Goal: Task Accomplishment & Management: Complete application form

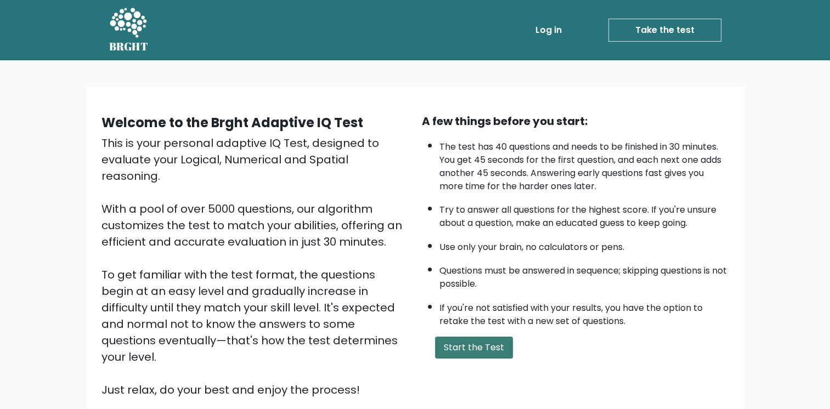
click at [495, 342] on button "Start the Test" at bounding box center [474, 348] width 78 height 22
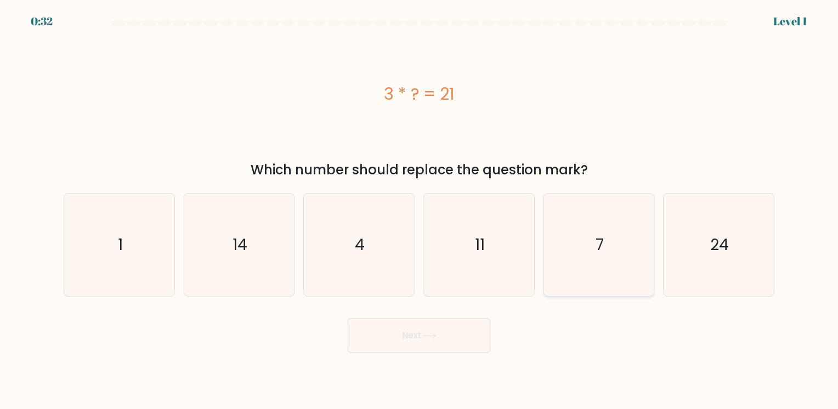
click at [605, 236] on icon "7" at bounding box center [598, 245] width 103 height 103
click at [419, 210] on input "e. 7" at bounding box center [419, 206] width 1 height 5
radio input "true"
click at [403, 333] on button "Next" at bounding box center [419, 335] width 143 height 35
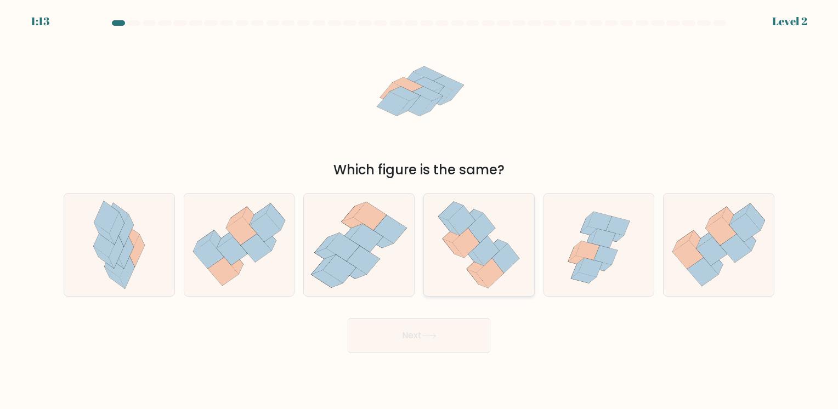
drag, startPoint x: 403, startPoint y: 333, endPoint x: 465, endPoint y: 194, distance: 152.4
click at [465, 194] on form at bounding box center [419, 186] width 838 height 333
drag, startPoint x: 465, startPoint y: 194, endPoint x: 513, endPoint y: 158, distance: 59.5
click at [513, 158] on form at bounding box center [419, 186] width 838 height 333
click at [590, 282] on icon at bounding box center [598, 245] width 107 height 103
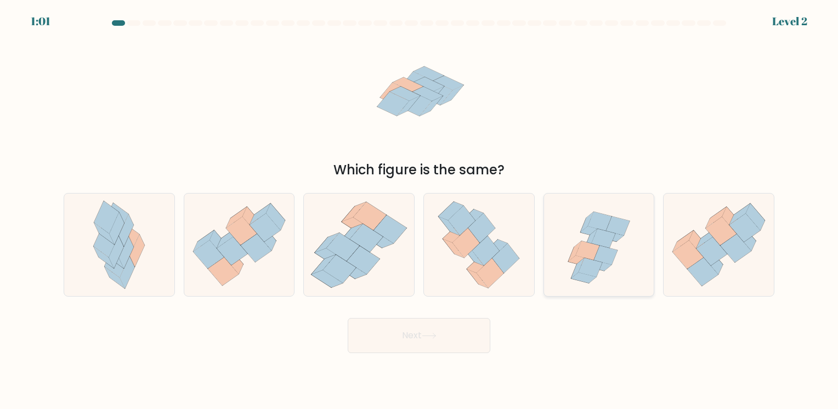
click at [419, 210] on input "e." at bounding box center [419, 206] width 1 height 5
radio input "true"
click at [439, 348] on button "Next" at bounding box center [419, 335] width 143 height 35
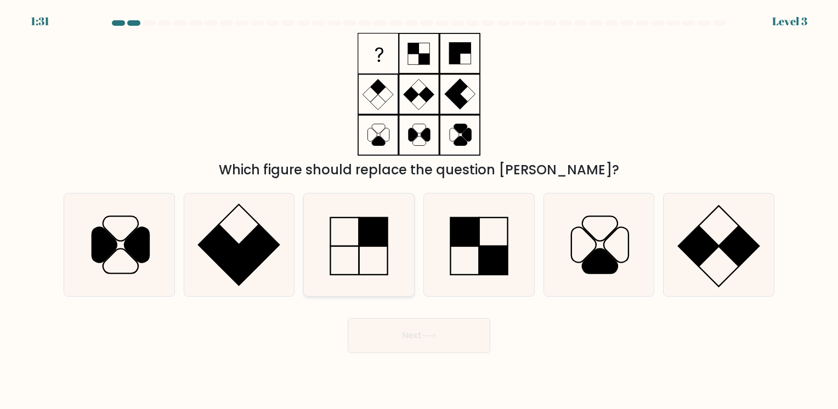
click at [378, 245] on rect at bounding box center [373, 232] width 29 height 29
click at [419, 210] on input "c." at bounding box center [419, 206] width 1 height 5
radio input "true"
click at [422, 345] on button "Next" at bounding box center [419, 335] width 143 height 35
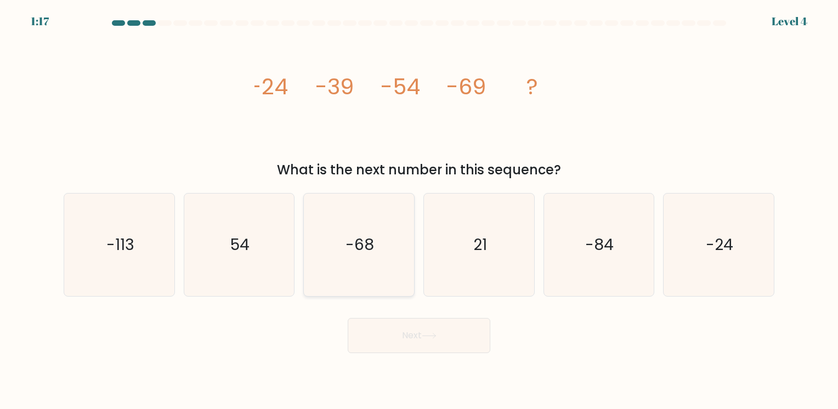
click at [388, 242] on icon "-68" at bounding box center [359, 245] width 103 height 103
click at [419, 210] on input "c. -68" at bounding box center [419, 206] width 1 height 5
radio input "true"
click at [423, 348] on button "Next" at bounding box center [419, 335] width 143 height 35
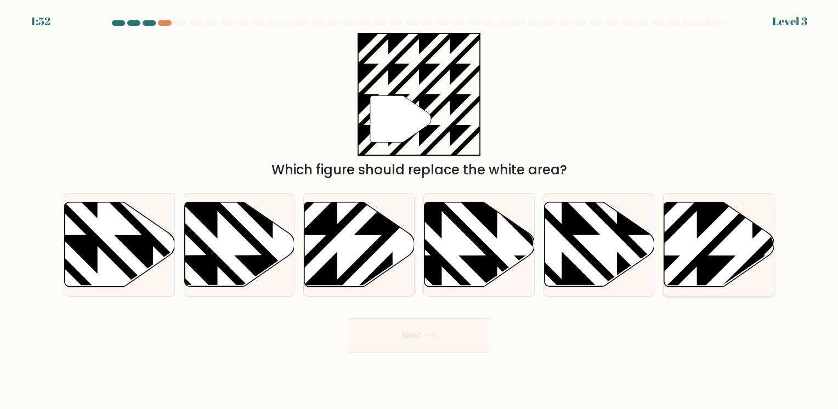
click at [703, 249] on icon at bounding box center [719, 244] width 110 height 84
click at [419, 210] on input "f." at bounding box center [419, 206] width 1 height 5
radio input "true"
click at [336, 218] on icon at bounding box center [393, 291] width 222 height 222
click at [419, 210] on input "c." at bounding box center [419, 206] width 1 height 5
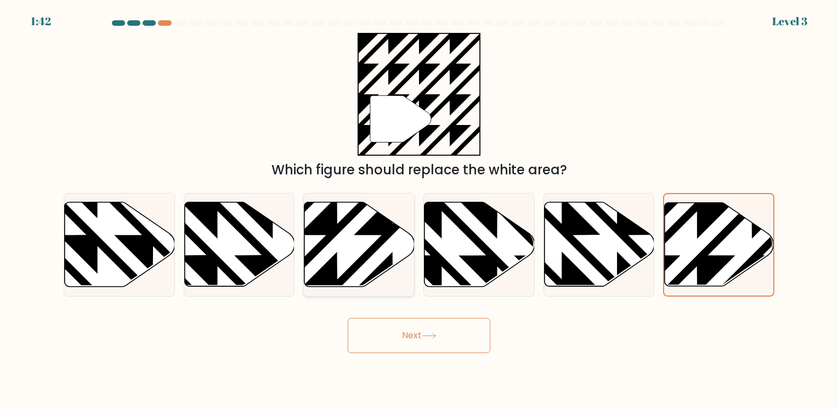
radio input "true"
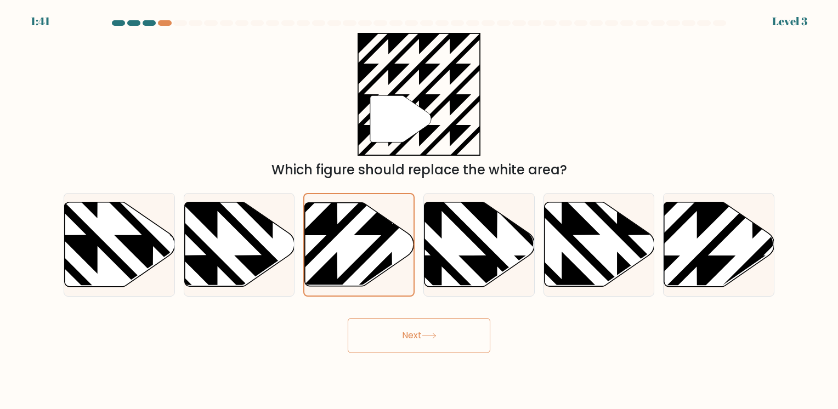
click at [435, 328] on button "Next" at bounding box center [419, 335] width 143 height 35
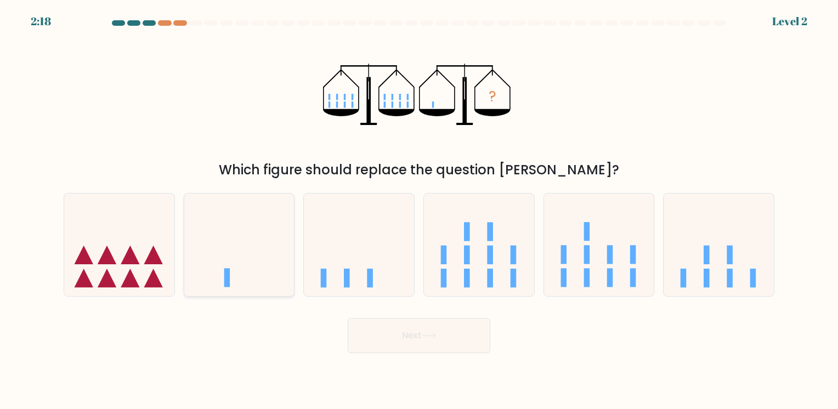
click at [275, 268] on icon at bounding box center [239, 244] width 110 height 91
click at [419, 210] on input "b." at bounding box center [419, 206] width 1 height 5
radio input "true"
click at [428, 328] on button "Next" at bounding box center [419, 335] width 143 height 35
click at [430, 337] on icon at bounding box center [429, 336] width 15 height 6
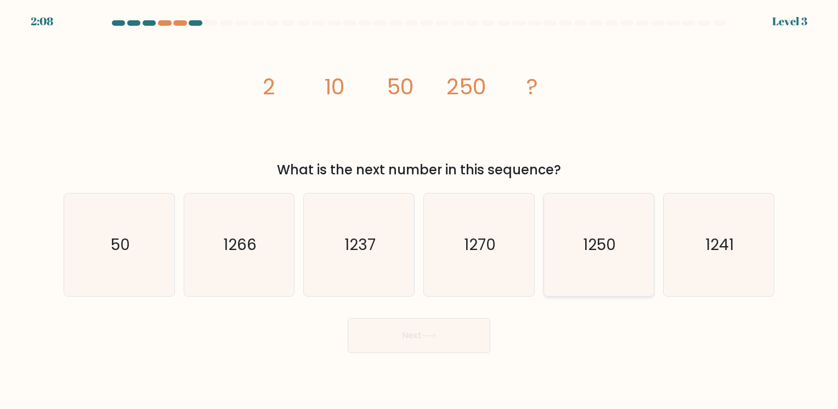
click at [585, 246] on text "1250" at bounding box center [599, 244] width 33 height 21
click at [419, 210] on input "e. 1250" at bounding box center [419, 206] width 1 height 5
radio input "true"
click at [447, 326] on button "Next" at bounding box center [419, 335] width 143 height 35
click at [442, 334] on button "Next" at bounding box center [419, 335] width 143 height 35
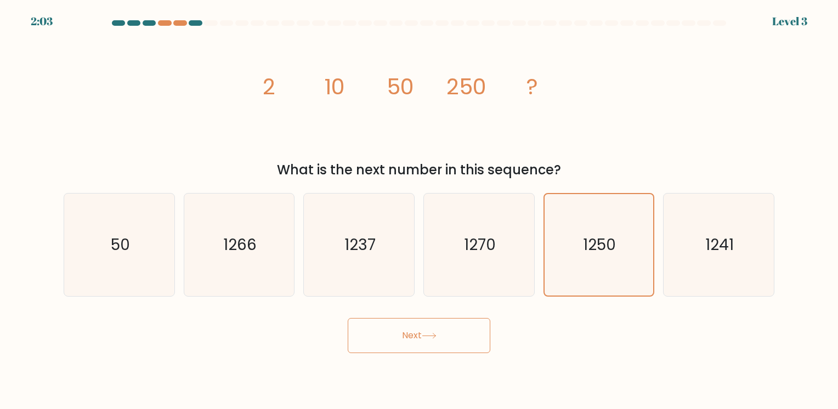
click at [442, 334] on button "Next" at bounding box center [419, 335] width 143 height 35
click at [436, 338] on icon at bounding box center [429, 336] width 15 height 6
click at [417, 334] on button "Next" at bounding box center [419, 335] width 143 height 35
click at [221, 252] on icon "1266" at bounding box center [239, 245] width 103 height 103
click at [419, 210] on input "b. 1266" at bounding box center [419, 206] width 1 height 5
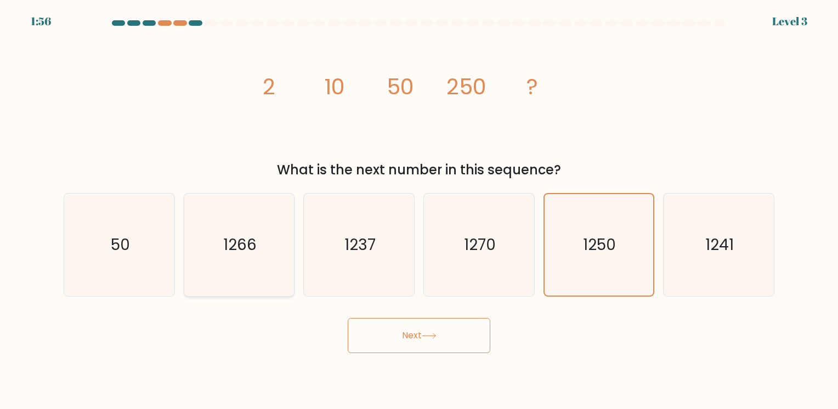
radio input "true"
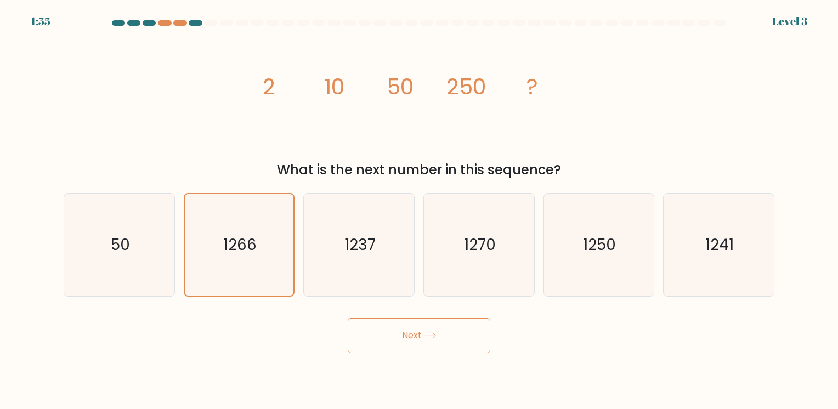
click at [400, 332] on button "Next" at bounding box center [419, 335] width 143 height 35
click at [365, 245] on text "1237" at bounding box center [359, 244] width 31 height 21
click at [419, 210] on input "c. 1237" at bounding box center [419, 206] width 1 height 5
radio input "true"
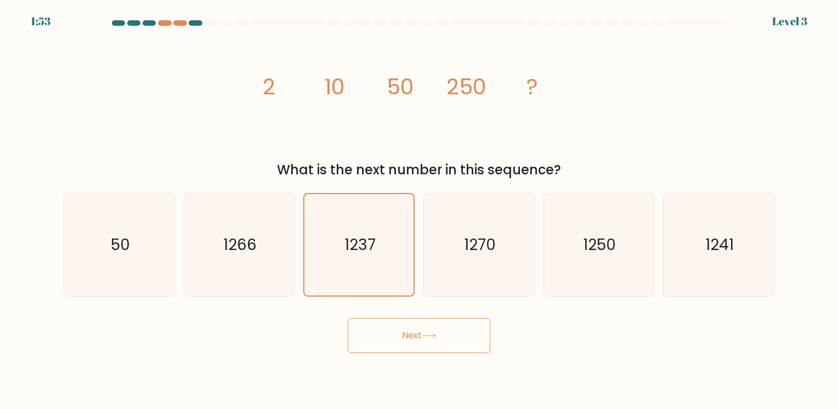
click at [425, 342] on button "Next" at bounding box center [419, 335] width 143 height 35
click at [498, 234] on icon "1270" at bounding box center [479, 245] width 103 height 103
click at [419, 210] on input "d. 1270" at bounding box center [419, 206] width 1 height 5
radio input "true"
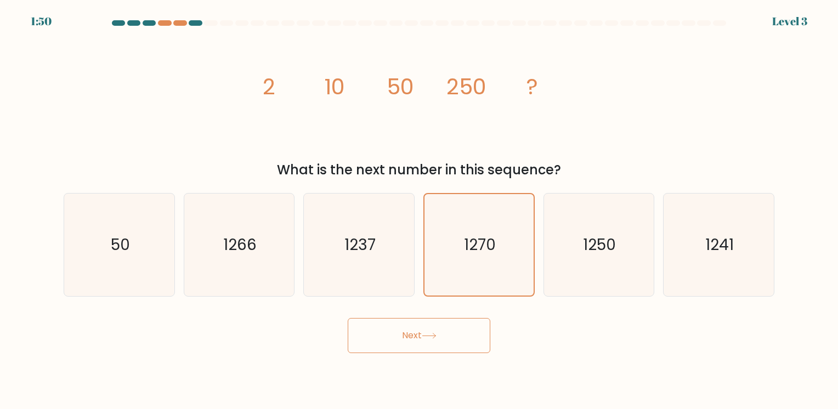
click at [436, 334] on icon at bounding box center [429, 336] width 15 height 6
click at [714, 240] on text "1241" at bounding box center [719, 244] width 29 height 21
click at [419, 210] on input "f. 1241" at bounding box center [419, 206] width 1 height 5
radio input "true"
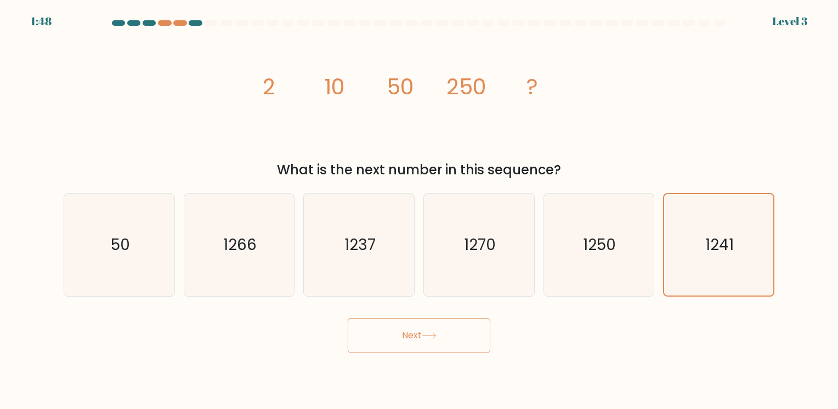
click at [464, 329] on button "Next" at bounding box center [419, 335] width 143 height 35
click at [138, 260] on icon "50" at bounding box center [119, 245] width 103 height 103
click at [419, 210] on input "a. 50" at bounding box center [419, 206] width 1 height 5
radio input "true"
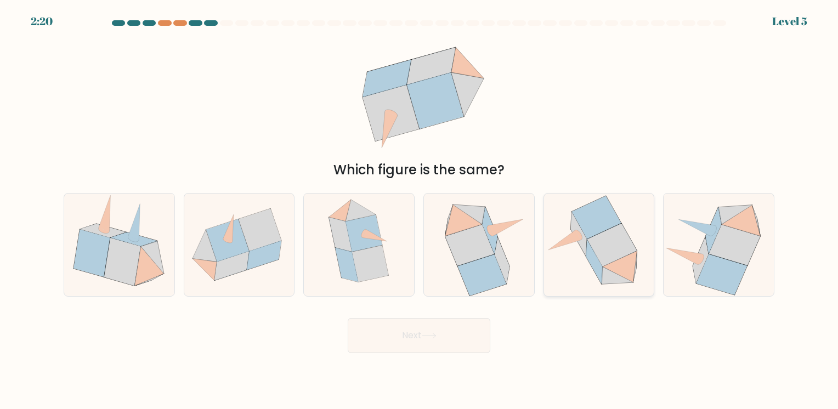
click at [615, 235] on icon at bounding box center [611, 245] width 49 height 43
click at [419, 210] on input "e." at bounding box center [419, 206] width 1 height 5
radio input "true"
click at [370, 343] on button "Next" at bounding box center [419, 335] width 143 height 35
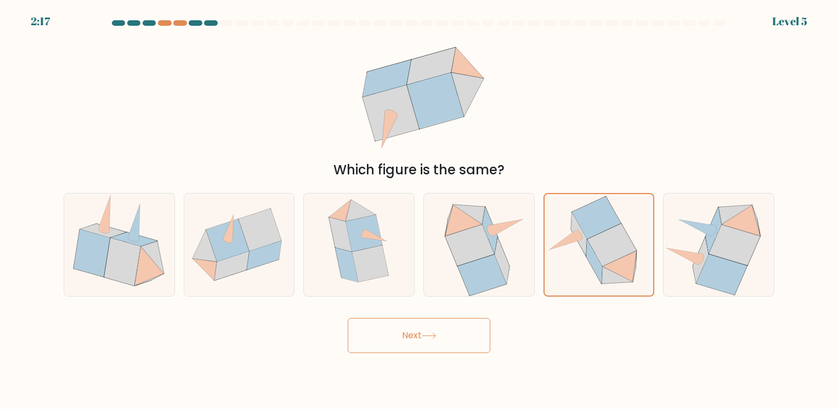
click at [436, 327] on button "Next" at bounding box center [419, 335] width 143 height 35
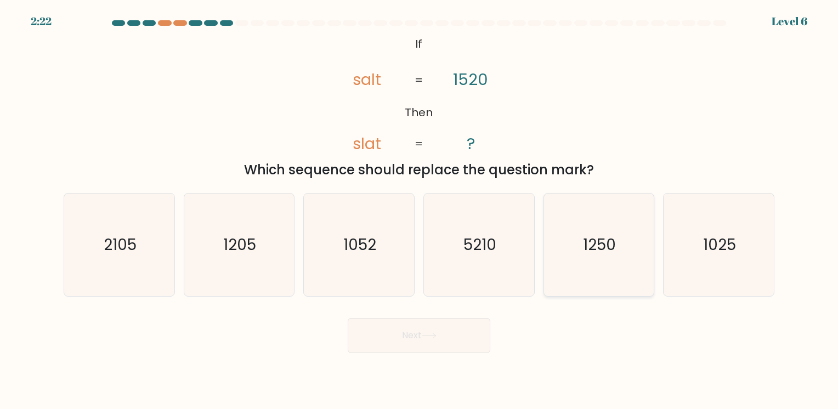
click at [608, 269] on icon "1250" at bounding box center [598, 245] width 103 height 103
click at [419, 210] on input "e. 1250" at bounding box center [419, 206] width 1 height 5
radio input "true"
click at [447, 330] on button "Next" at bounding box center [419, 335] width 143 height 35
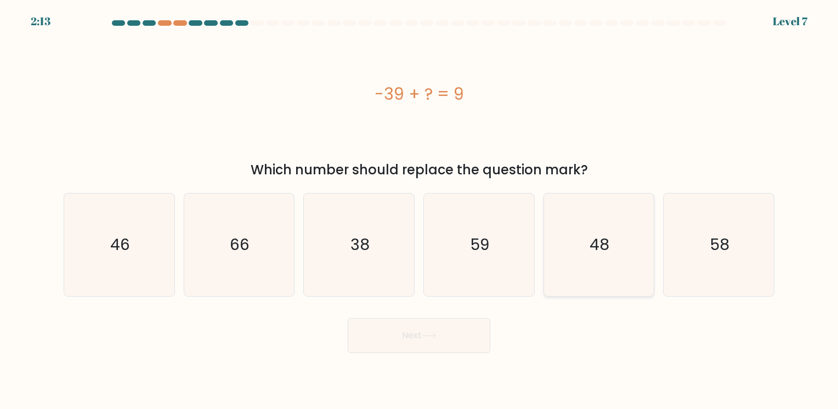
click at [624, 234] on icon "48" at bounding box center [598, 245] width 103 height 103
click at [419, 210] on input "e. 48" at bounding box center [419, 206] width 1 height 5
radio input "true"
click at [429, 341] on button "Next" at bounding box center [419, 335] width 143 height 35
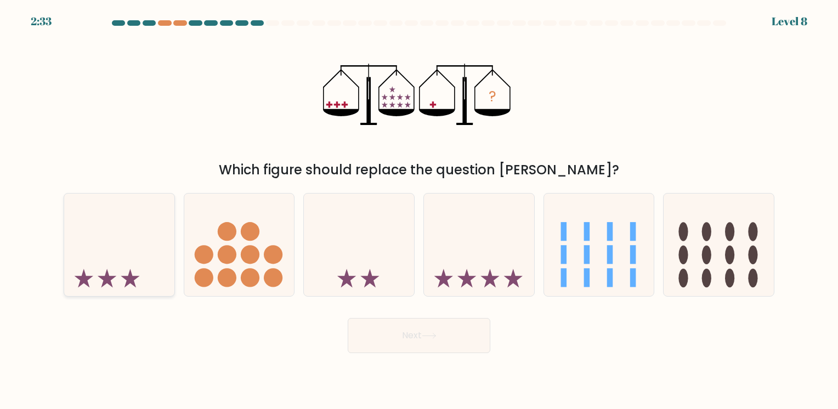
click at [125, 251] on icon at bounding box center [119, 244] width 110 height 91
click at [419, 210] on input "a." at bounding box center [419, 206] width 1 height 5
radio input "true"
click at [453, 346] on button "Next" at bounding box center [419, 335] width 143 height 35
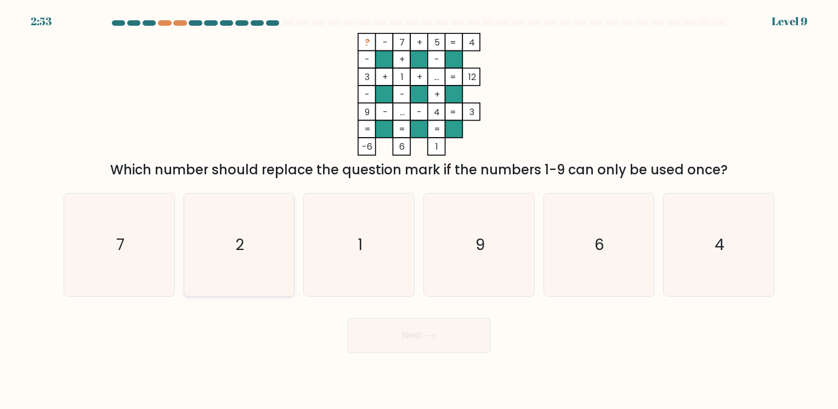
click at [265, 270] on icon "2" at bounding box center [239, 245] width 103 height 103
click at [419, 210] on input "b. 2" at bounding box center [419, 206] width 1 height 5
radio input "true"
click at [428, 340] on button "Next" at bounding box center [419, 335] width 143 height 35
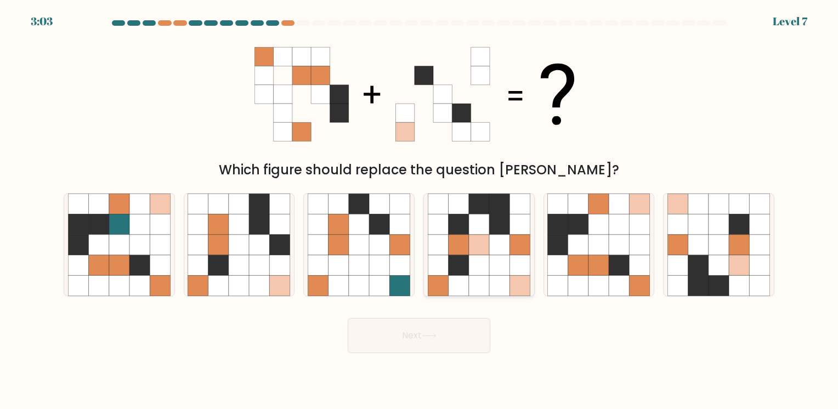
click at [471, 273] on icon at bounding box center [479, 265] width 20 height 20
click at [419, 210] on input "d." at bounding box center [419, 206] width 1 height 5
radio input "true"
click at [471, 273] on icon at bounding box center [479, 265] width 20 height 20
click at [419, 210] on input "d." at bounding box center [419, 206] width 1 height 5
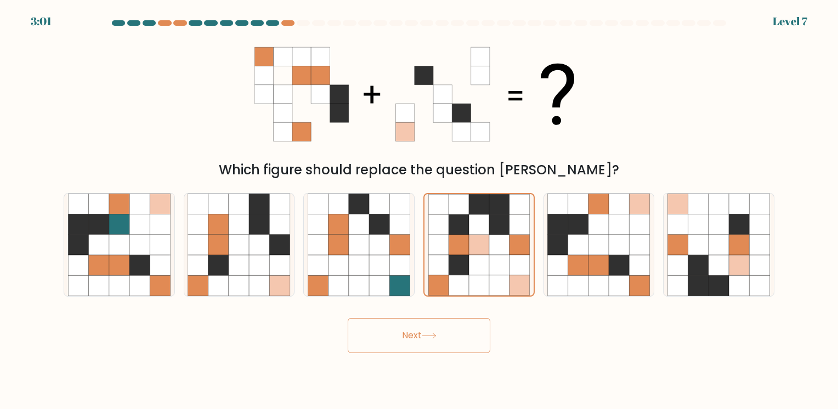
drag, startPoint x: 471, startPoint y: 273, endPoint x: 421, endPoint y: 340, distance: 84.1
click at [421, 340] on button "Next" at bounding box center [419, 335] width 143 height 35
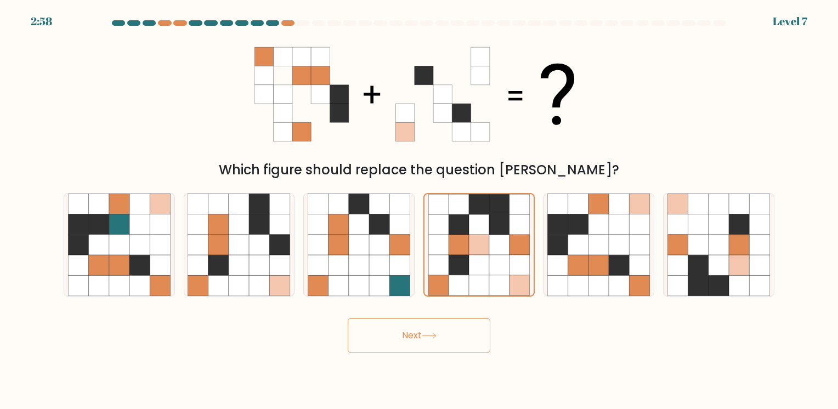
click at [421, 340] on button "Next" at bounding box center [419, 335] width 143 height 35
click at [419, 340] on button "Next" at bounding box center [419, 335] width 143 height 35
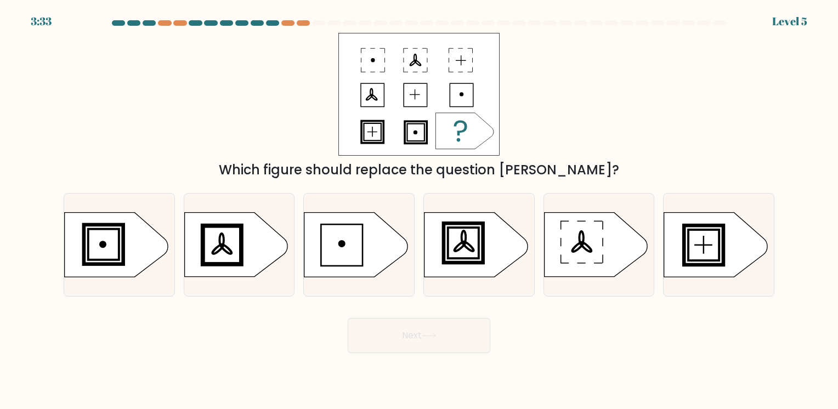
click at [465, 188] on div "a. b. c. d. e. f." at bounding box center [418, 240] width 719 height 112
drag, startPoint x: 465, startPoint y: 188, endPoint x: 605, endPoint y: 158, distance: 142.8
click at [605, 158] on div "Which figure should replace the question mark?" at bounding box center [419, 106] width 724 height 147
click at [464, 231] on ellipse at bounding box center [463, 237] width 4 height 13
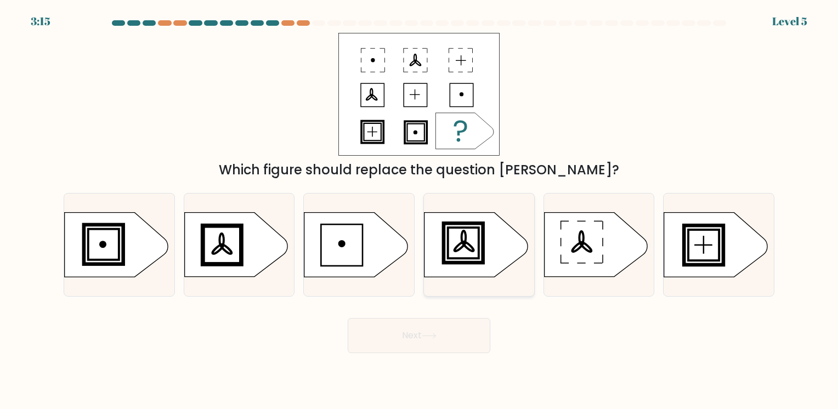
click at [419, 210] on input "d." at bounding box center [419, 206] width 1 height 5
radio input "true"
click at [464, 231] on ellipse at bounding box center [464, 237] width 4 height 13
click at [419, 210] on input "d." at bounding box center [419, 206] width 1 height 5
click at [427, 338] on icon at bounding box center [429, 336] width 15 height 6
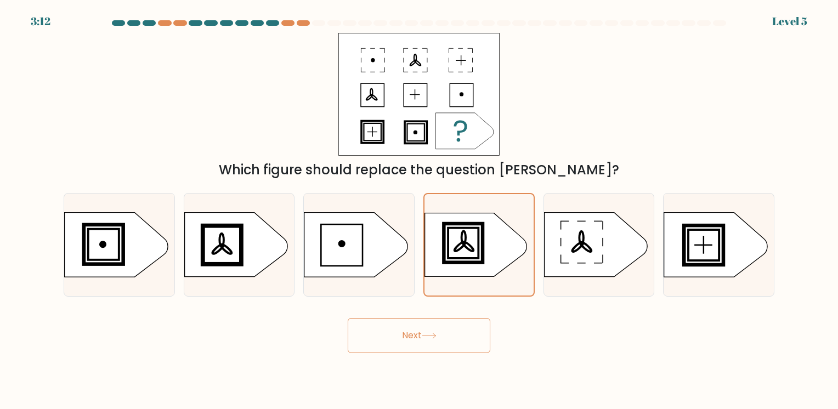
click at [427, 338] on icon at bounding box center [429, 336] width 15 height 6
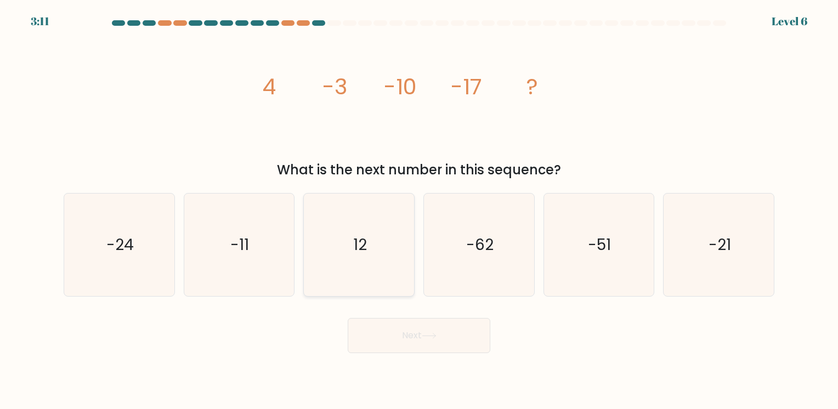
click at [379, 241] on icon "12" at bounding box center [359, 245] width 103 height 103
click at [419, 210] on input "c. 12" at bounding box center [419, 206] width 1 height 5
radio input "true"
click at [454, 334] on button "Next" at bounding box center [419, 335] width 143 height 35
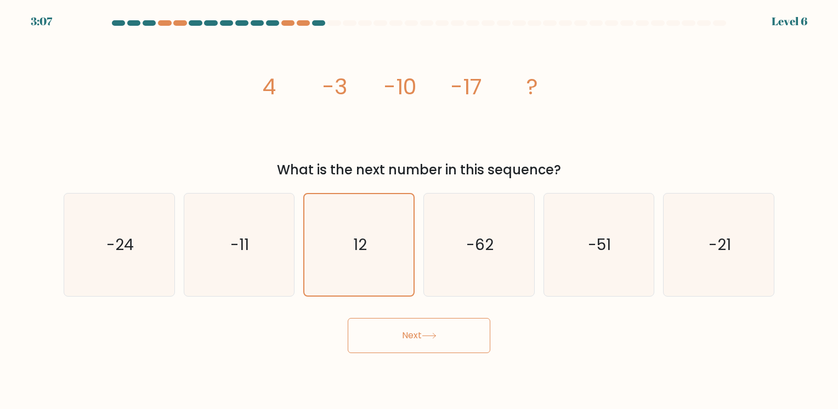
click at [443, 334] on button "Next" at bounding box center [419, 335] width 143 height 35
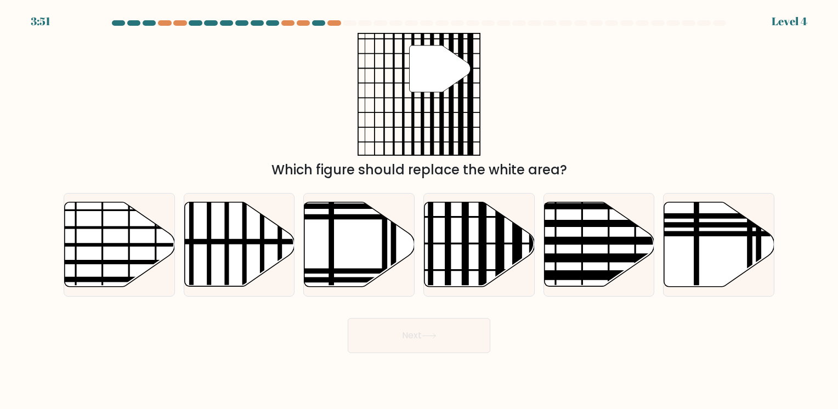
click at [435, 342] on button "Next" at bounding box center [419, 335] width 143 height 35
click at [471, 263] on icon at bounding box center [479, 244] width 110 height 84
click at [419, 210] on input "d." at bounding box center [419, 206] width 1 height 5
radio input "true"
click at [471, 263] on icon at bounding box center [479, 244] width 109 height 83
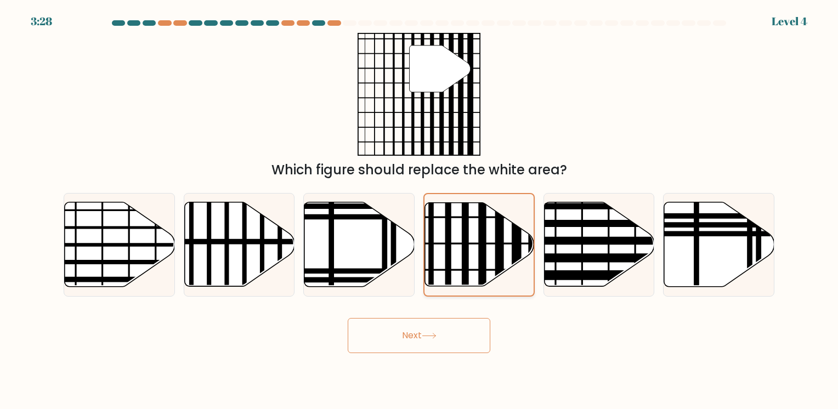
click at [419, 210] on input "d." at bounding box center [419, 206] width 1 height 5
click at [428, 329] on button "Next" at bounding box center [419, 335] width 143 height 35
click at [413, 341] on button "Next" at bounding box center [419, 335] width 143 height 35
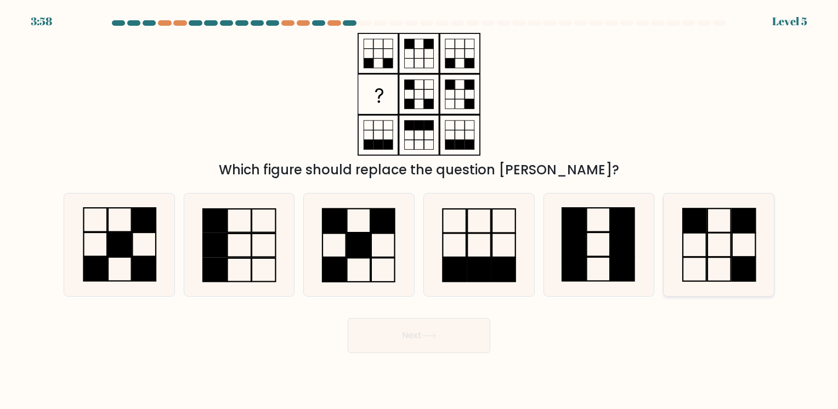
click at [720, 271] on icon at bounding box center [718, 245] width 103 height 103
click at [419, 210] on input "f." at bounding box center [419, 206] width 1 height 5
radio input "true"
click at [720, 271] on icon at bounding box center [718, 244] width 101 height 101
click at [419, 210] on input "f." at bounding box center [419, 206] width 1 height 5
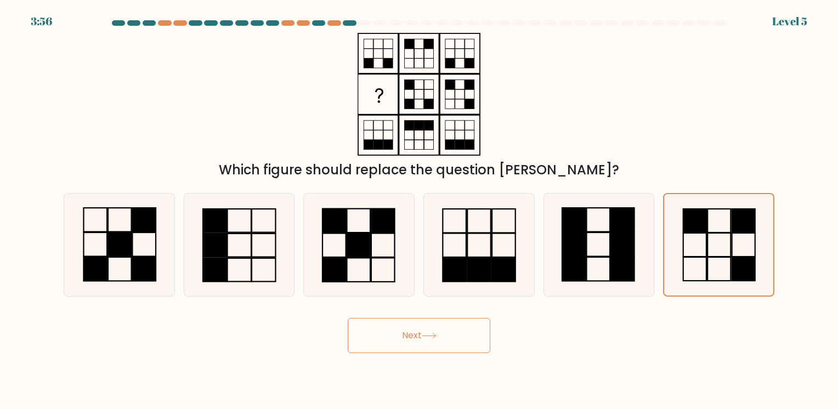
click at [406, 336] on button "Next" at bounding box center [419, 335] width 143 height 35
drag, startPoint x: 406, startPoint y: 336, endPoint x: 421, endPoint y: 342, distance: 16.3
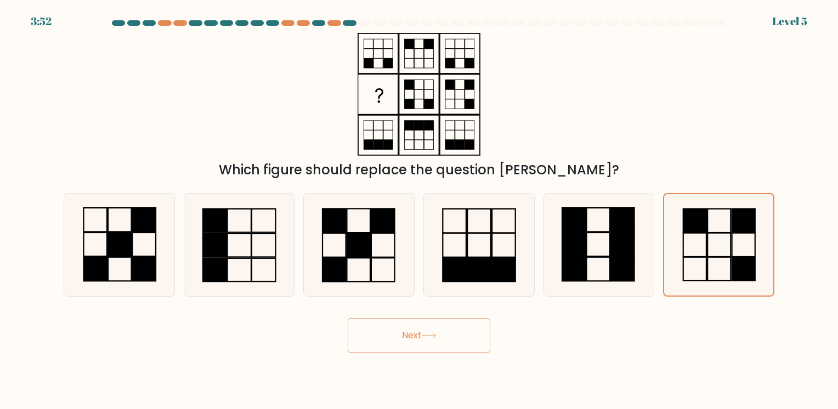
click at [421, 342] on button "Next" at bounding box center [419, 335] width 143 height 35
drag, startPoint x: 421, startPoint y: 342, endPoint x: 423, endPoint y: 336, distance: 6.4
click at [423, 336] on button "Next" at bounding box center [419, 335] width 143 height 35
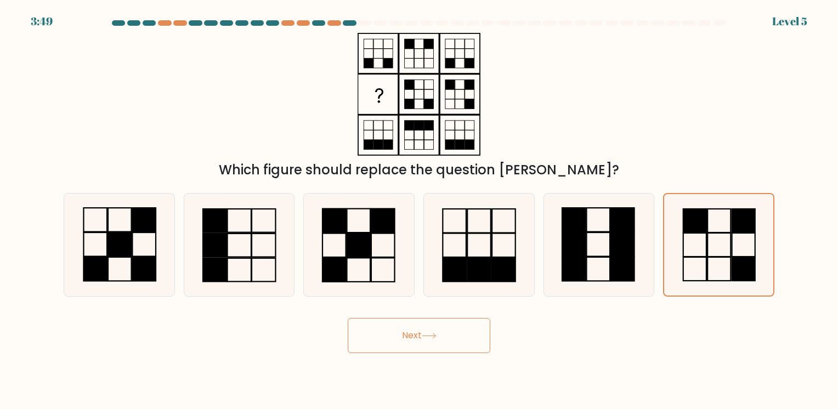
click at [423, 336] on button "Next" at bounding box center [419, 335] width 143 height 35
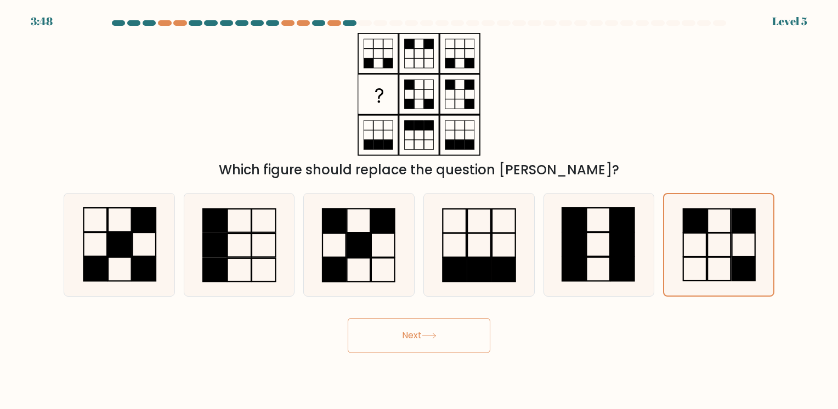
click at [423, 336] on button "Next" at bounding box center [419, 335] width 143 height 35
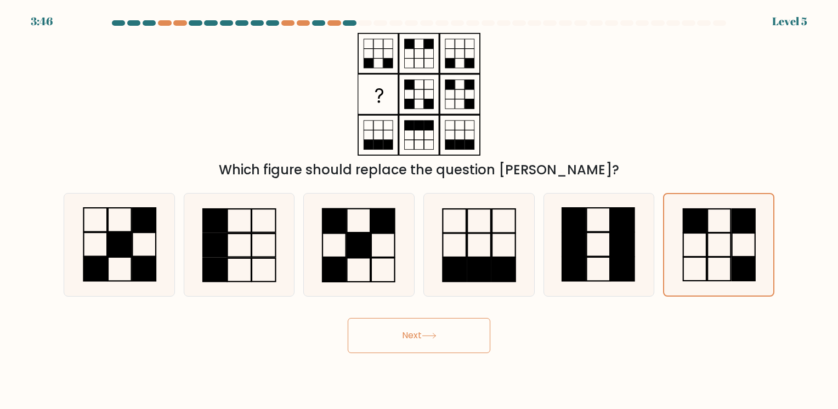
click at [423, 336] on button "Next" at bounding box center [419, 335] width 143 height 35
click at [439, 345] on button "Next" at bounding box center [419, 335] width 143 height 35
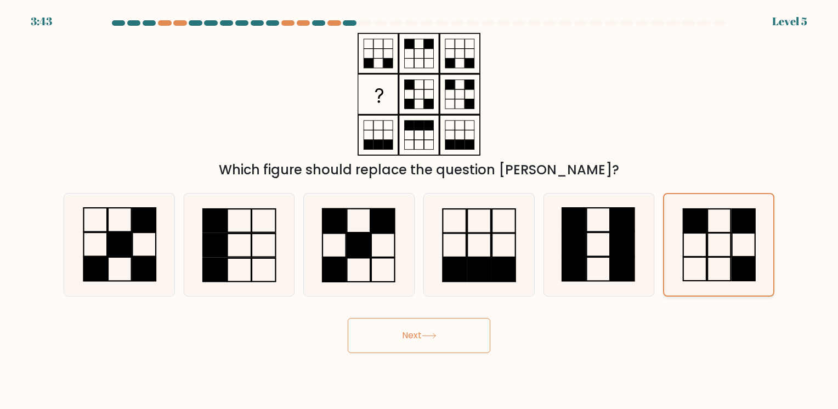
click at [715, 239] on icon at bounding box center [718, 244] width 101 height 101
click at [419, 210] on input "f." at bounding box center [419, 206] width 1 height 5
click at [404, 337] on button "Next" at bounding box center [419, 335] width 143 height 35
drag, startPoint x: 404, startPoint y: 337, endPoint x: 463, endPoint y: 337, distance: 59.8
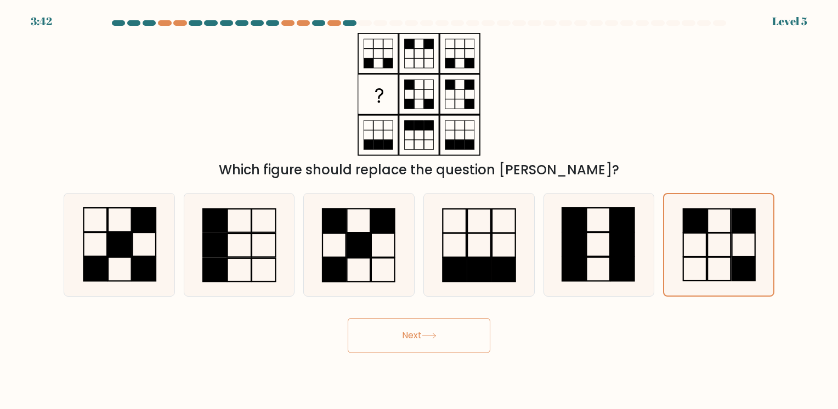
click at [463, 337] on button "Next" at bounding box center [419, 335] width 143 height 35
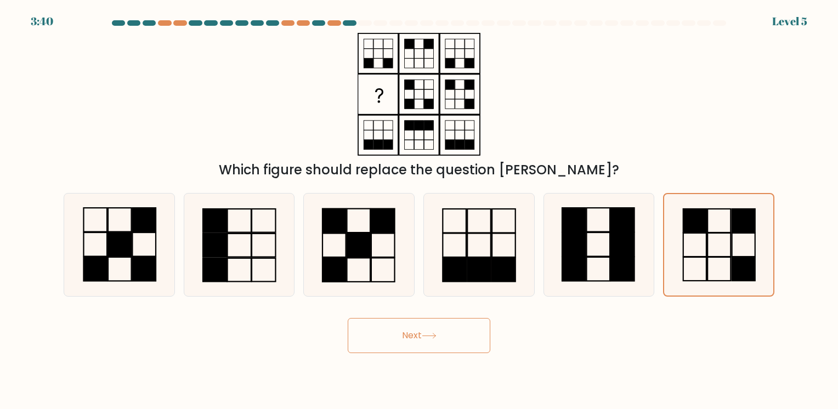
click at [348, 318] on button "Next" at bounding box center [419, 335] width 143 height 35
click at [463, 337] on button "Next" at bounding box center [419, 335] width 143 height 35
click at [398, 336] on button "Next" at bounding box center [419, 335] width 143 height 35
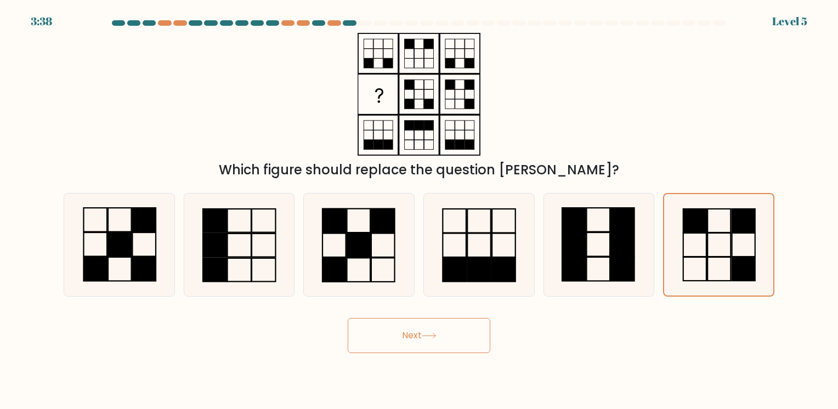
click at [398, 336] on button "Next" at bounding box center [419, 335] width 143 height 35
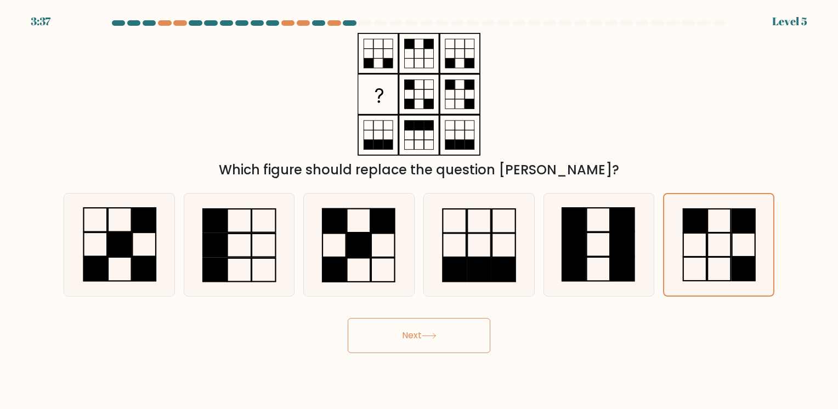
click at [398, 336] on button "Next" at bounding box center [419, 335] width 143 height 35
click at [469, 325] on button "Next" at bounding box center [419, 335] width 143 height 35
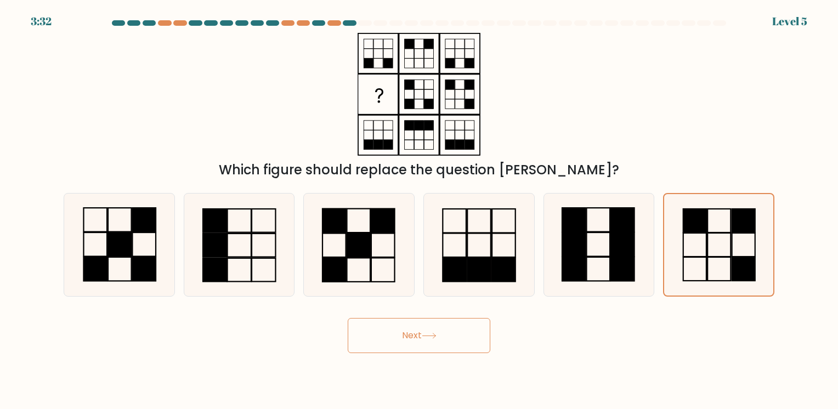
click at [469, 325] on button "Next" at bounding box center [419, 335] width 143 height 35
click at [470, 322] on button "Next" at bounding box center [419, 335] width 143 height 35
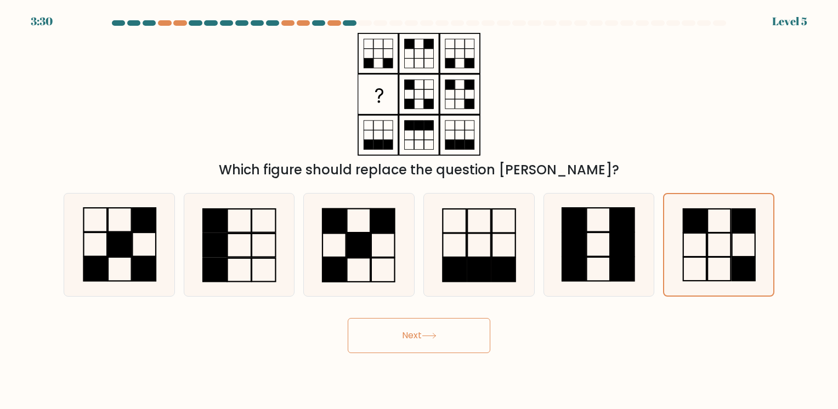
click at [470, 322] on button "Next" at bounding box center [419, 335] width 143 height 35
drag, startPoint x: 470, startPoint y: 322, endPoint x: 421, endPoint y: 349, distance: 55.7
click at [421, 349] on button "Next" at bounding box center [419, 335] width 143 height 35
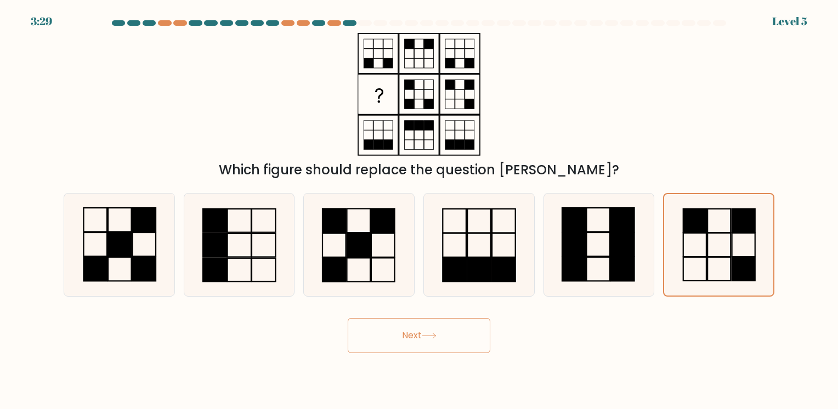
click at [417, 349] on button "Next" at bounding box center [419, 335] width 143 height 35
click at [348, 318] on button "Next" at bounding box center [419, 335] width 143 height 35
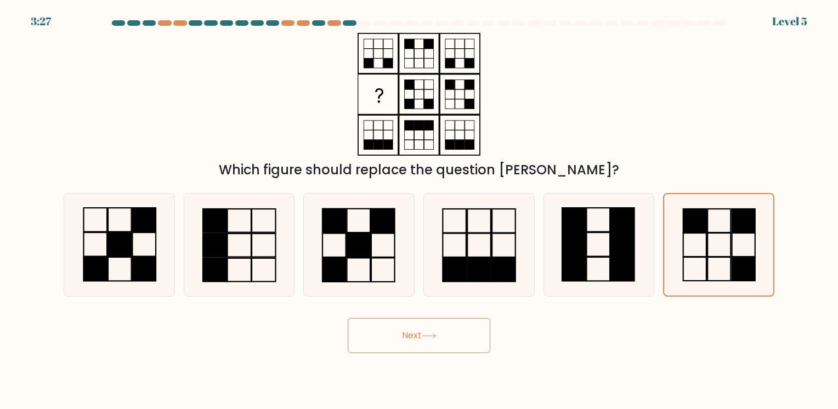
click at [348, 318] on button "Next" at bounding box center [419, 335] width 143 height 35
drag, startPoint x: 417, startPoint y: 349, endPoint x: 610, endPoint y: 242, distance: 220.6
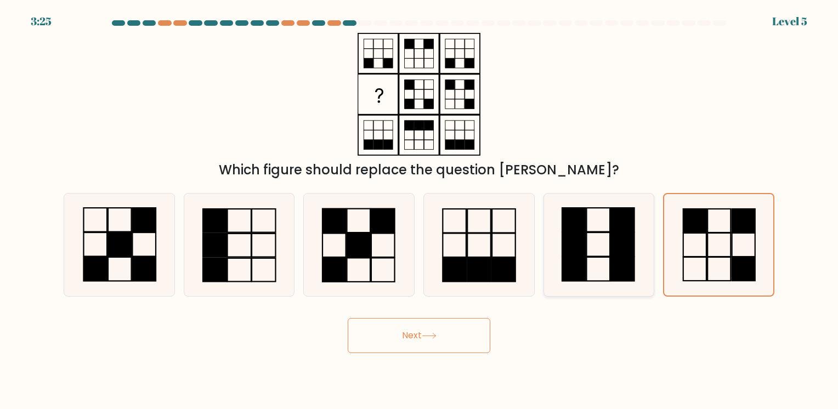
click at [610, 242] on form at bounding box center [419, 186] width 838 height 333
click at [680, 248] on icon at bounding box center [718, 244] width 101 height 101
click at [419, 210] on input "f." at bounding box center [419, 206] width 1 height 5
drag, startPoint x: 680, startPoint y: 248, endPoint x: 566, endPoint y: 268, distance: 116.3
click at [566, 268] on div "a. b. c." at bounding box center [418, 240] width 719 height 112
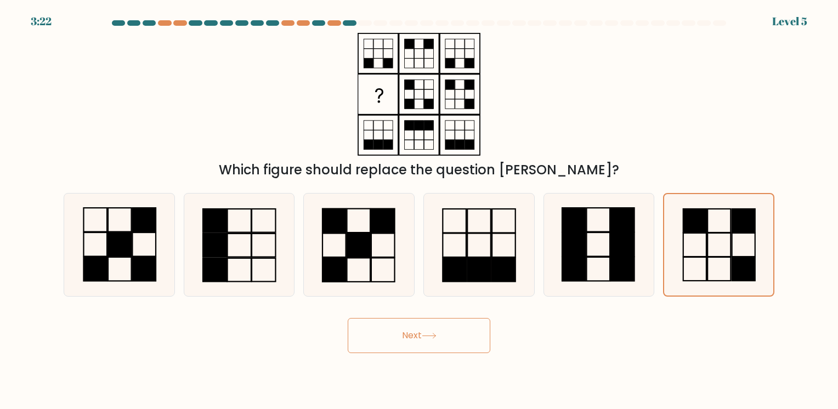
click at [419, 348] on button "Next" at bounding box center [419, 335] width 143 height 35
click at [435, 338] on icon at bounding box center [429, 336] width 15 height 6
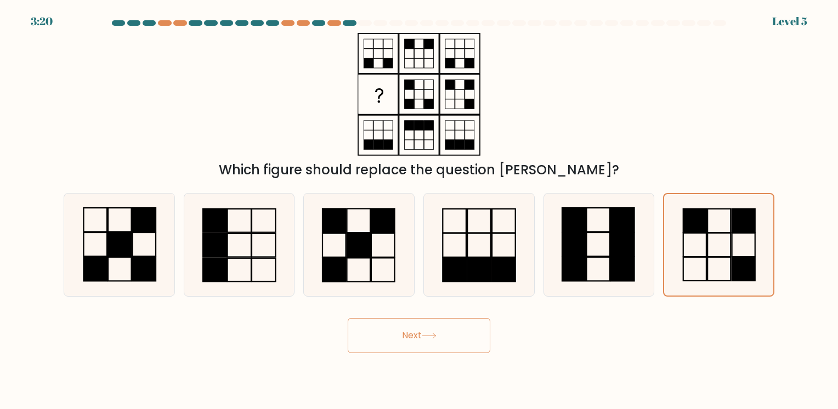
click at [435, 338] on icon at bounding box center [429, 336] width 15 height 6
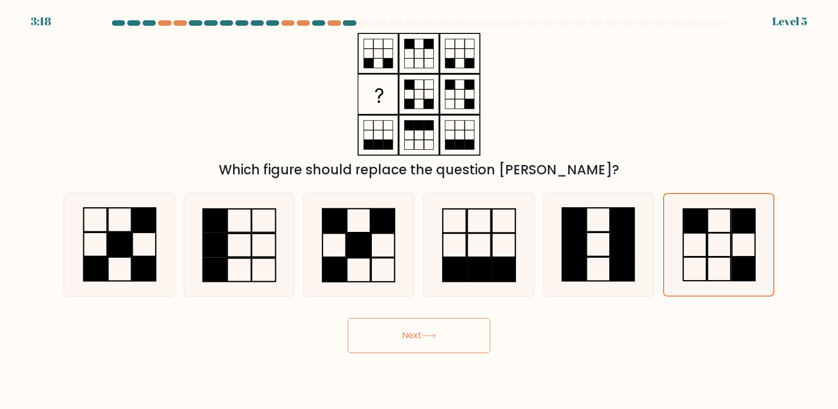
click at [373, 338] on button "Next" at bounding box center [419, 335] width 143 height 35
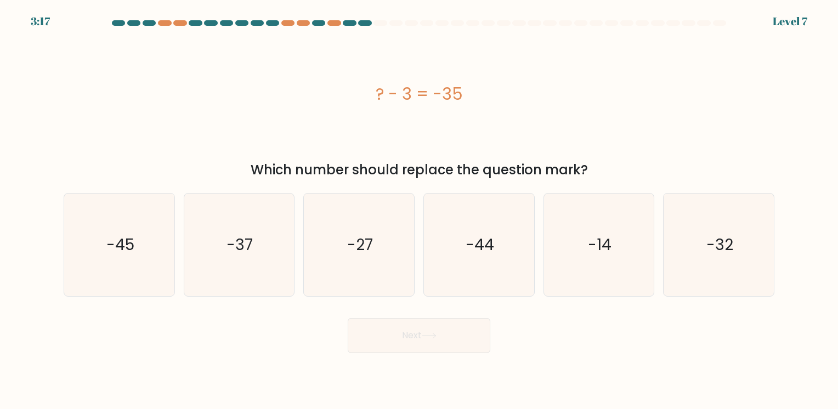
click at [498, 339] on div "Next" at bounding box center [419, 331] width 724 height 43
drag, startPoint x: 373, startPoint y: 338, endPoint x: 498, endPoint y: 339, distance: 125.0
click at [498, 339] on div "Next" at bounding box center [419, 331] width 724 height 43
drag, startPoint x: 498, startPoint y: 339, endPoint x: 375, endPoint y: 203, distance: 183.6
click at [375, 203] on div "a. -45 b. -37" at bounding box center [418, 240] width 719 height 112
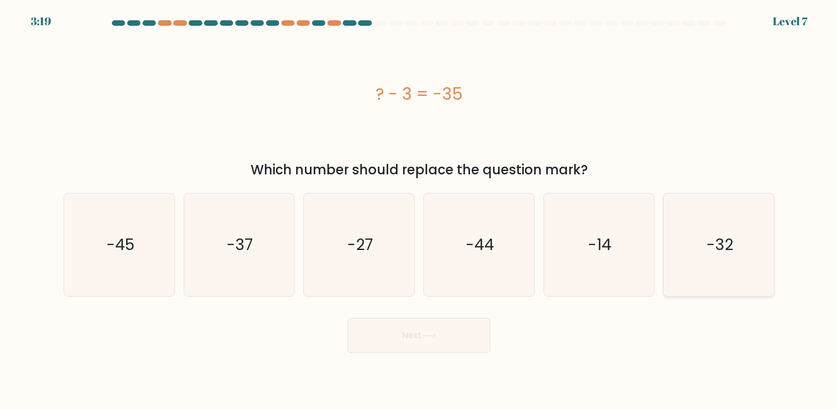
click at [716, 213] on icon "-32" at bounding box center [718, 245] width 103 height 103
click at [419, 210] on input "f. -32" at bounding box center [419, 206] width 1 height 5
radio input "true"
click at [716, 213] on icon "-32" at bounding box center [718, 244] width 101 height 101
click at [419, 210] on input "f. -32" at bounding box center [419, 206] width 1 height 5
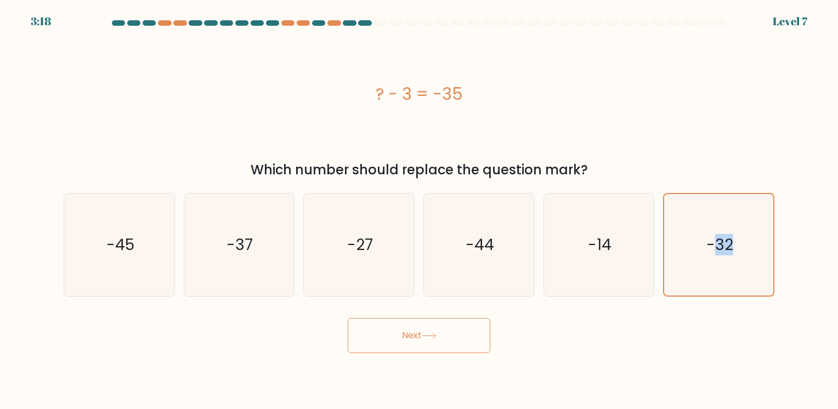
click at [410, 340] on button "Next" at bounding box center [419, 335] width 143 height 35
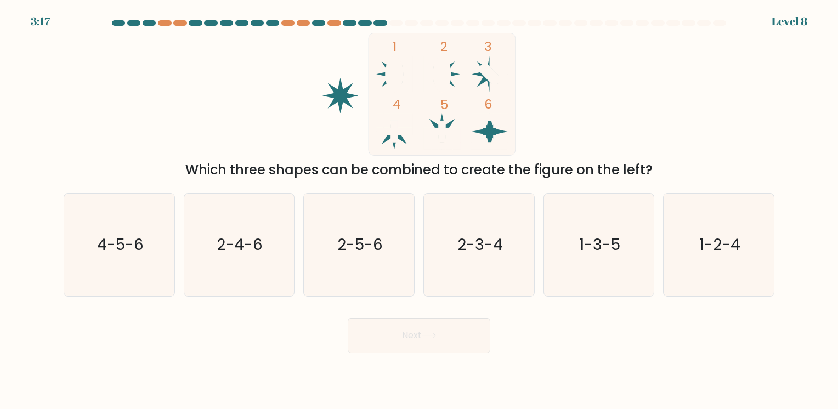
click at [410, 340] on button "Next" at bounding box center [419, 335] width 143 height 35
click at [150, 216] on icon "4-5-6" at bounding box center [119, 245] width 103 height 103
click at [419, 210] on input "a. 4-5-6" at bounding box center [419, 206] width 1 height 5
radio input "true"
click at [150, 216] on icon "4-5-6" at bounding box center [119, 244] width 101 height 101
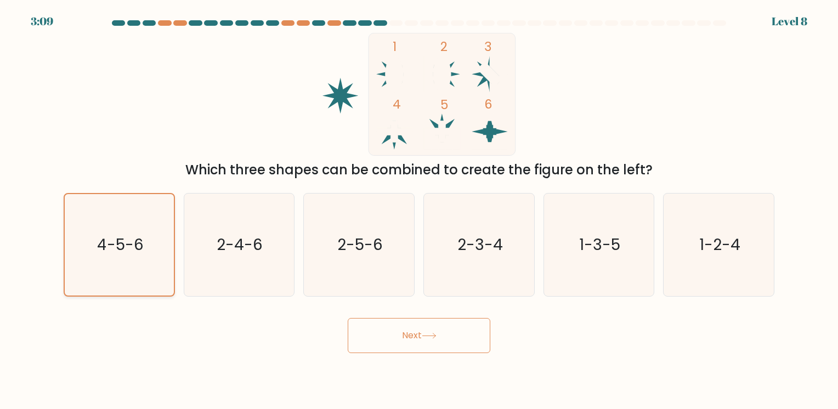
click at [419, 210] on input "a. 4-5-6" at bounding box center [419, 206] width 1 height 5
click at [428, 340] on button "Next" at bounding box center [419, 335] width 143 height 35
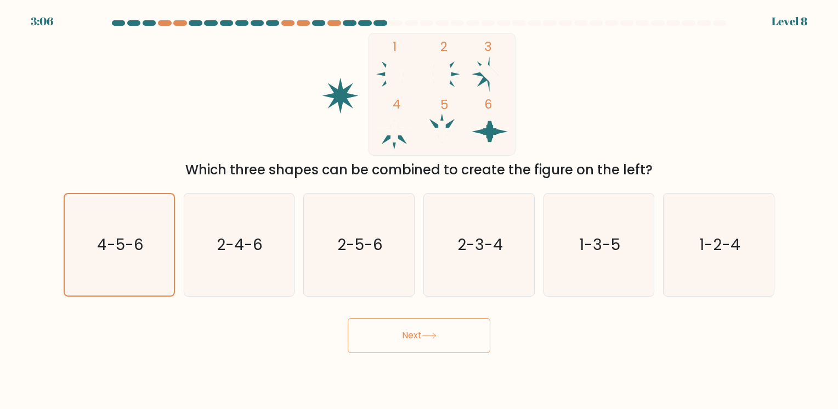
click at [430, 340] on button "Next" at bounding box center [419, 335] width 143 height 35
drag, startPoint x: 430, startPoint y: 340, endPoint x: 417, endPoint y: 332, distance: 15.8
click at [417, 332] on button "Next" at bounding box center [419, 335] width 143 height 35
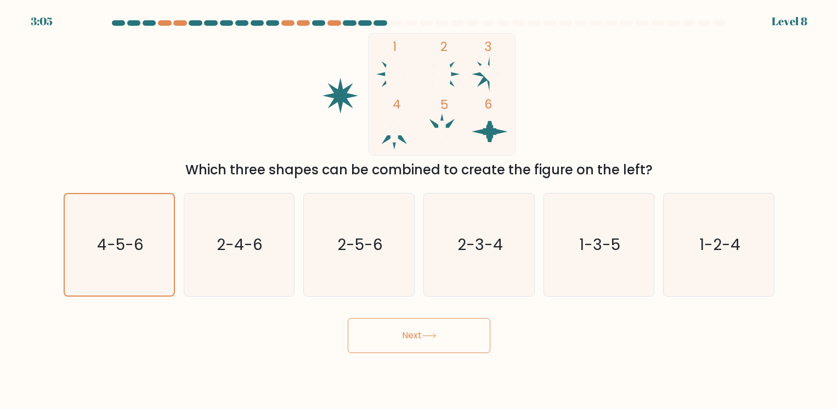
click at [417, 332] on button "Next" at bounding box center [419, 335] width 143 height 35
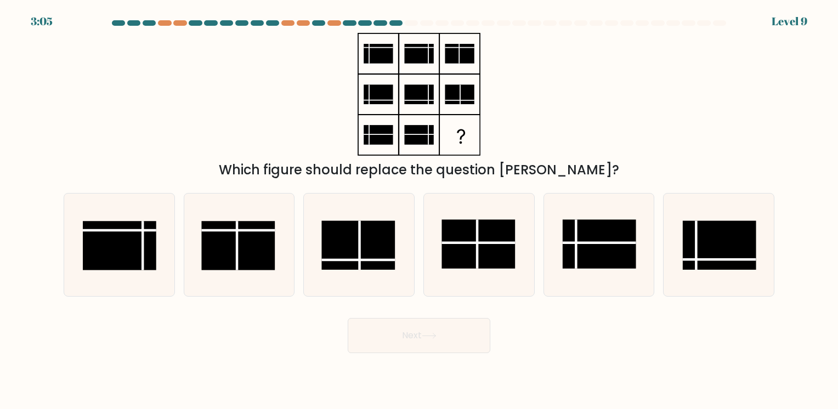
click at [417, 332] on button "Next" at bounding box center [419, 335] width 143 height 35
click at [471, 245] on rect at bounding box center [477, 243] width 73 height 49
click at [419, 210] on input "d." at bounding box center [419, 206] width 1 height 5
radio input "true"
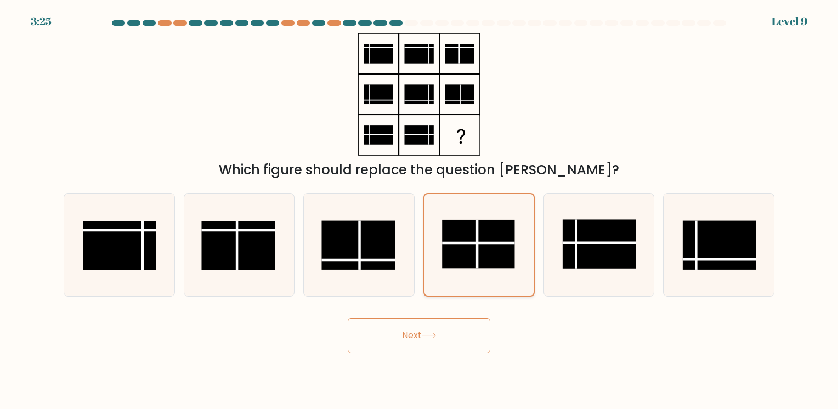
click at [471, 245] on rect at bounding box center [478, 244] width 73 height 49
click at [419, 210] on input "d." at bounding box center [419, 206] width 1 height 5
click at [400, 334] on button "Next" at bounding box center [419, 335] width 143 height 35
drag, startPoint x: 400, startPoint y: 334, endPoint x: 453, endPoint y: 336, distance: 53.7
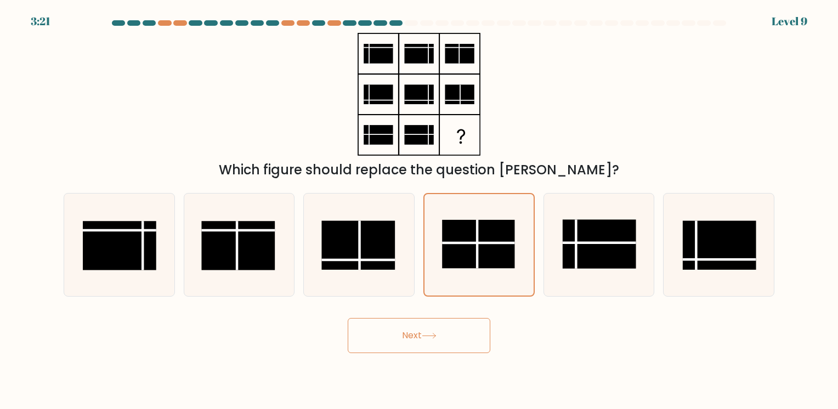
click at [453, 336] on button "Next" at bounding box center [419, 335] width 143 height 35
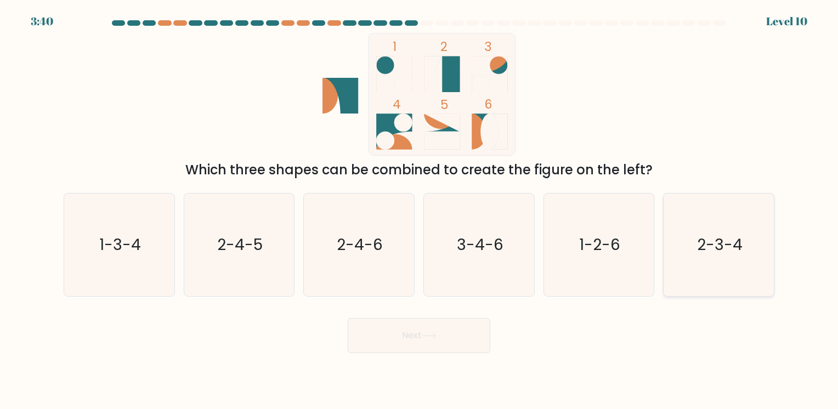
click at [743, 245] on icon "2-3-4" at bounding box center [718, 245] width 103 height 103
click at [419, 210] on input "f. 2-3-4" at bounding box center [419, 206] width 1 height 5
radio input "true"
click at [743, 245] on icon "2-3-4" at bounding box center [718, 244] width 101 height 101
click at [419, 210] on input "f. 2-3-4" at bounding box center [419, 206] width 1 height 5
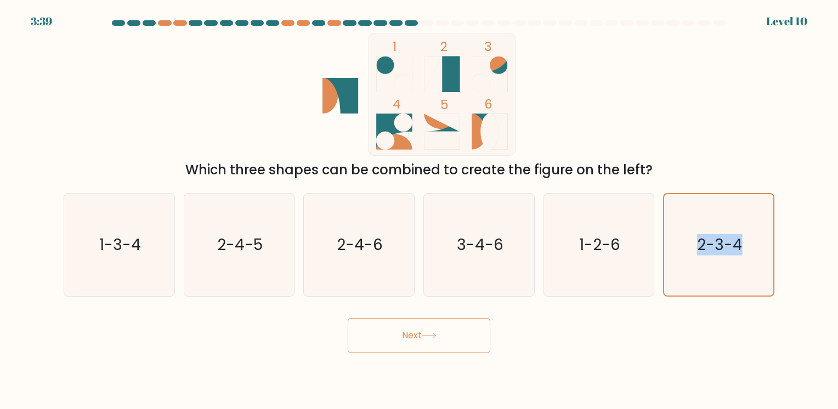
click at [432, 331] on button "Next" at bounding box center [419, 335] width 143 height 35
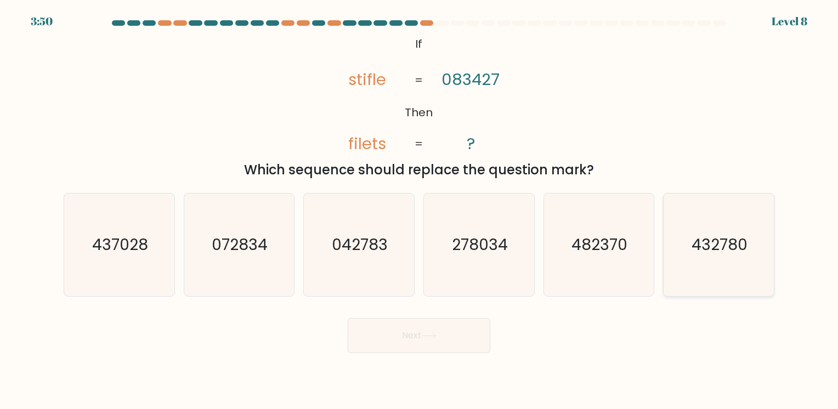
click at [684, 231] on icon "432780" at bounding box center [718, 245] width 103 height 103
click at [419, 210] on input "f. 432780" at bounding box center [419, 206] width 1 height 5
radio input "true"
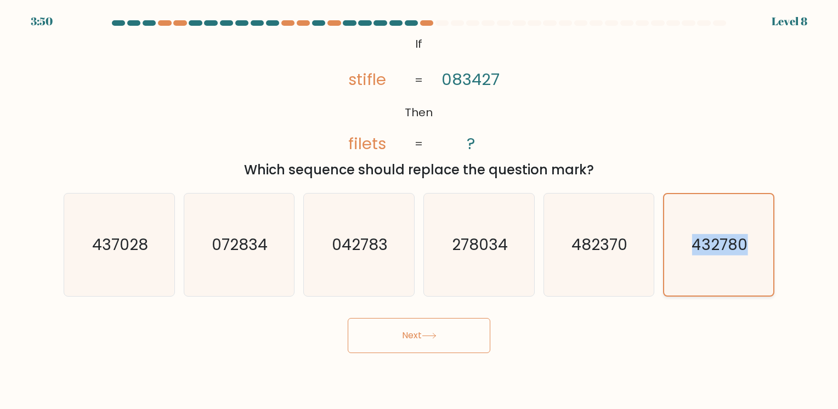
click at [684, 231] on icon "432780" at bounding box center [718, 244] width 101 height 101
click at [419, 210] on input "f. 432780" at bounding box center [419, 206] width 1 height 5
click at [410, 330] on button "Next" at bounding box center [419, 335] width 143 height 35
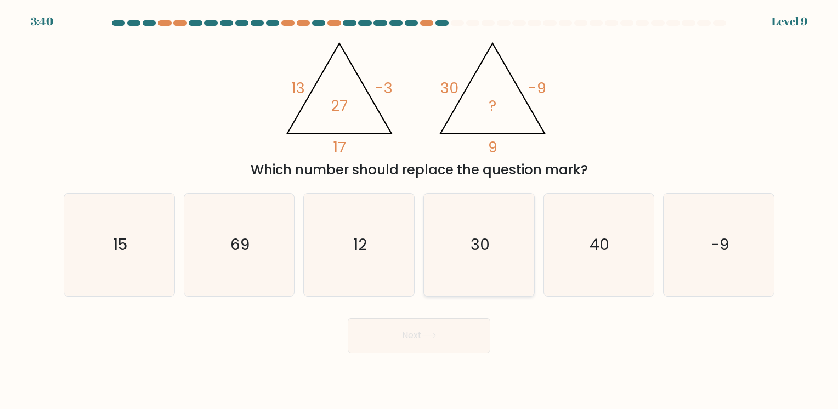
click at [459, 250] on icon "30" at bounding box center [479, 245] width 103 height 103
click at [419, 210] on input "d. 30" at bounding box center [419, 206] width 1 height 5
radio input "true"
click at [388, 345] on button "Next" at bounding box center [419, 335] width 143 height 35
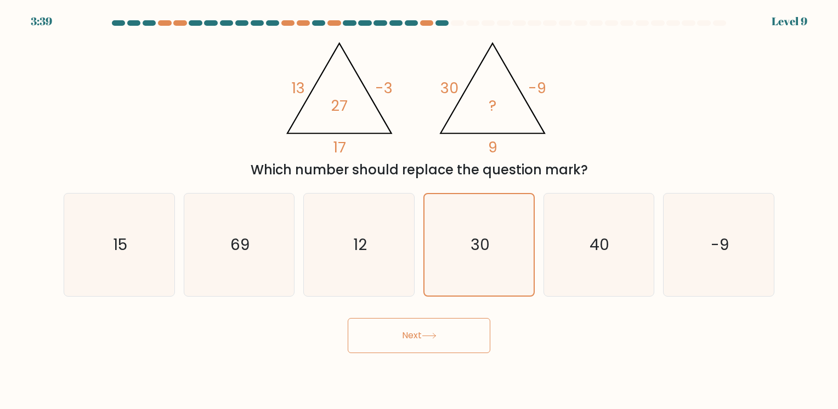
click at [388, 345] on button "Next" at bounding box center [419, 335] width 143 height 35
click at [430, 332] on button "Next" at bounding box center [419, 335] width 143 height 35
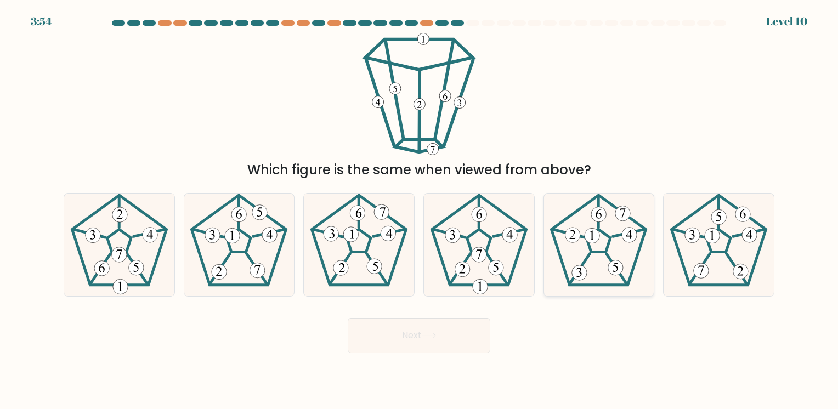
click at [614, 241] on icon at bounding box center [598, 245] width 103 height 103
click at [419, 210] on input "e." at bounding box center [419, 206] width 1 height 5
radio input "true"
click at [421, 328] on button "Next" at bounding box center [419, 335] width 143 height 35
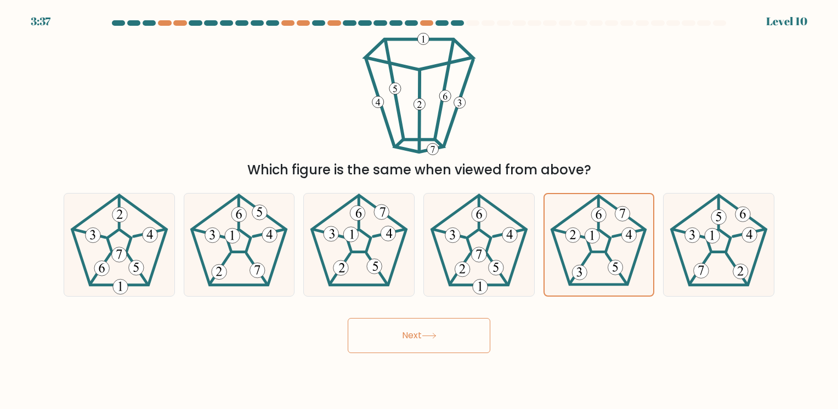
click at [428, 343] on button "Next" at bounding box center [419, 335] width 143 height 35
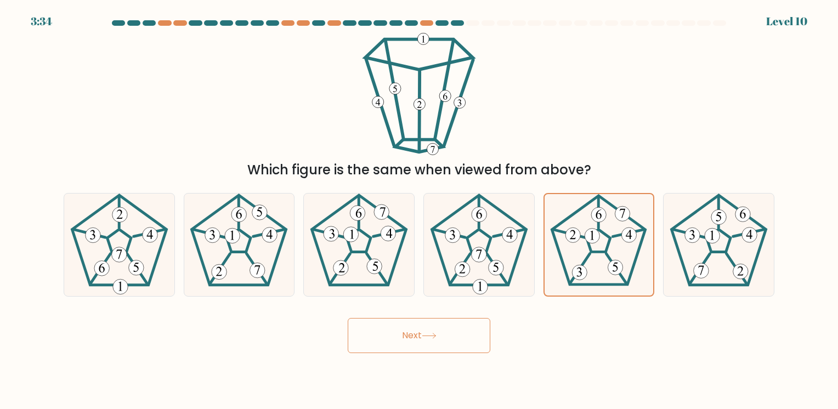
click at [435, 336] on icon at bounding box center [428, 335] width 13 height 5
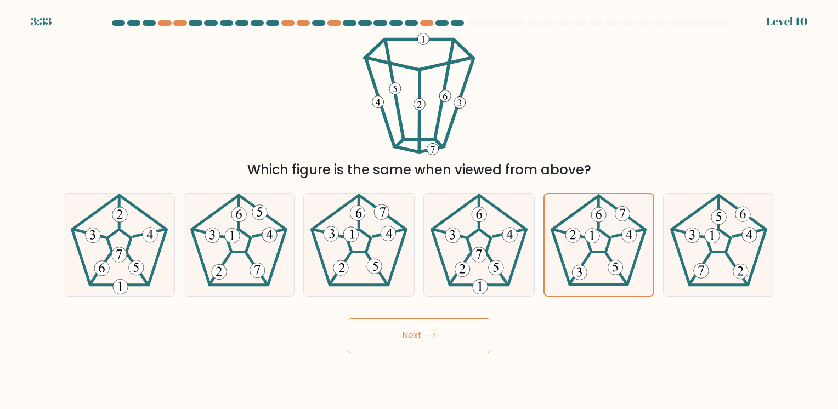
click at [435, 336] on icon at bounding box center [428, 335] width 13 height 5
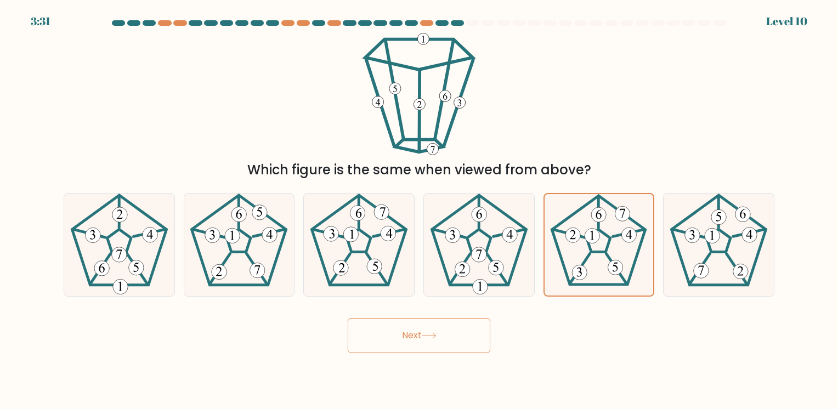
click at [435, 336] on icon at bounding box center [428, 335] width 13 height 5
click at [407, 337] on button "Next" at bounding box center [419, 335] width 143 height 35
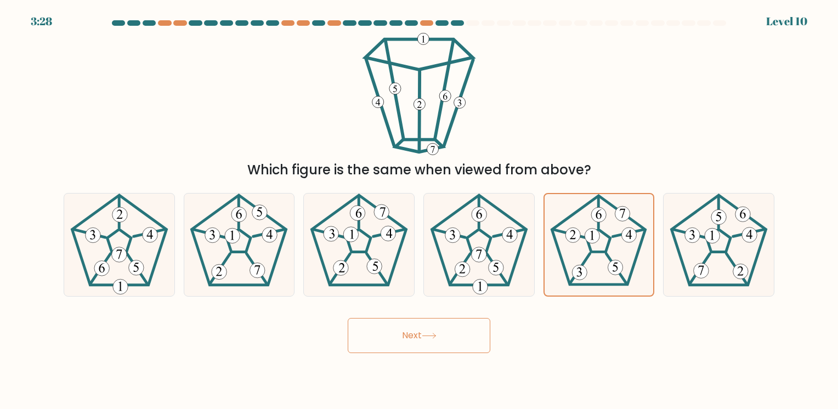
click at [407, 337] on button "Next" at bounding box center [419, 335] width 143 height 35
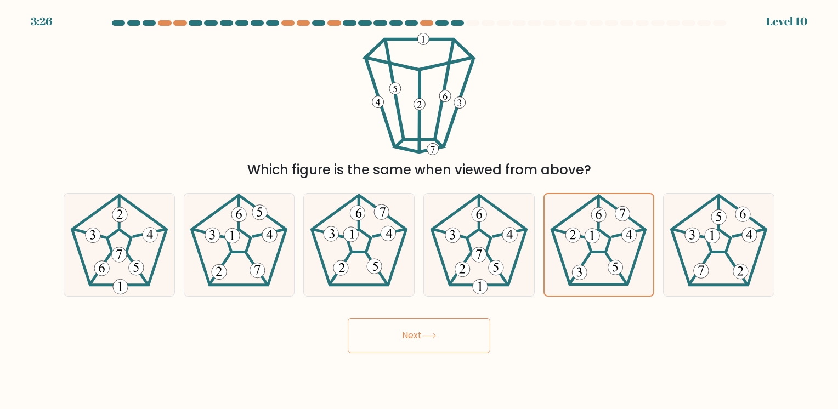
click at [407, 337] on button "Next" at bounding box center [419, 335] width 143 height 35
click at [442, 344] on button "Next" at bounding box center [419, 335] width 143 height 35
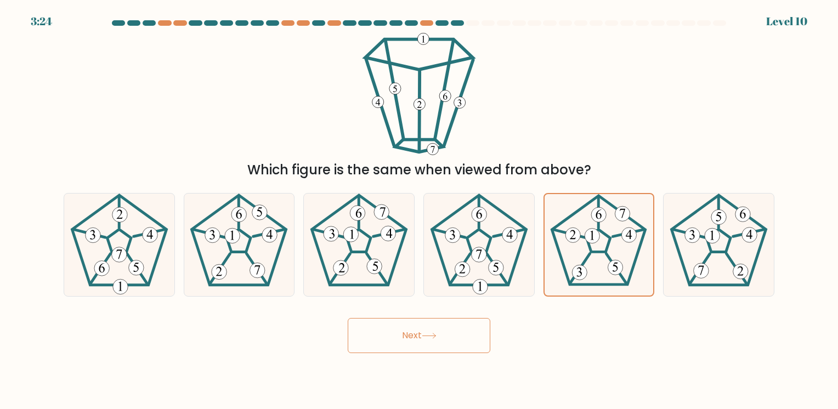
click at [442, 344] on button "Next" at bounding box center [419, 335] width 143 height 35
drag, startPoint x: 442, startPoint y: 344, endPoint x: 770, endPoint y: 427, distance: 337.7
click at [770, 408] on html "3:23 Level 10" at bounding box center [419, 204] width 838 height 409
click at [413, 337] on button "Next" at bounding box center [419, 335] width 143 height 35
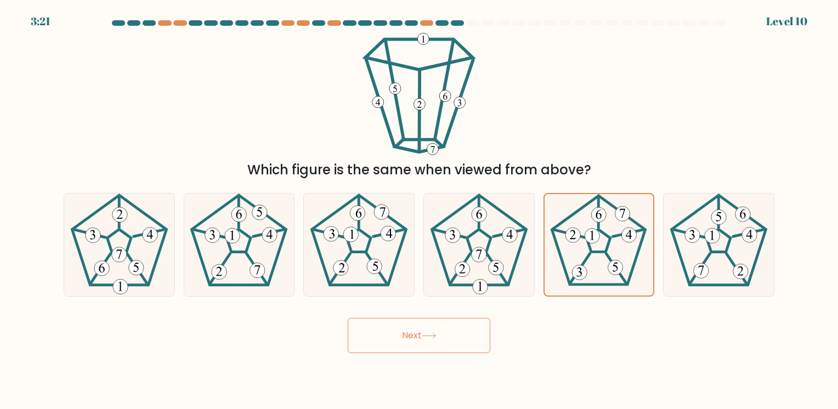
click at [413, 337] on button "Next" at bounding box center [419, 335] width 143 height 35
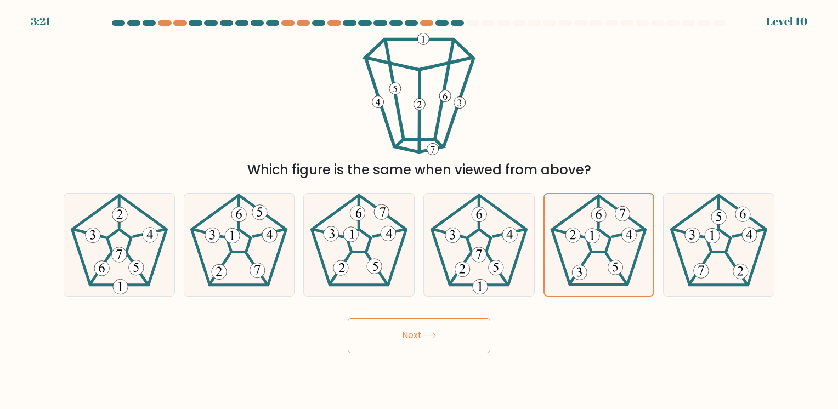
click at [413, 337] on button "Next" at bounding box center [419, 335] width 143 height 35
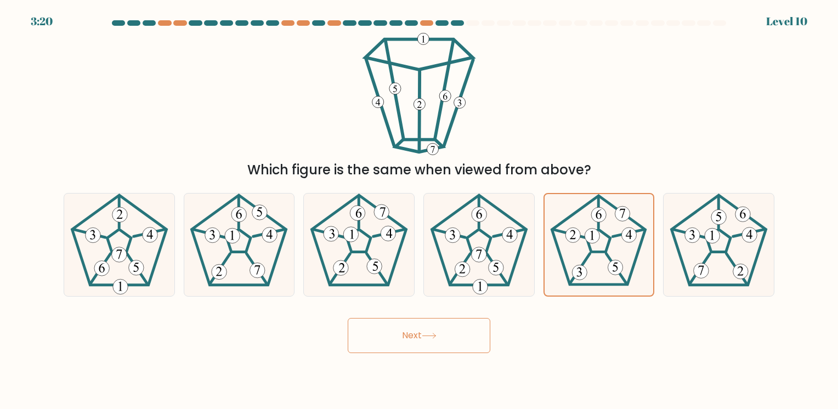
click at [413, 337] on button "Next" at bounding box center [419, 335] width 143 height 35
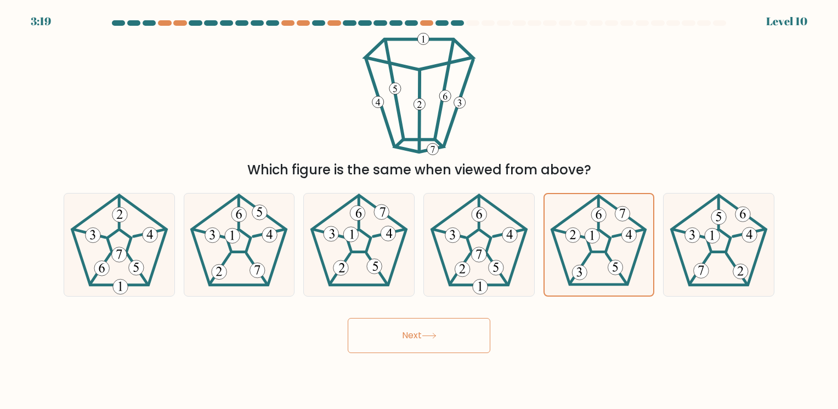
click at [413, 337] on button "Next" at bounding box center [419, 335] width 143 height 35
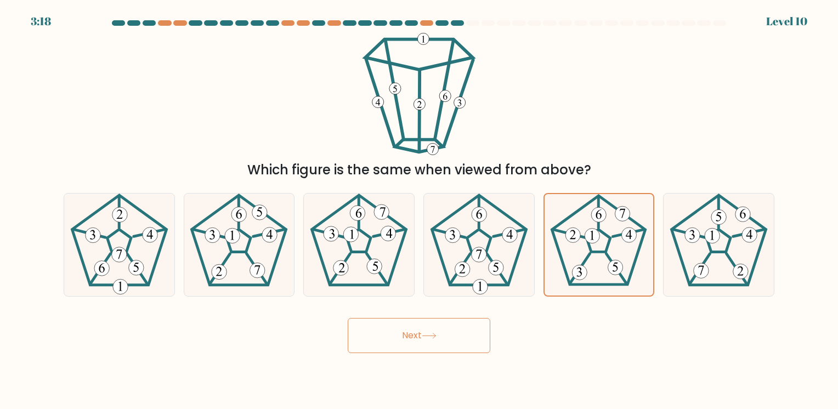
click at [413, 337] on button "Next" at bounding box center [419, 335] width 143 height 35
click at [418, 333] on button "Next" at bounding box center [419, 335] width 143 height 35
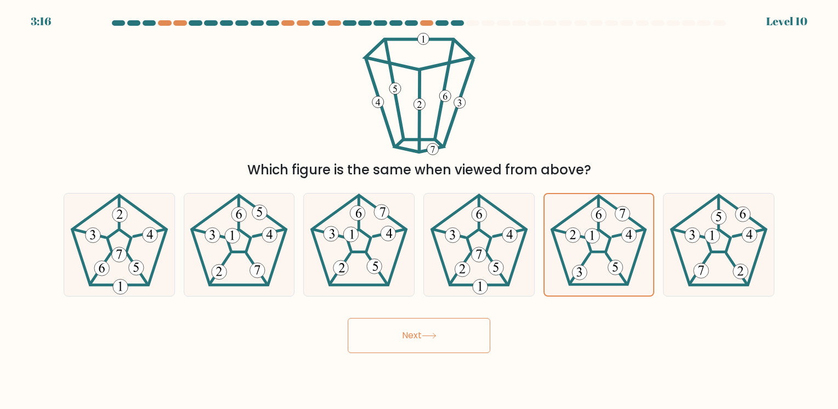
click at [418, 333] on button "Next" at bounding box center [419, 335] width 143 height 35
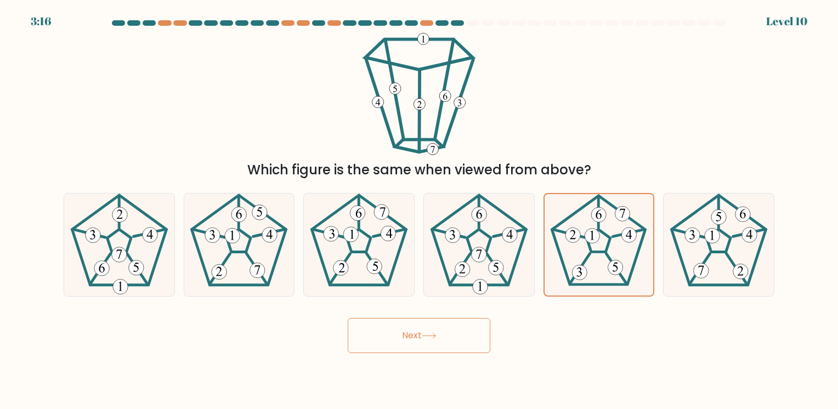
click at [418, 333] on button "Next" at bounding box center [419, 335] width 143 height 35
click at [396, 328] on button "Next" at bounding box center [419, 335] width 143 height 35
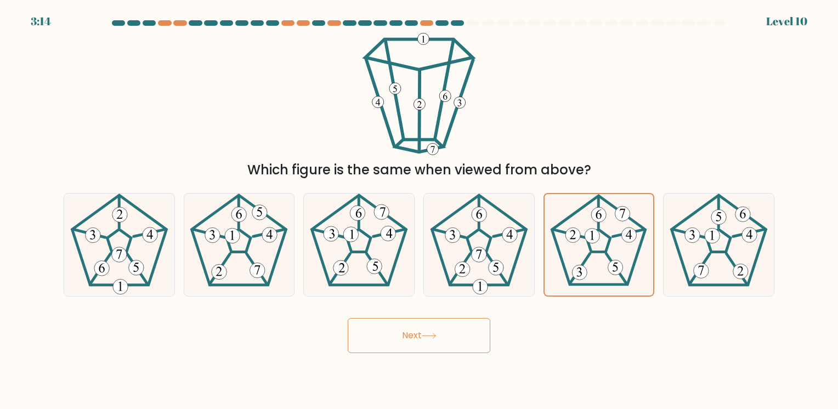
click at [396, 328] on button "Next" at bounding box center [419, 335] width 143 height 35
drag, startPoint x: 396, startPoint y: 328, endPoint x: 462, endPoint y: 286, distance: 77.9
click at [462, 286] on form at bounding box center [419, 186] width 838 height 333
click at [434, 330] on button "Next" at bounding box center [419, 335] width 143 height 35
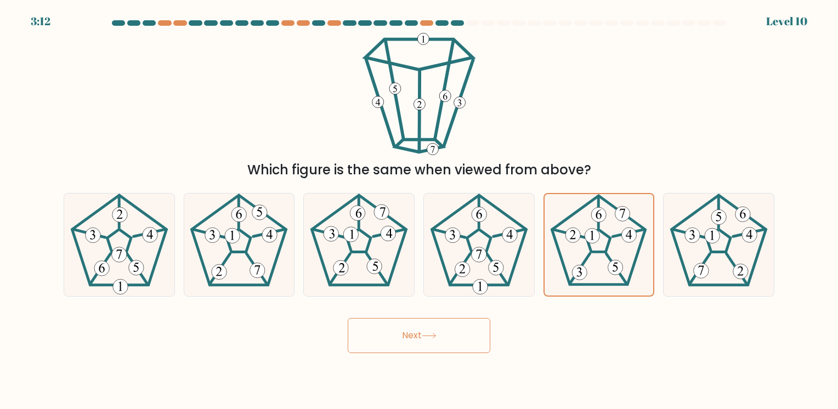
click at [434, 330] on button "Next" at bounding box center [419, 335] width 143 height 35
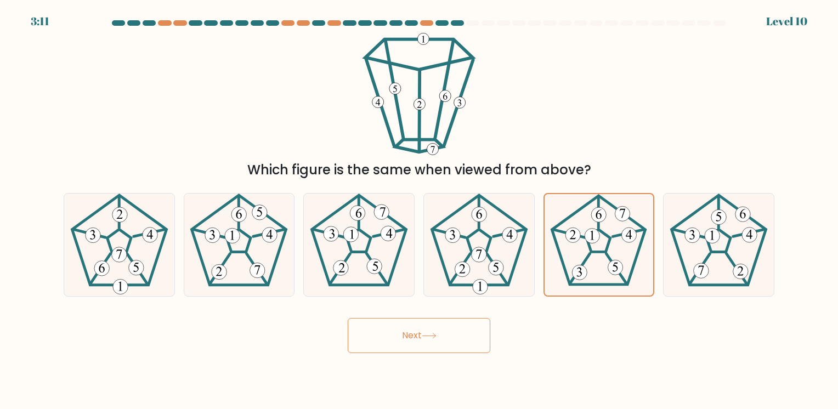
click at [434, 330] on button "Next" at bounding box center [419, 335] width 143 height 35
click at [421, 334] on button "Next" at bounding box center [419, 335] width 143 height 35
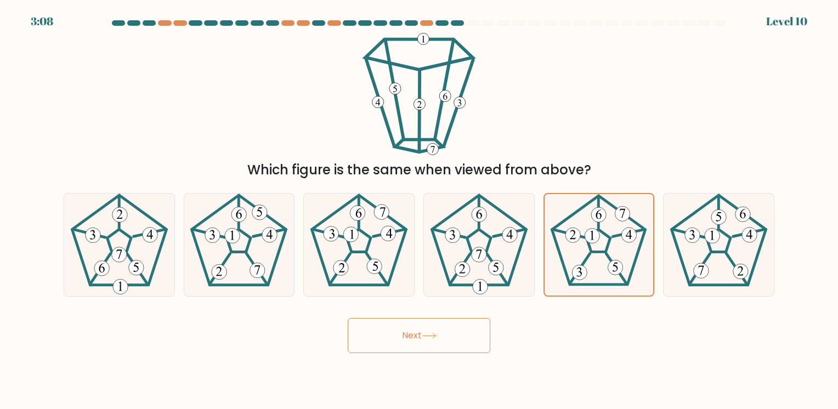
click at [421, 334] on button "Next" at bounding box center [419, 335] width 143 height 35
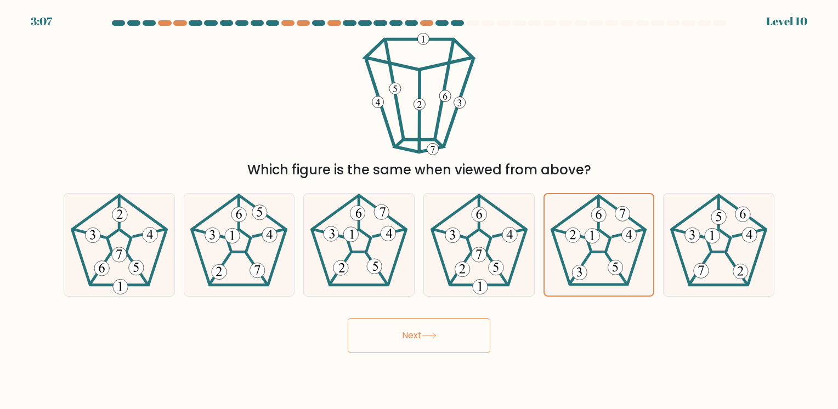
click at [421, 334] on button "Next" at bounding box center [419, 335] width 143 height 35
click at [623, 265] on icon at bounding box center [598, 244] width 101 height 101
click at [419, 210] on input "e." at bounding box center [419, 206] width 1 height 5
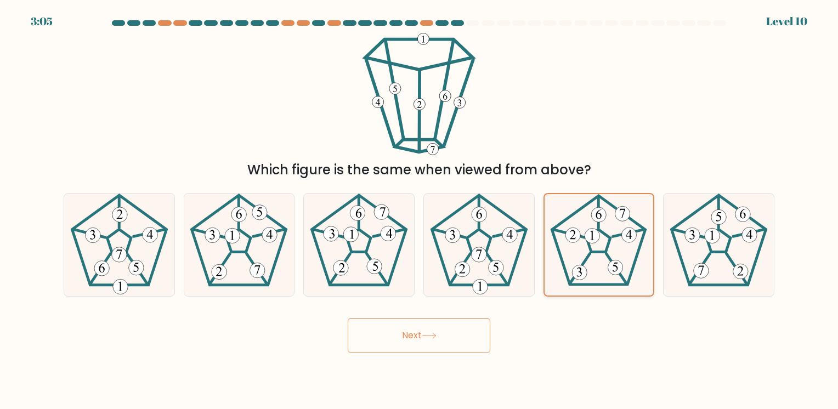
click at [623, 265] on icon at bounding box center [598, 244] width 101 height 101
click at [419, 210] on input "e." at bounding box center [419, 206] width 1 height 5
click at [424, 335] on icon at bounding box center [429, 336] width 15 height 6
click at [424, 335] on button "Next" at bounding box center [419, 335] width 143 height 35
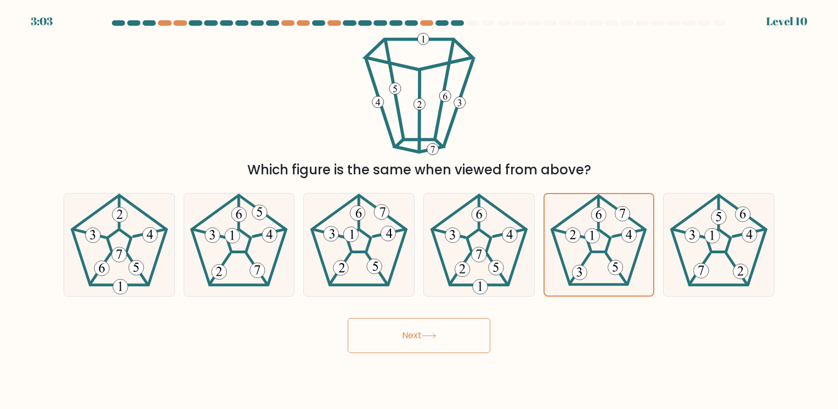
click at [424, 335] on icon at bounding box center [429, 336] width 15 height 6
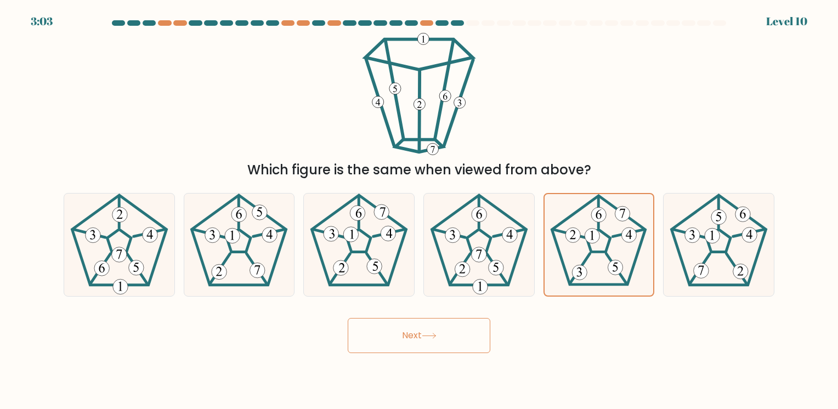
click at [424, 335] on icon at bounding box center [429, 336] width 15 height 6
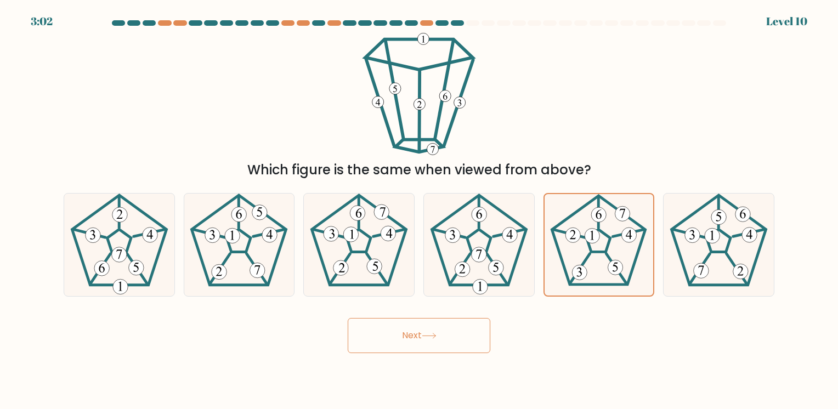
click at [424, 335] on icon at bounding box center [429, 336] width 15 height 6
click at [424, 335] on button "Next" at bounding box center [419, 335] width 143 height 35
click at [424, 335] on icon at bounding box center [429, 336] width 15 height 6
click at [424, 335] on button "Next" at bounding box center [419, 335] width 143 height 35
drag, startPoint x: 421, startPoint y: 335, endPoint x: 321, endPoint y: -37, distance: 384.9
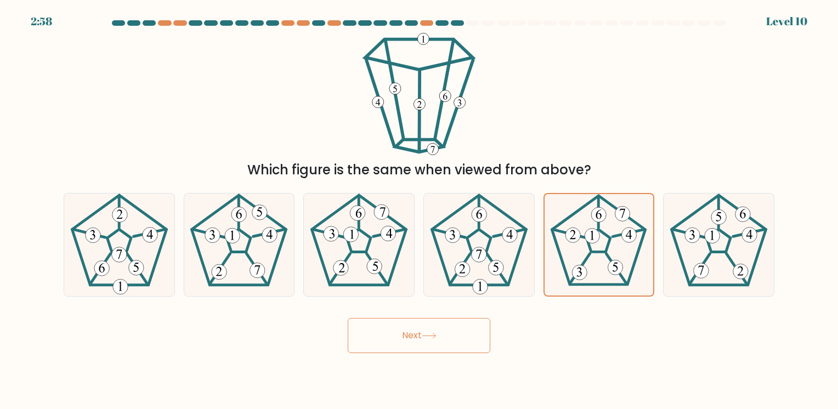
click at [411, 332] on button "Next" at bounding box center [419, 335] width 143 height 35
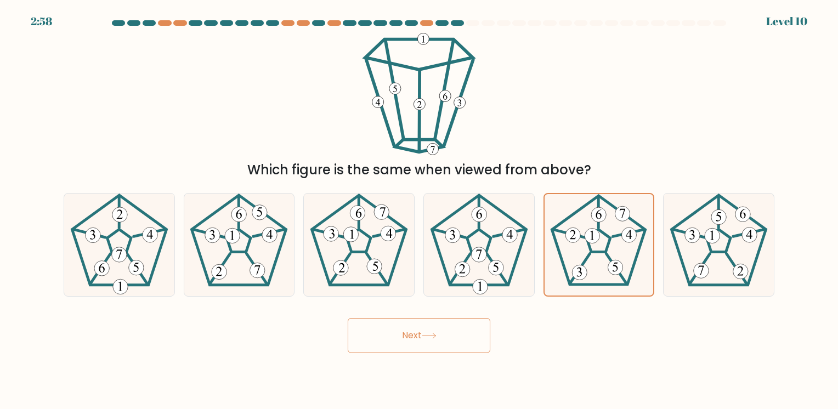
click at [411, 332] on button "Next" at bounding box center [419, 335] width 143 height 35
drag, startPoint x: 411, startPoint y: 332, endPoint x: 404, endPoint y: 332, distance: 7.1
click at [404, 332] on button "Next" at bounding box center [419, 335] width 143 height 35
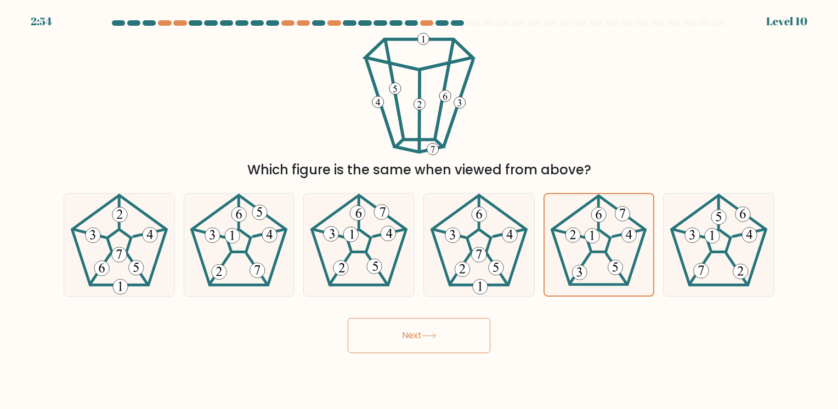
drag, startPoint x: 404, startPoint y: 332, endPoint x: 405, endPoint y: 350, distance: 18.7
click at [405, 350] on button "Next" at bounding box center [419, 335] width 143 height 35
drag, startPoint x: 405, startPoint y: 350, endPoint x: 438, endPoint y: 340, distance: 34.0
click at [438, 340] on button "Next" at bounding box center [419, 335] width 143 height 35
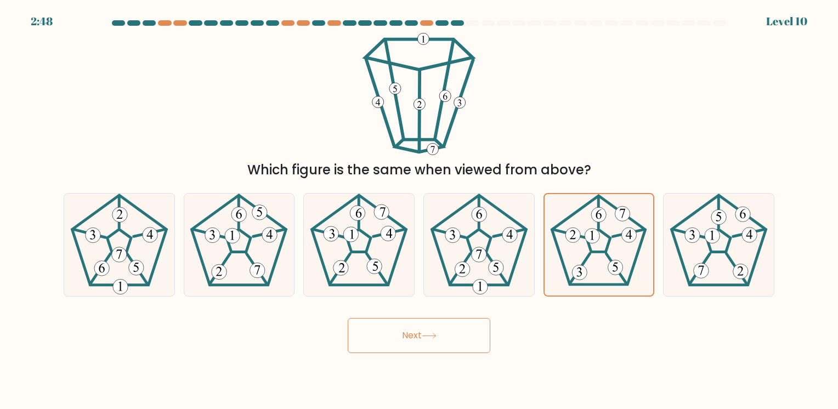
click at [438, 346] on button "Next" at bounding box center [419, 335] width 143 height 35
click at [428, 341] on button "Next" at bounding box center [419, 335] width 143 height 35
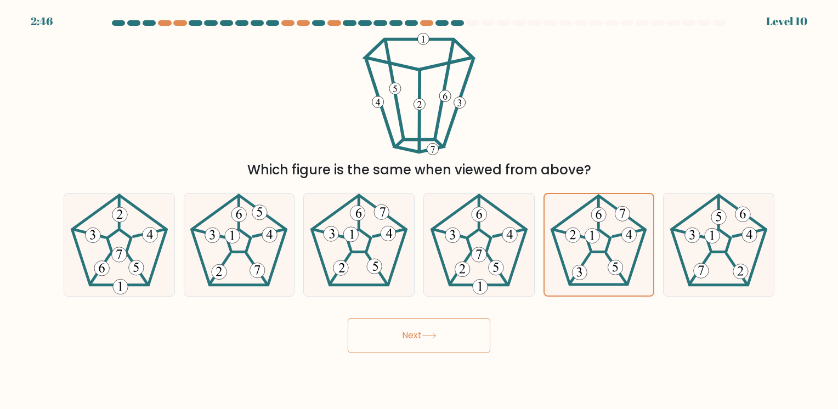
click at [428, 341] on button "Next" at bounding box center [419, 335] width 143 height 35
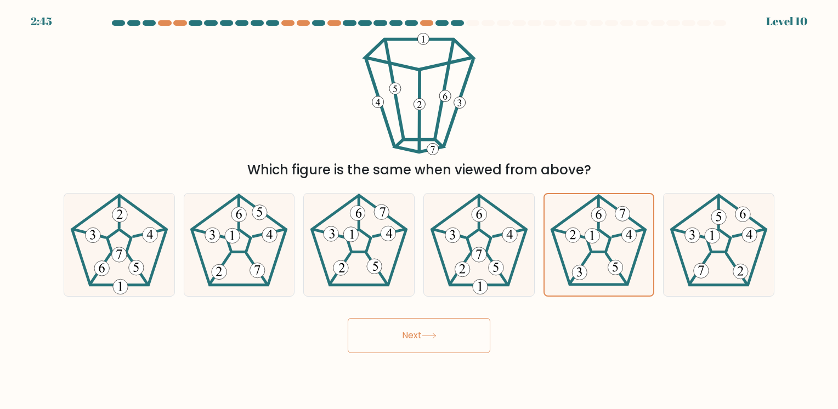
click at [428, 341] on button "Next" at bounding box center [419, 335] width 143 height 35
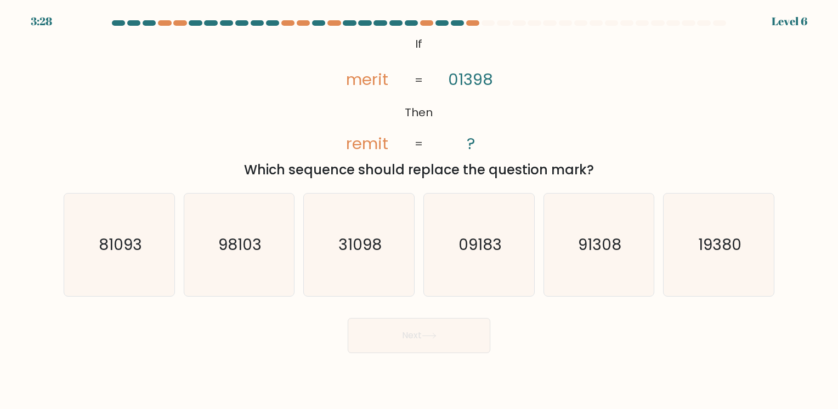
click at [439, 348] on button "Next" at bounding box center [419, 335] width 143 height 35
click at [354, 264] on icon "31098" at bounding box center [359, 245] width 103 height 103
click at [419, 210] on input "c. 31098" at bounding box center [419, 206] width 1 height 5
radio input "true"
click at [408, 331] on button "Next" at bounding box center [419, 335] width 143 height 35
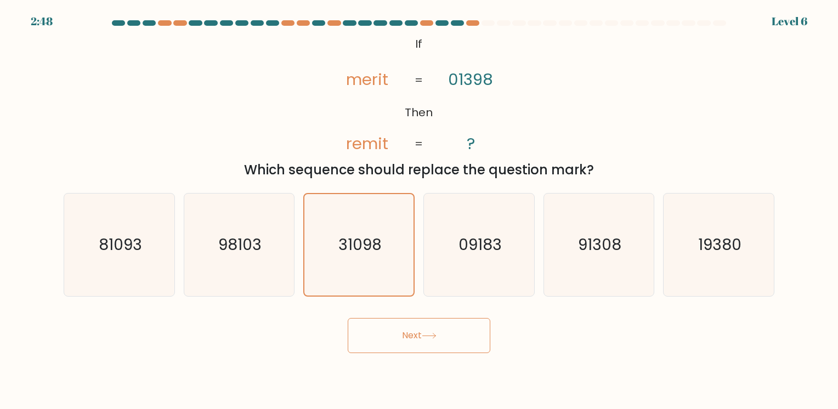
click at [408, 331] on button "Next" at bounding box center [419, 335] width 143 height 35
click at [406, 331] on button "Next" at bounding box center [419, 335] width 143 height 35
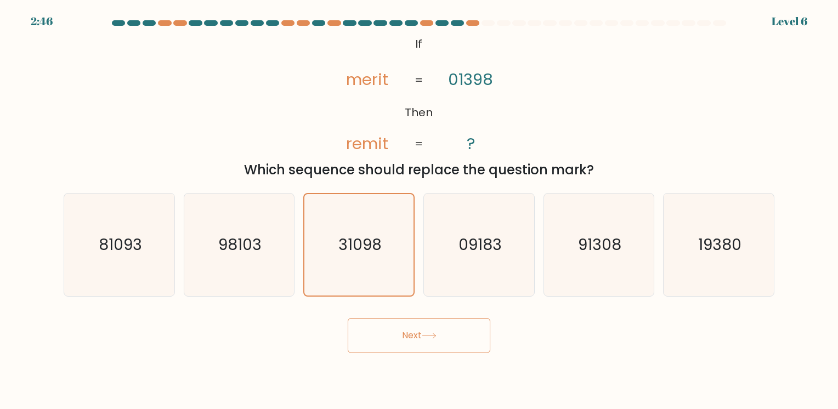
click at [406, 331] on button "Next" at bounding box center [419, 335] width 143 height 35
click at [428, 333] on icon at bounding box center [429, 336] width 15 height 6
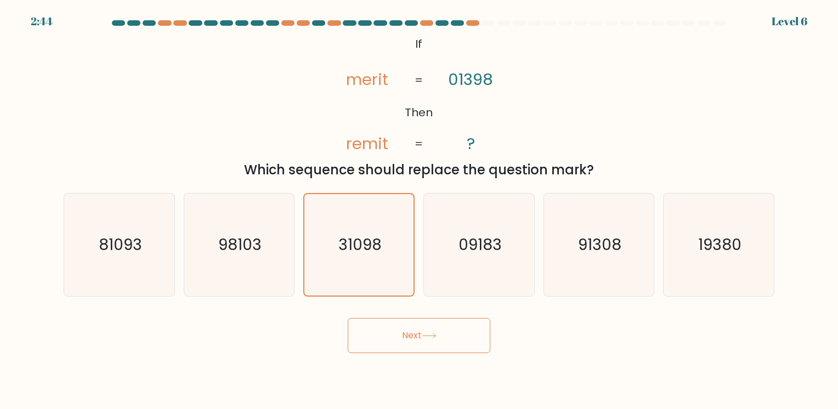
click at [428, 333] on icon at bounding box center [429, 336] width 15 height 6
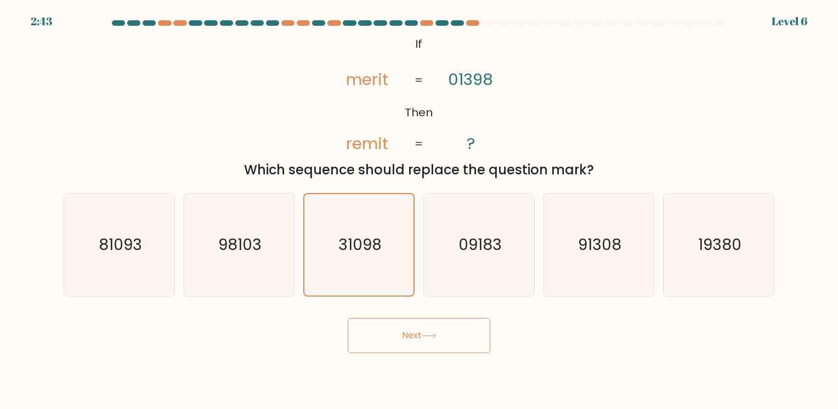
click at [428, 333] on icon at bounding box center [429, 336] width 15 height 6
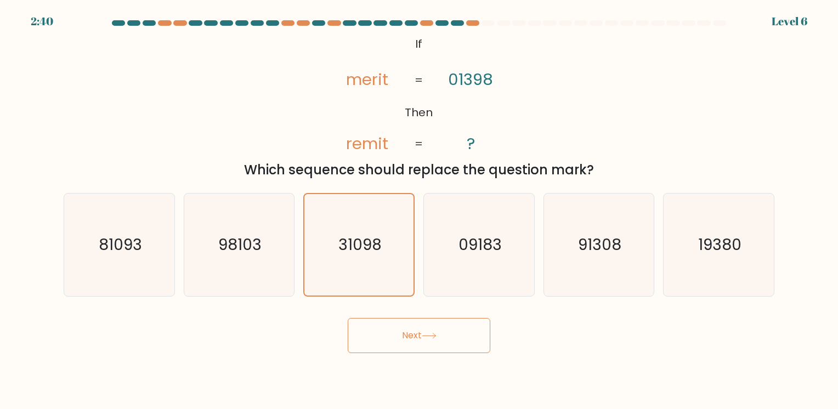
click at [424, 344] on button "Next" at bounding box center [419, 335] width 143 height 35
drag, startPoint x: 424, startPoint y: 344, endPoint x: 467, endPoint y: 334, distance: 44.0
click at [467, 334] on button "Next" at bounding box center [419, 335] width 143 height 35
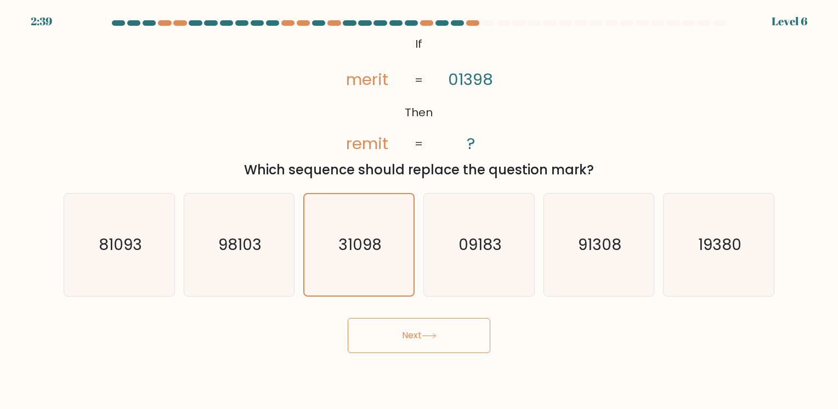
click at [467, 334] on button "Next" at bounding box center [419, 335] width 143 height 35
drag, startPoint x: 467, startPoint y: 334, endPoint x: 379, endPoint y: 370, distance: 94.9
click at [379, 370] on body "2:38 Level 6 If" at bounding box center [419, 204] width 838 height 409
click at [370, 330] on button "Next" at bounding box center [419, 335] width 143 height 35
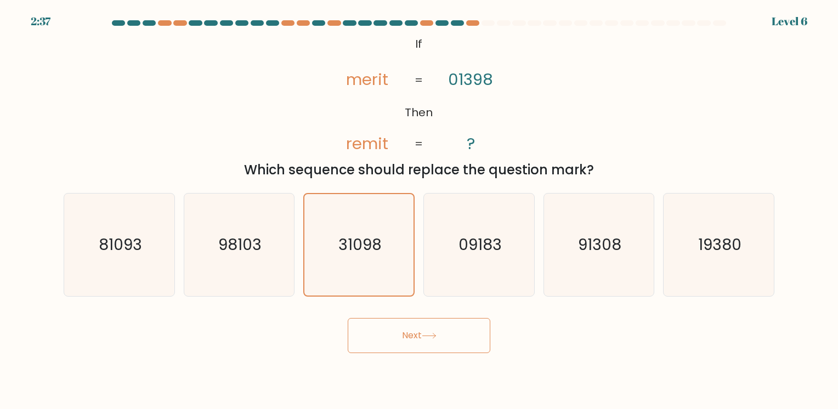
click at [370, 330] on button "Next" at bounding box center [419, 335] width 143 height 35
drag, startPoint x: 370, startPoint y: 330, endPoint x: 436, endPoint y: 338, distance: 66.8
click at [436, 338] on button "Next" at bounding box center [419, 335] width 143 height 35
click at [435, 338] on icon at bounding box center [428, 335] width 13 height 5
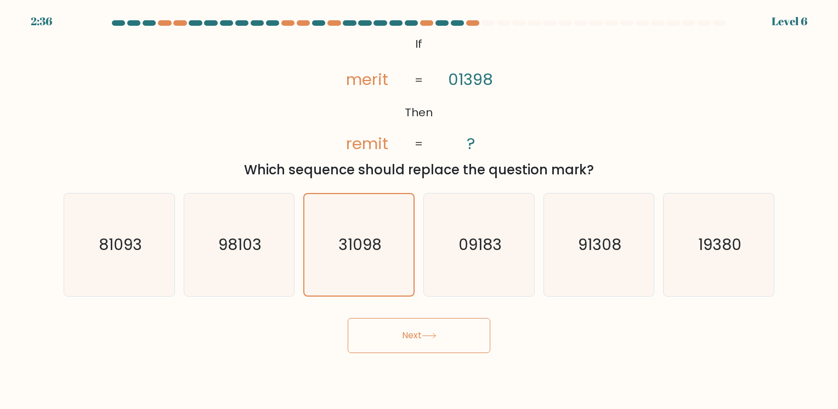
click at [435, 338] on icon at bounding box center [428, 335] width 13 height 5
drag, startPoint x: 436, startPoint y: 338, endPoint x: 443, endPoint y: 328, distance: 12.3
click at [443, 328] on button "Next" at bounding box center [419, 335] width 143 height 35
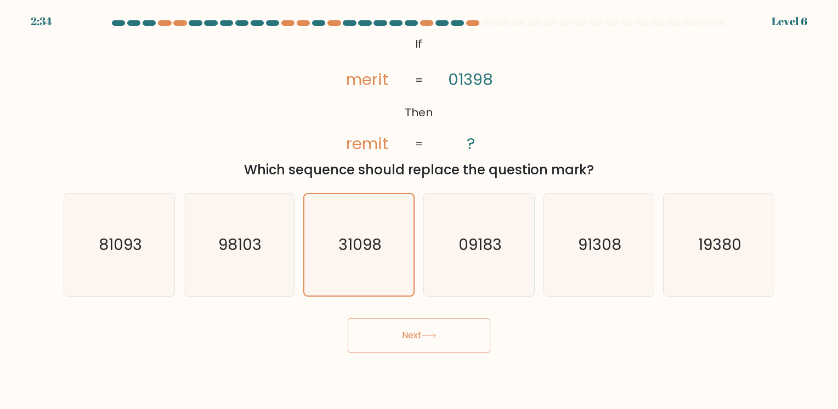
click at [443, 328] on button "Next" at bounding box center [419, 335] width 143 height 35
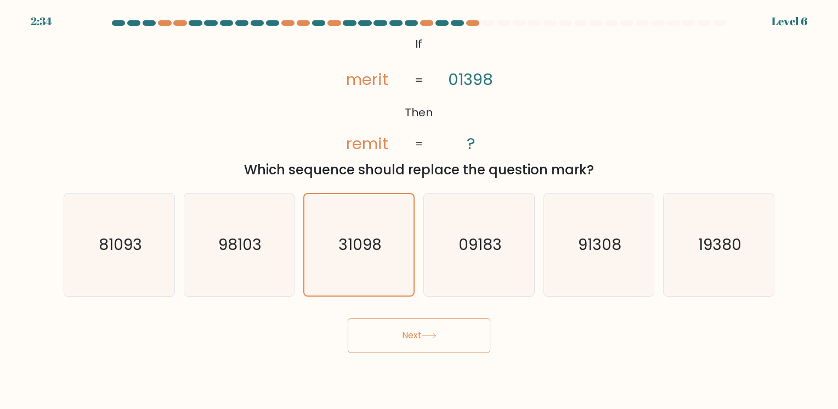
click at [443, 328] on button "Next" at bounding box center [419, 335] width 143 height 35
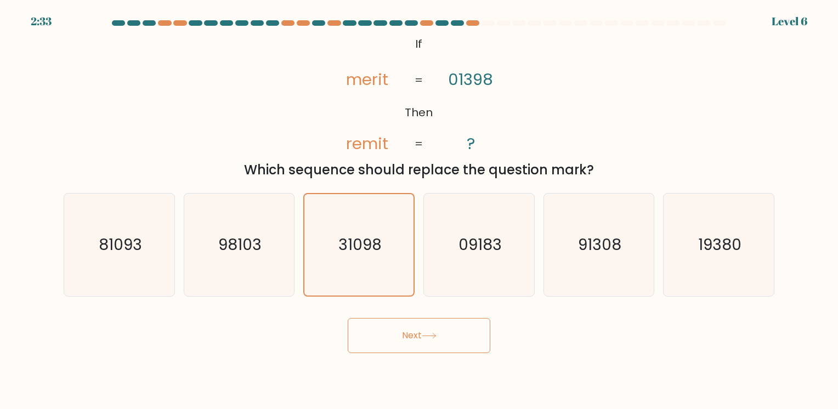
click at [443, 328] on button "Next" at bounding box center [419, 335] width 143 height 35
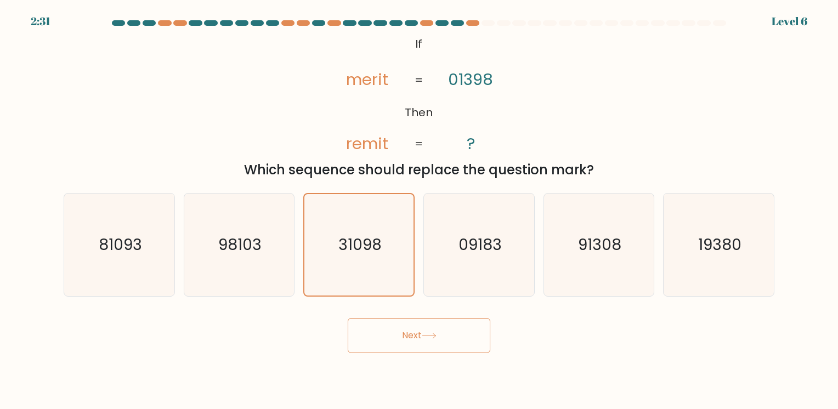
click at [443, 328] on button "Next" at bounding box center [419, 335] width 143 height 35
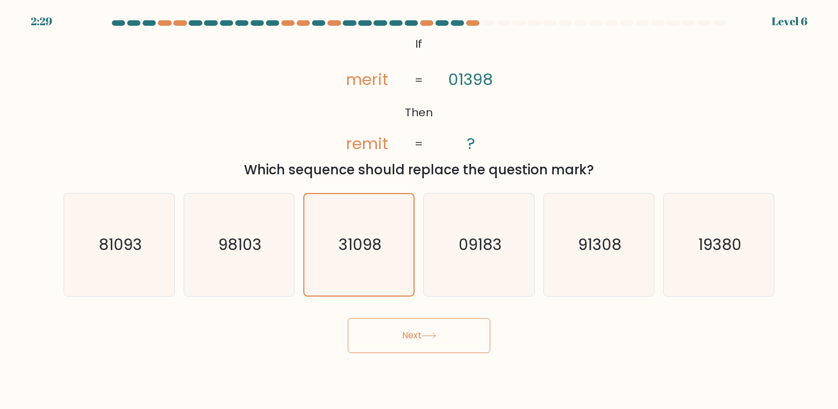
drag, startPoint x: 443, startPoint y: 328, endPoint x: 436, endPoint y: 327, distance: 7.1
click at [436, 327] on button "Next" at bounding box center [419, 335] width 143 height 35
click at [436, 338] on icon at bounding box center [429, 336] width 15 height 6
click at [457, 337] on button "Next" at bounding box center [419, 335] width 143 height 35
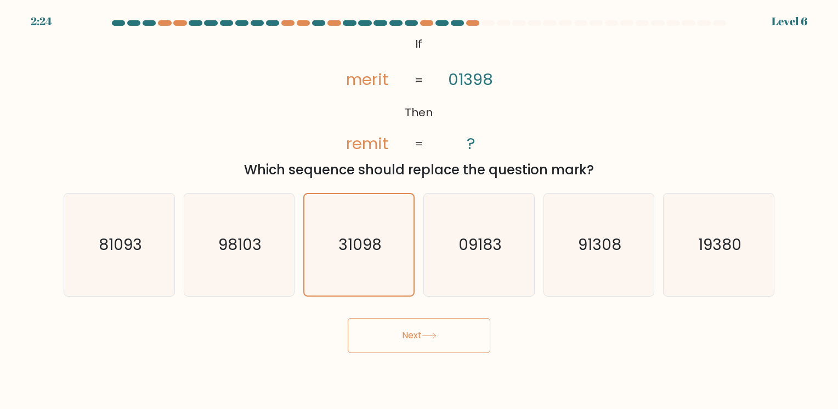
click at [457, 337] on button "Next" at bounding box center [419, 335] width 143 height 35
click at [436, 332] on button "Next" at bounding box center [419, 335] width 143 height 35
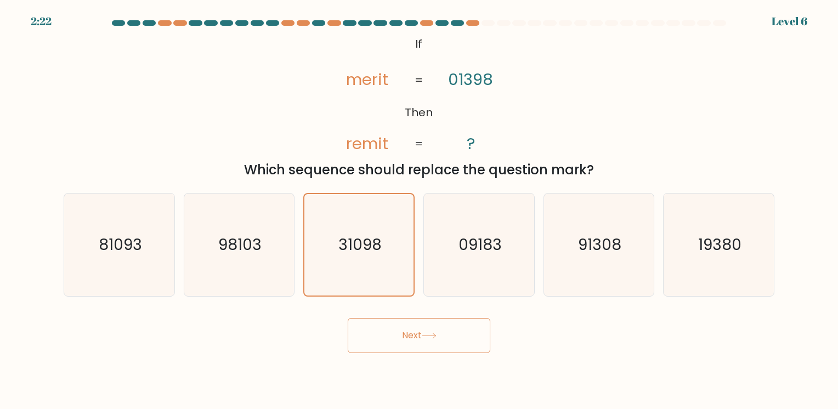
click at [436, 332] on button "Next" at bounding box center [419, 335] width 143 height 35
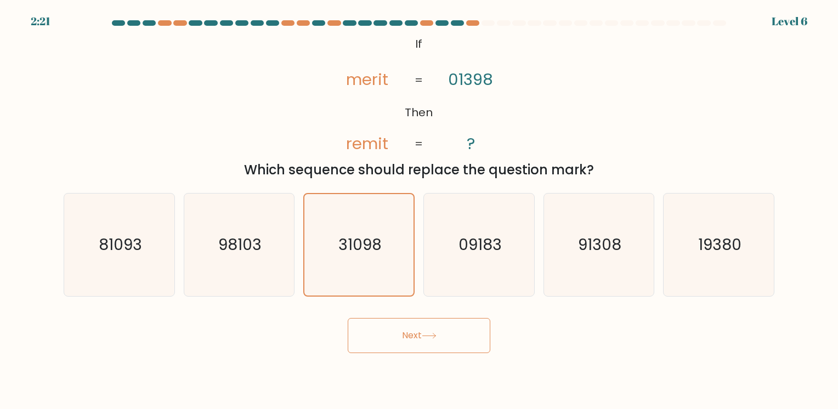
click at [436, 332] on button "Next" at bounding box center [419, 335] width 143 height 35
click at [421, 348] on button "Next" at bounding box center [419, 335] width 143 height 35
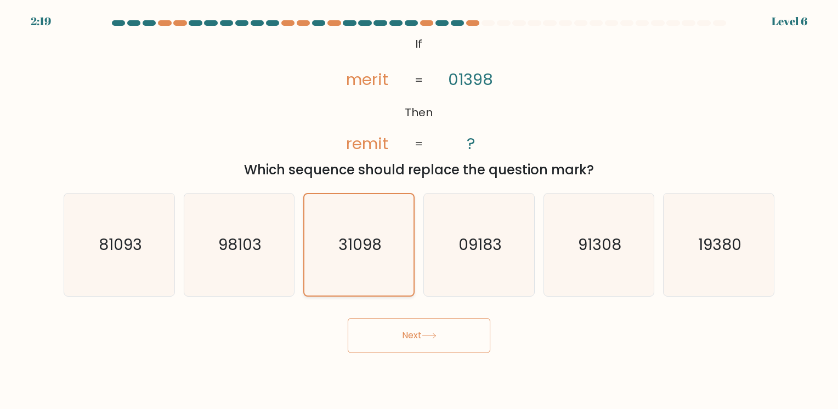
drag, startPoint x: 421, startPoint y: 348, endPoint x: 362, endPoint y: 230, distance: 131.7
click at [362, 230] on form "If ?" at bounding box center [419, 186] width 838 height 333
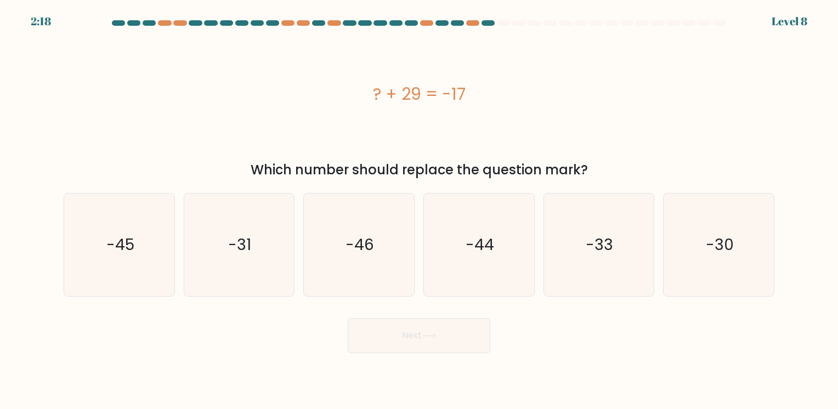
click at [362, 230] on icon "-46" at bounding box center [359, 245] width 103 height 103
click at [419, 210] on input "c. -46" at bounding box center [419, 206] width 1 height 5
radio input "true"
click at [440, 338] on button "Next" at bounding box center [419, 335] width 143 height 35
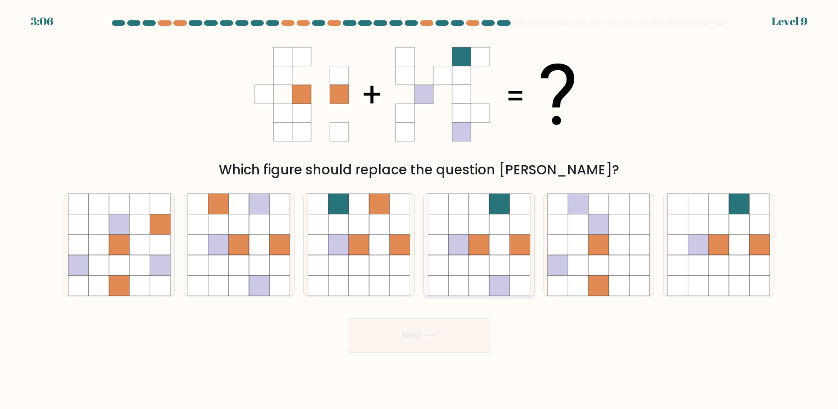
click at [441, 243] on icon at bounding box center [438, 245] width 20 height 20
click at [419, 210] on input "d." at bounding box center [419, 206] width 1 height 5
radio input "true"
click at [421, 337] on button "Next" at bounding box center [419, 335] width 143 height 35
click at [424, 332] on button "Next" at bounding box center [419, 335] width 143 height 35
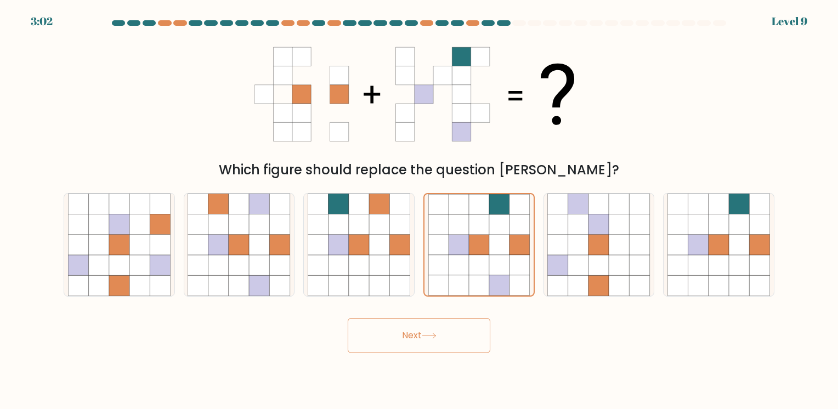
click at [424, 332] on button "Next" at bounding box center [419, 335] width 143 height 35
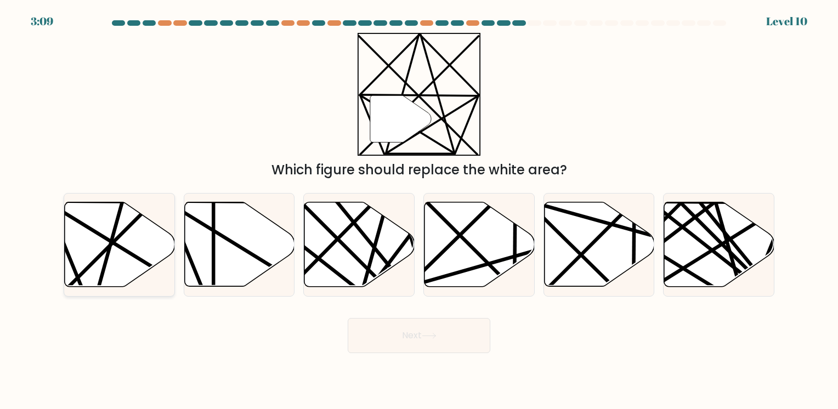
click at [143, 224] on icon at bounding box center [120, 244] width 110 height 84
click at [419, 210] on input "a." at bounding box center [419, 206] width 1 height 5
radio input "true"
click at [404, 338] on button "Next" at bounding box center [419, 335] width 143 height 35
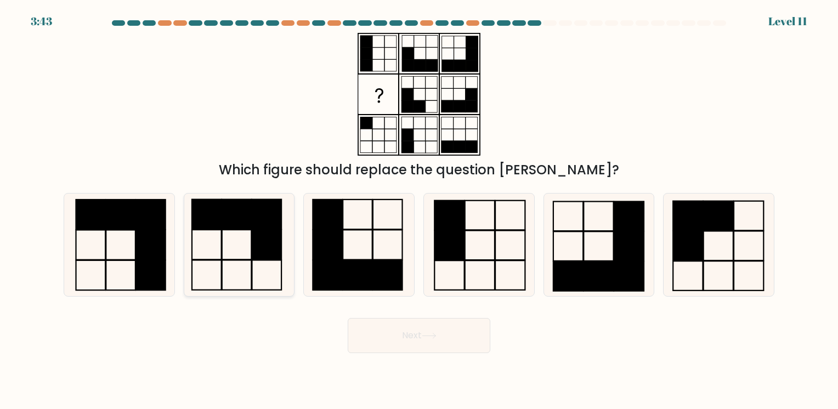
click at [245, 215] on rect at bounding box center [237, 214] width 30 height 30
click at [419, 210] on input "b." at bounding box center [419, 206] width 1 height 5
radio input "true"
click at [429, 337] on icon at bounding box center [429, 336] width 15 height 6
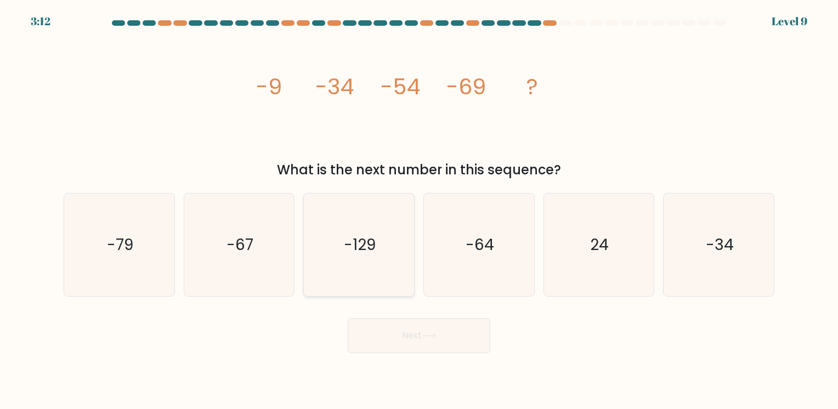
click at [320, 268] on icon "-129" at bounding box center [359, 245] width 103 height 103
click at [419, 210] on input "c. -129" at bounding box center [419, 206] width 1 height 5
radio input "true"
click at [401, 337] on button "Next" at bounding box center [419, 335] width 143 height 35
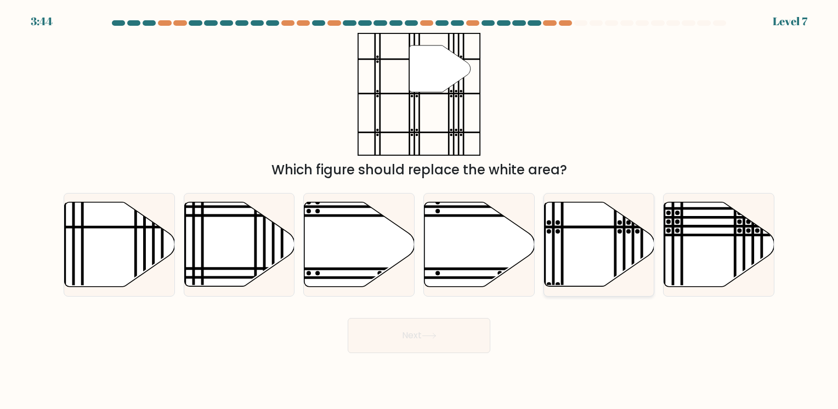
click at [577, 202] on icon at bounding box center [599, 244] width 110 height 84
click at [419, 204] on input "e." at bounding box center [419, 206] width 1 height 5
radio input "true"
click at [410, 336] on button "Next" at bounding box center [419, 335] width 143 height 35
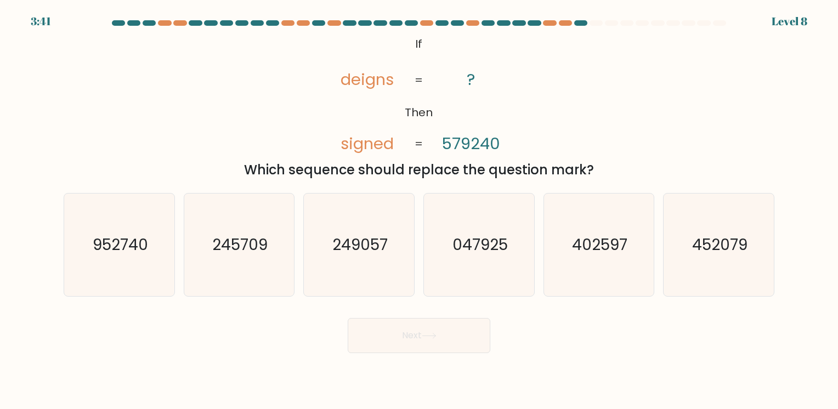
click at [410, 336] on button "Next" at bounding box center [419, 335] width 143 height 35
click at [503, 255] on icon "047925" at bounding box center [479, 245] width 103 height 103
click at [419, 210] on input "d. 047925" at bounding box center [419, 206] width 1 height 5
radio input "true"
click at [414, 345] on button "Next" at bounding box center [419, 335] width 143 height 35
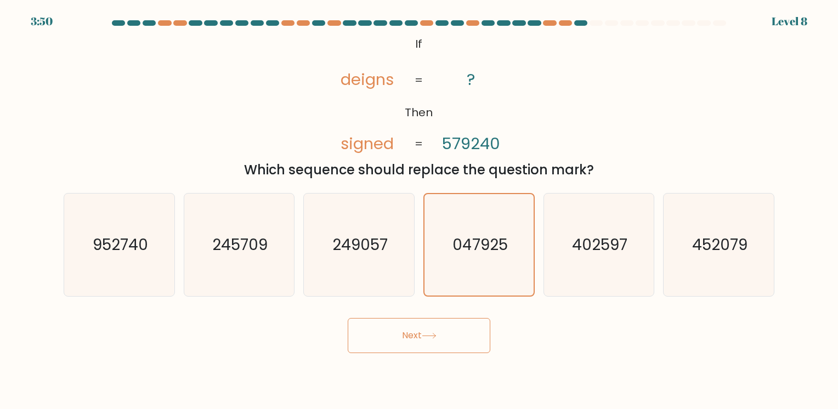
click at [414, 345] on button "Next" at bounding box center [419, 335] width 143 height 35
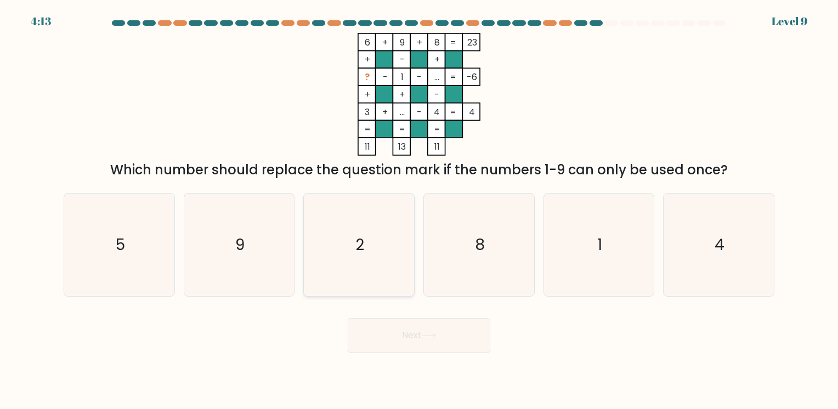
click at [351, 214] on icon "2" at bounding box center [359, 245] width 103 height 103
click at [419, 210] on input "c. 2" at bounding box center [419, 206] width 1 height 5
radio input "true"
click at [404, 331] on button "Next" at bounding box center [419, 335] width 143 height 35
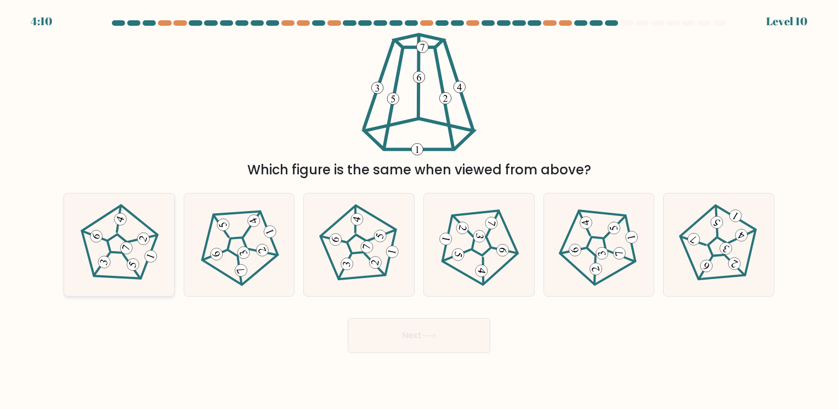
click at [123, 247] on 422 at bounding box center [125, 247] width 15 height 15
click at [419, 210] on input "a." at bounding box center [419, 206] width 1 height 5
radio input "true"
click at [418, 323] on button "Next" at bounding box center [419, 335] width 143 height 35
click at [418, 337] on button "Next" at bounding box center [419, 335] width 143 height 35
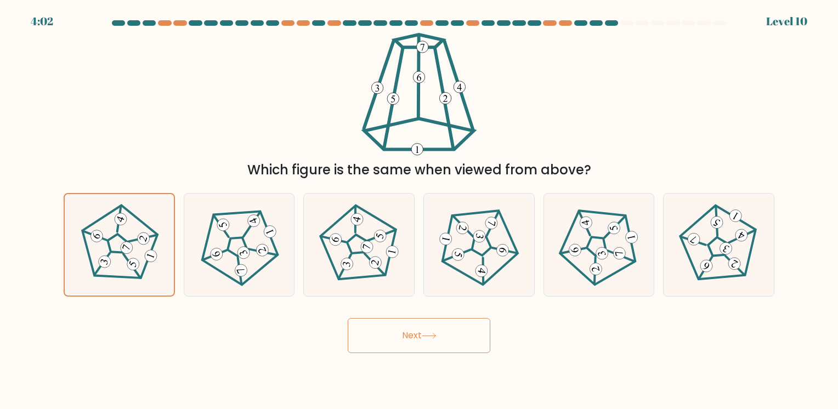
click at [418, 337] on button "Next" at bounding box center [419, 335] width 143 height 35
click at [414, 335] on button "Next" at bounding box center [419, 335] width 143 height 35
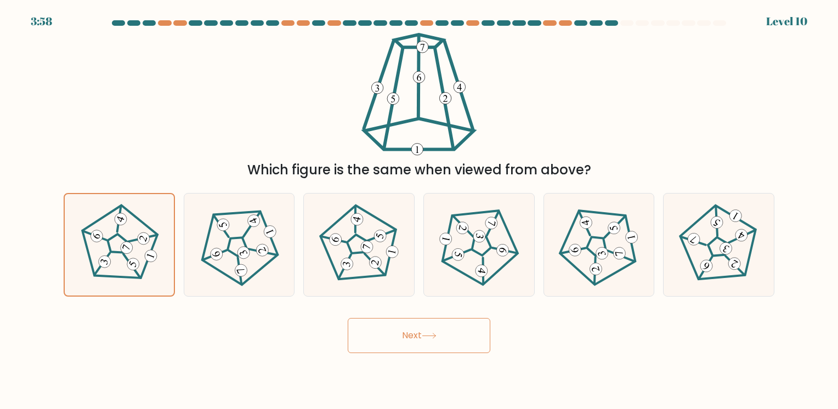
click at [414, 335] on button "Next" at bounding box center [419, 335] width 143 height 35
click at [445, 333] on button "Next" at bounding box center [419, 335] width 143 height 35
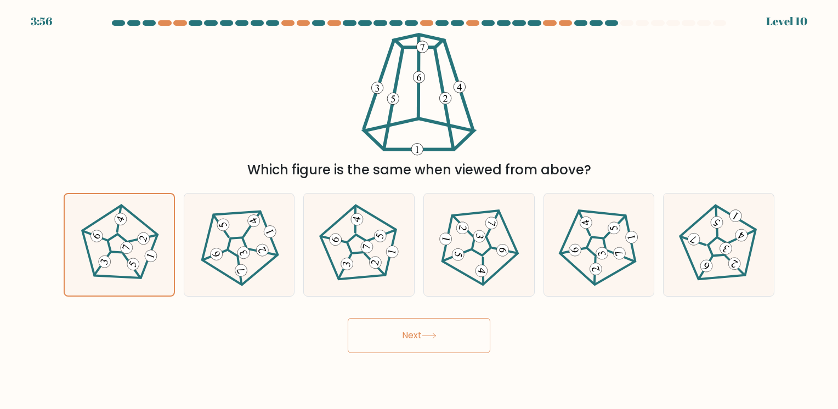
click at [445, 333] on button "Next" at bounding box center [419, 335] width 143 height 35
click at [423, 343] on button "Next" at bounding box center [419, 335] width 143 height 35
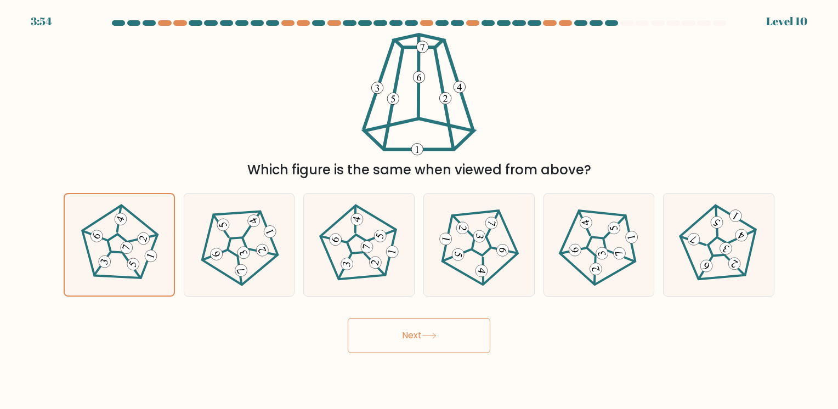
click at [423, 343] on button "Next" at bounding box center [419, 335] width 143 height 35
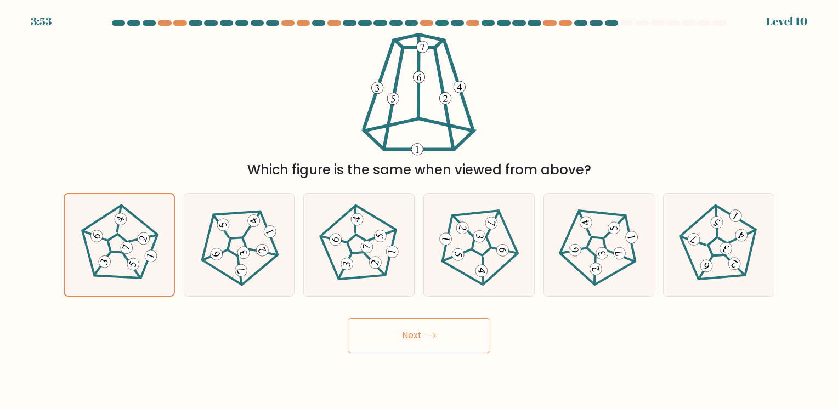
click at [423, 343] on button "Next" at bounding box center [419, 335] width 143 height 35
click at [421, 342] on button "Next" at bounding box center [419, 335] width 143 height 35
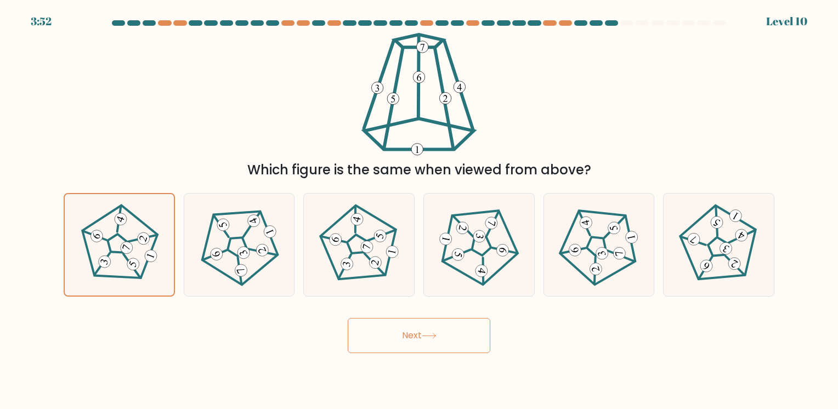
click at [421, 342] on button "Next" at bounding box center [419, 335] width 143 height 35
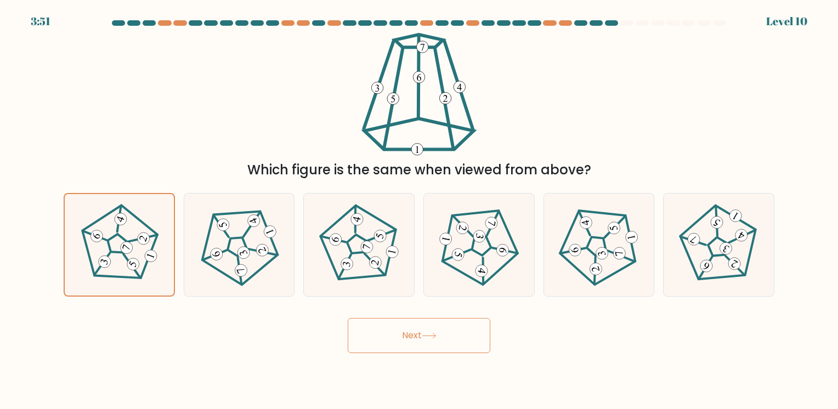
click at [421, 342] on button "Next" at bounding box center [419, 335] width 143 height 35
click at [423, 334] on button "Next" at bounding box center [419, 335] width 143 height 35
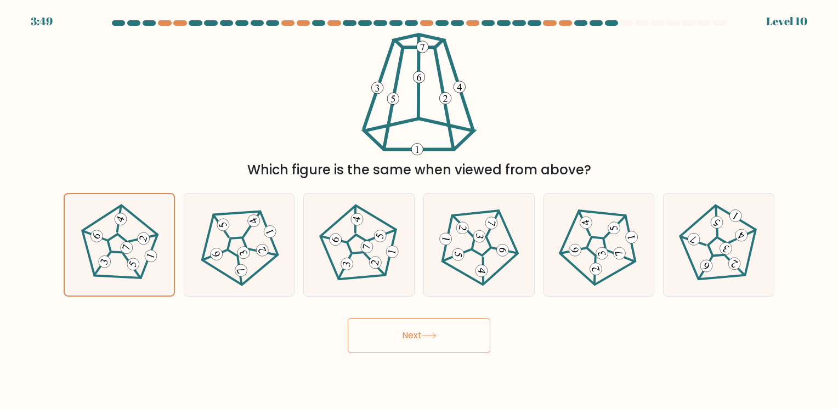
click at [423, 334] on button "Next" at bounding box center [419, 335] width 143 height 35
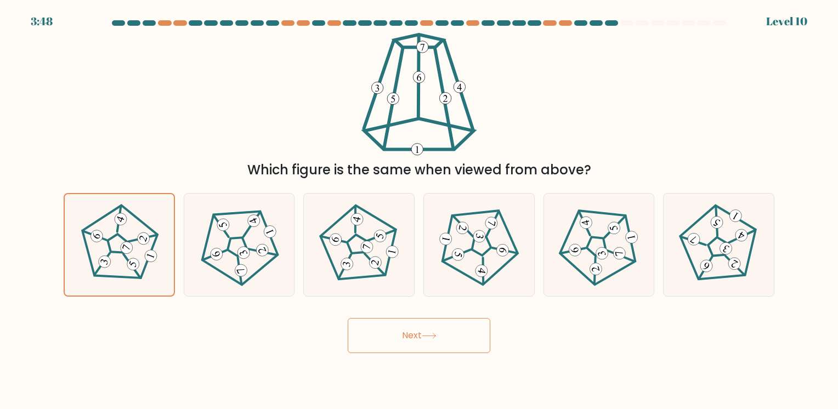
click at [423, 334] on button "Next" at bounding box center [419, 335] width 143 height 35
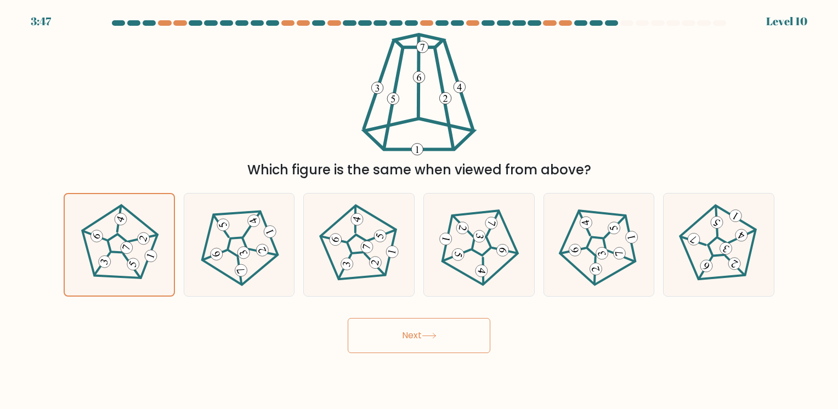
click at [423, 334] on button "Next" at bounding box center [419, 335] width 143 height 35
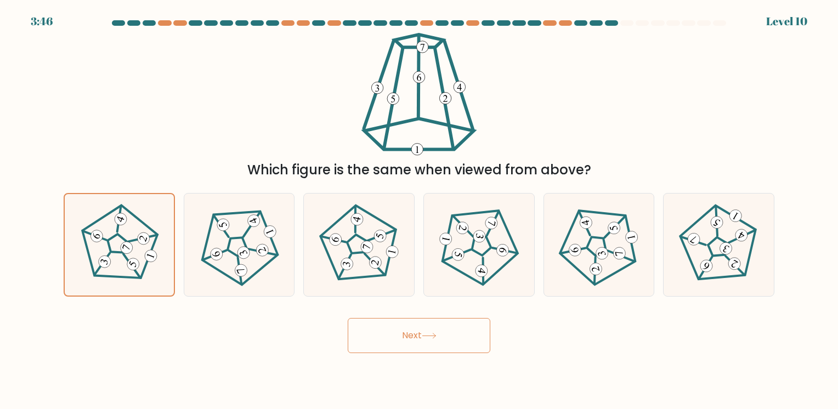
click at [423, 334] on button "Next" at bounding box center [419, 335] width 143 height 35
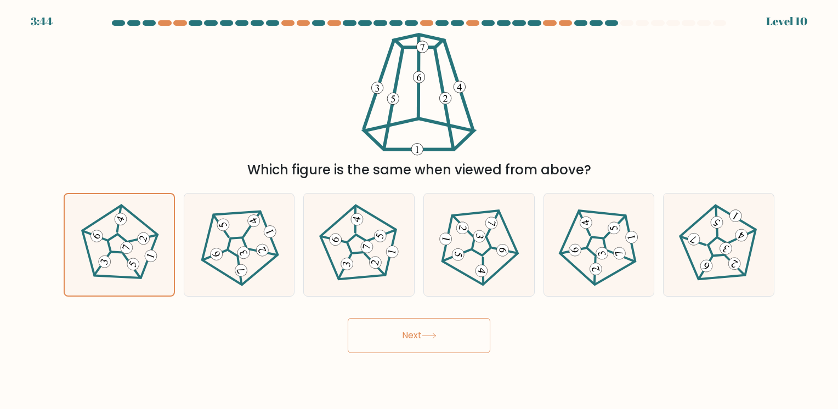
click at [423, 334] on button "Next" at bounding box center [419, 335] width 143 height 35
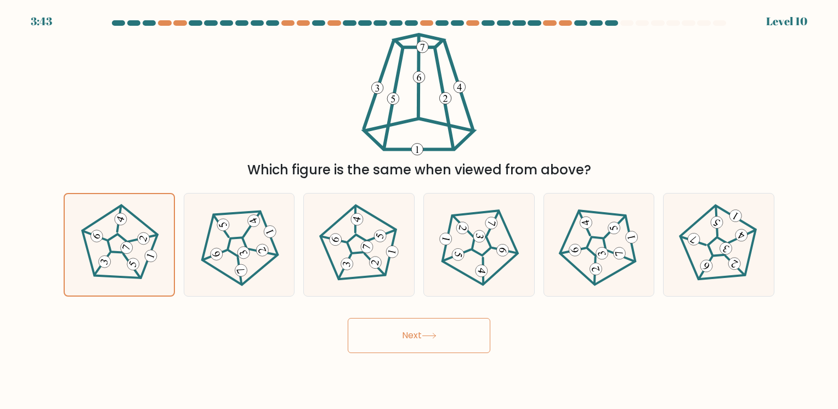
click at [423, 334] on button "Next" at bounding box center [419, 335] width 143 height 35
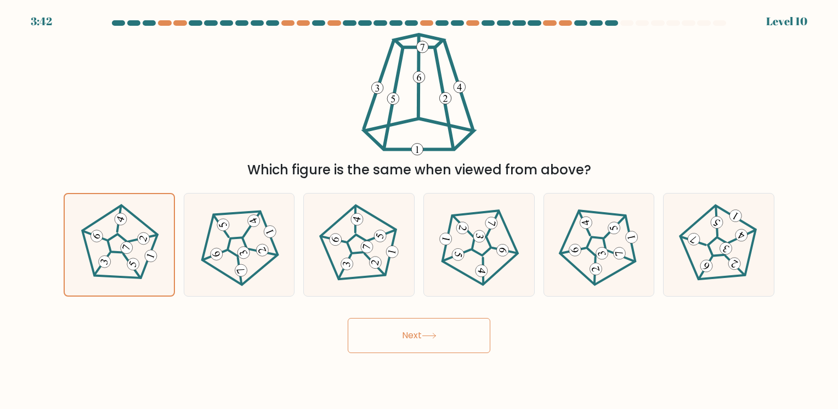
click at [422, 345] on button "Next" at bounding box center [419, 335] width 143 height 35
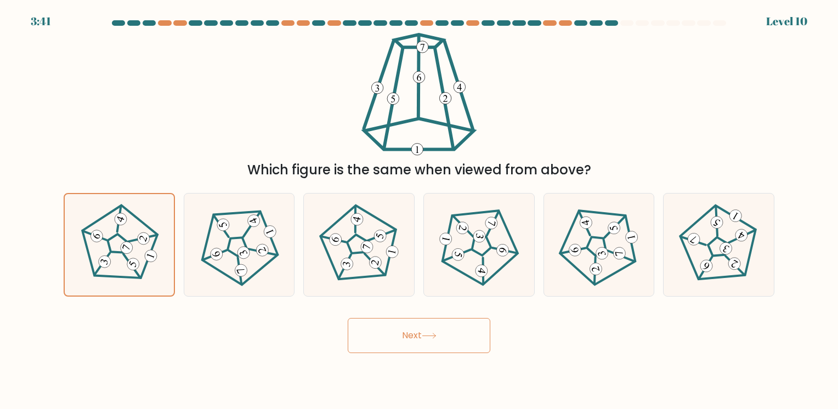
click at [422, 345] on button "Next" at bounding box center [419, 335] width 143 height 35
click at [410, 326] on button "Next" at bounding box center [419, 335] width 143 height 35
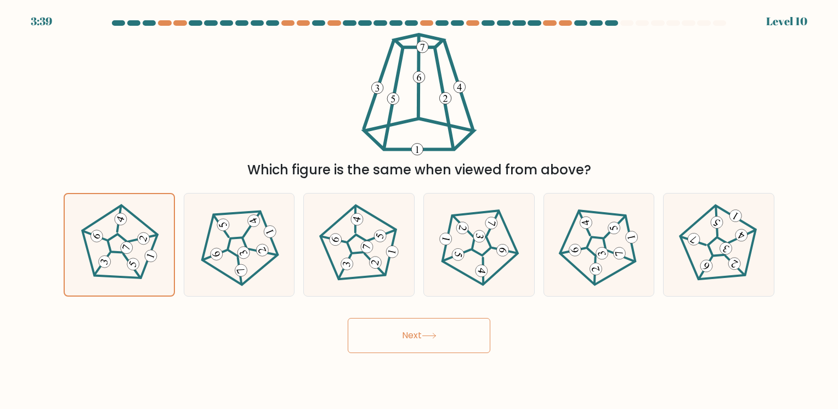
click at [410, 326] on button "Next" at bounding box center [419, 335] width 143 height 35
drag, startPoint x: 410, startPoint y: 326, endPoint x: 413, endPoint y: 333, distance: 7.6
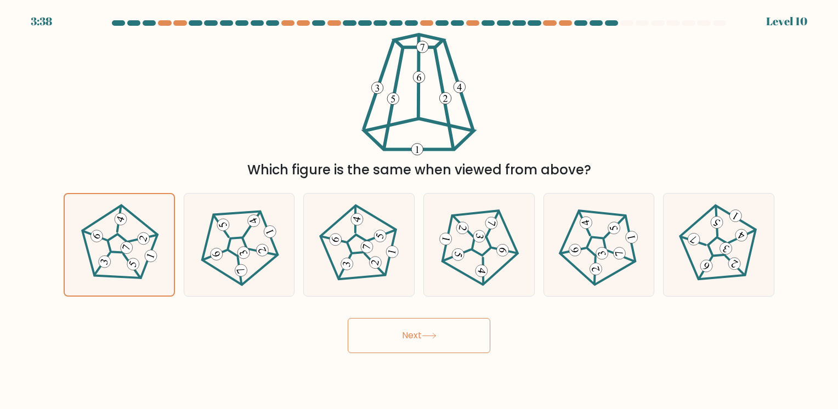
click at [413, 333] on button "Next" at bounding box center [419, 335] width 143 height 35
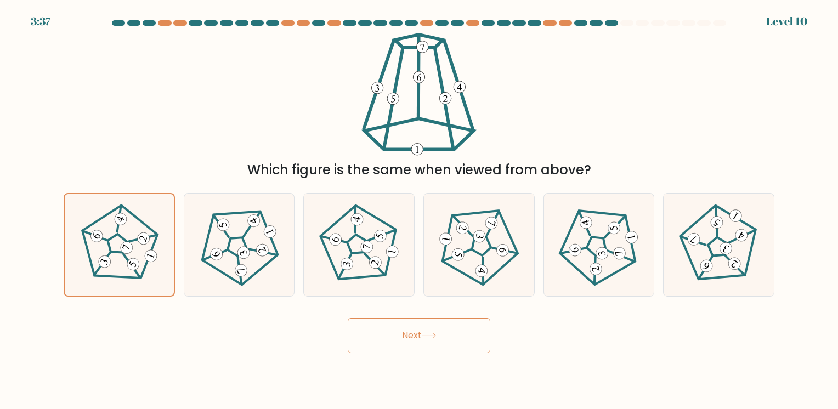
click at [413, 333] on button "Next" at bounding box center [419, 335] width 143 height 35
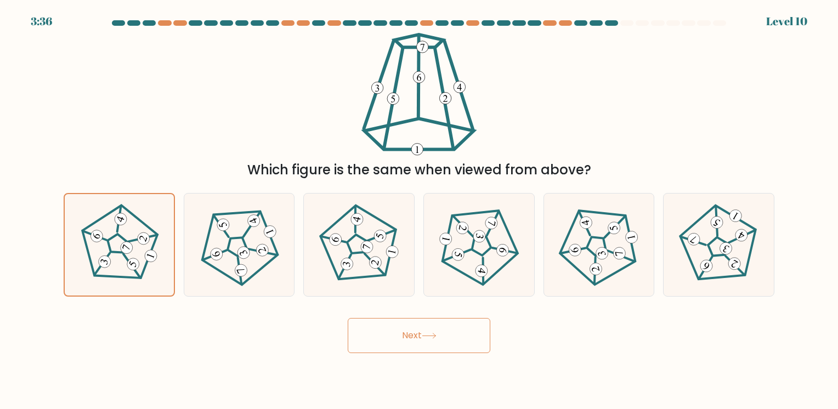
click at [413, 333] on button "Next" at bounding box center [419, 335] width 143 height 35
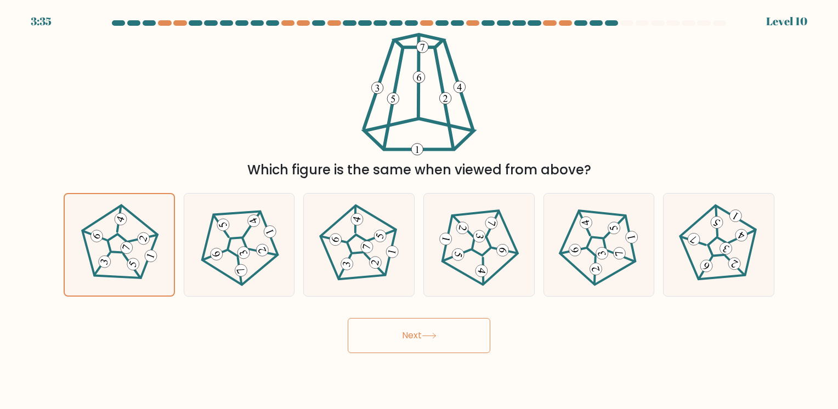
click at [413, 333] on button "Next" at bounding box center [419, 335] width 143 height 35
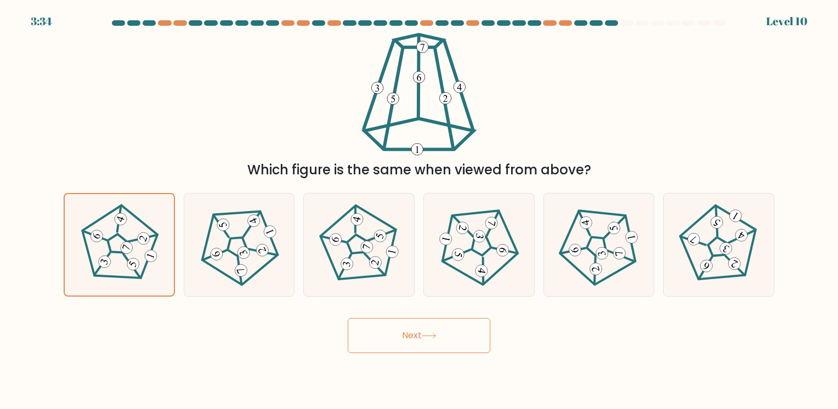
click at [413, 333] on button "Next" at bounding box center [419, 335] width 143 height 35
click at [414, 334] on button "Next" at bounding box center [419, 335] width 143 height 35
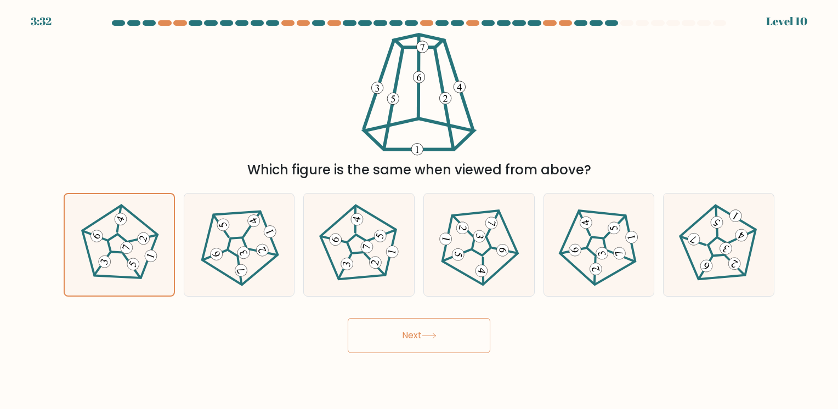
click at [414, 334] on button "Next" at bounding box center [419, 335] width 143 height 35
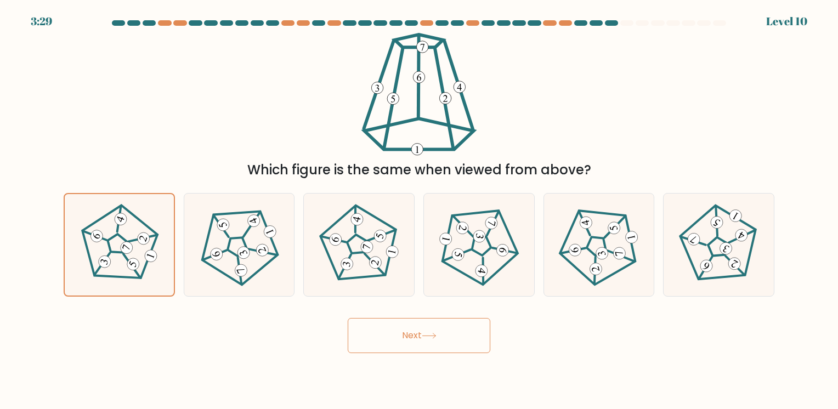
click at [414, 334] on button "Next" at bounding box center [419, 335] width 143 height 35
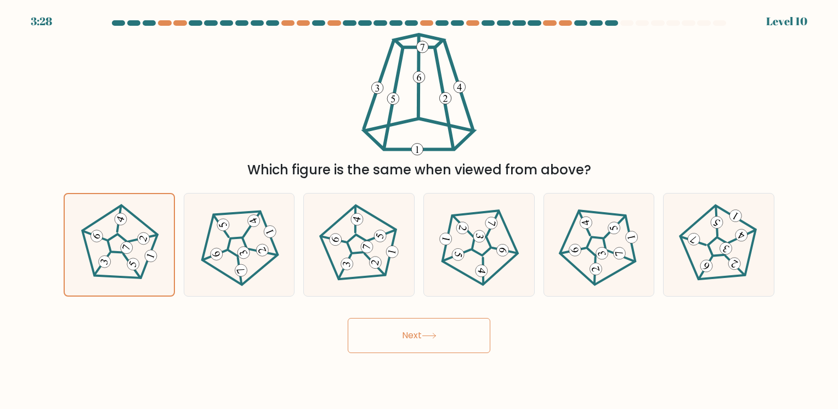
click at [414, 334] on button "Next" at bounding box center [419, 335] width 143 height 35
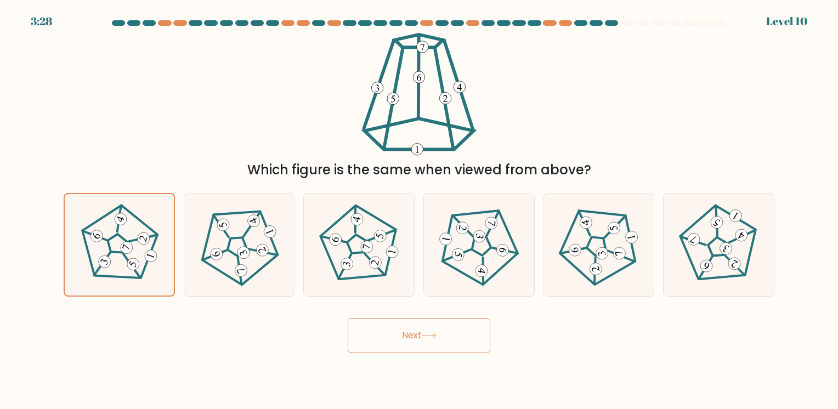
click at [414, 334] on button "Next" at bounding box center [419, 335] width 143 height 35
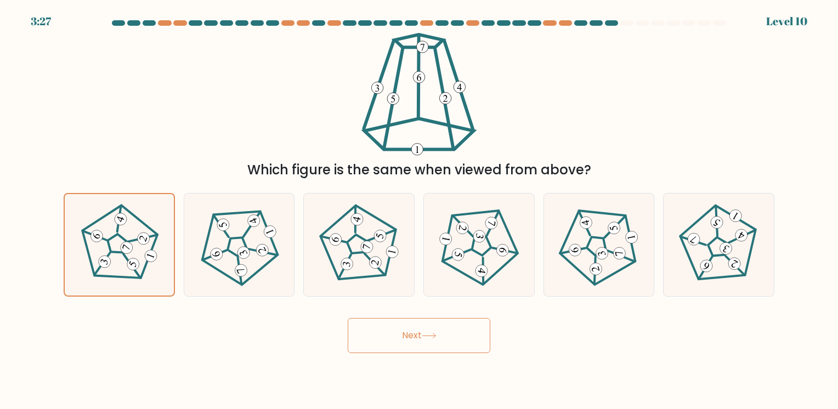
click at [414, 334] on button "Next" at bounding box center [419, 335] width 143 height 35
click at [440, 340] on button "Next" at bounding box center [419, 335] width 143 height 35
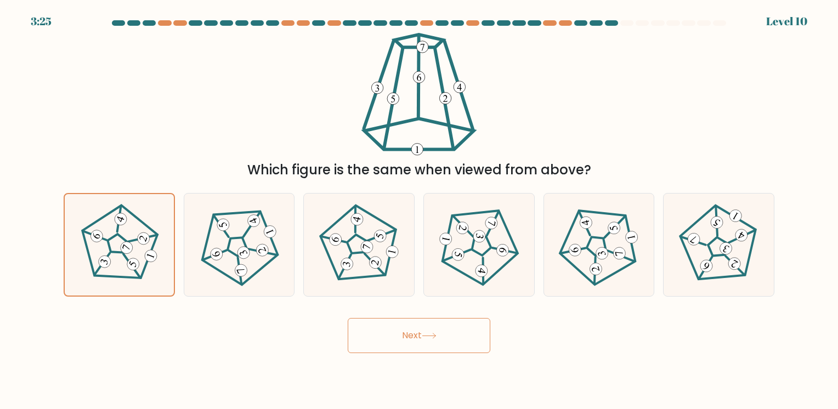
click at [440, 340] on button "Next" at bounding box center [419, 335] width 143 height 35
click at [443, 340] on button "Next" at bounding box center [419, 335] width 143 height 35
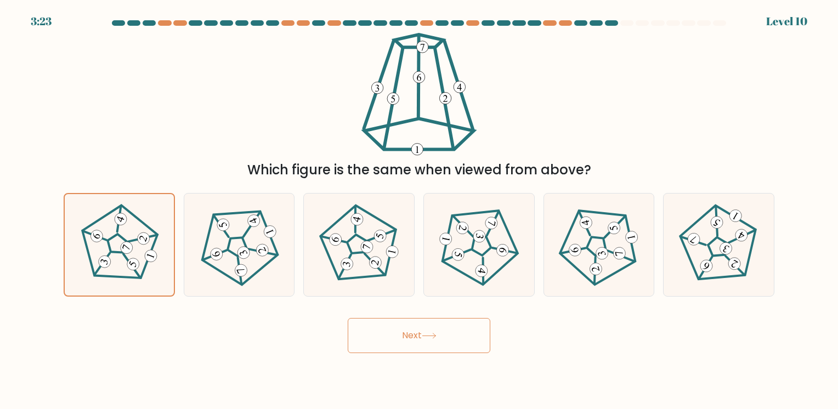
click at [443, 340] on button "Next" at bounding box center [419, 335] width 143 height 35
click at [410, 331] on button "Next" at bounding box center [419, 335] width 143 height 35
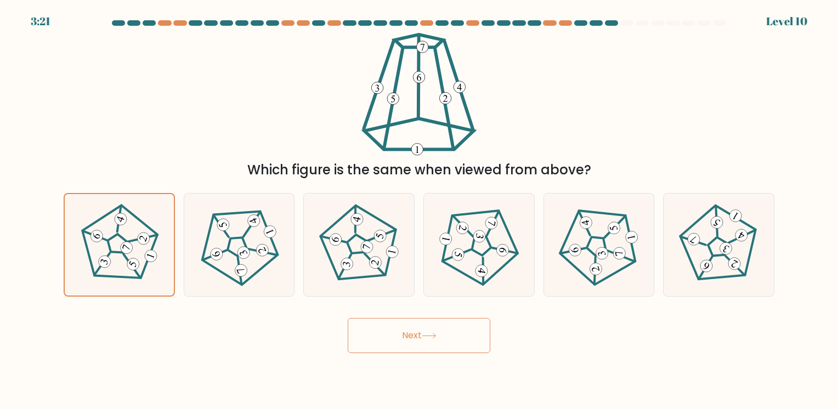
click at [410, 331] on button "Next" at bounding box center [419, 335] width 143 height 35
click at [411, 329] on button "Next" at bounding box center [419, 335] width 143 height 35
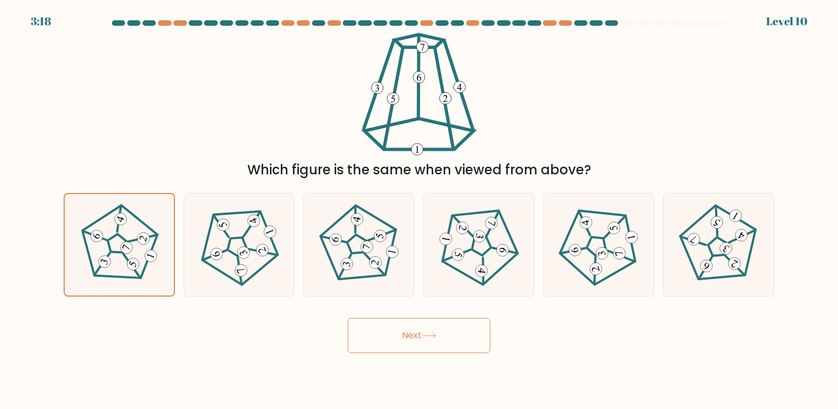
click at [411, 329] on button "Next" at bounding box center [419, 335] width 143 height 35
click at [410, 328] on button "Next" at bounding box center [419, 335] width 143 height 35
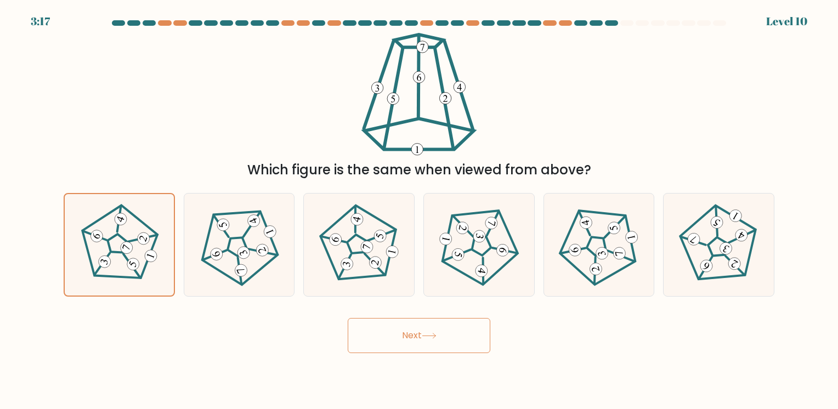
click at [410, 328] on button "Next" at bounding box center [419, 335] width 143 height 35
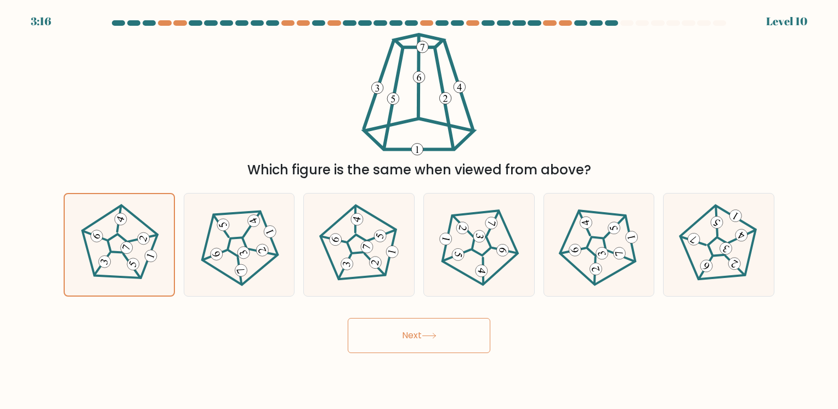
click at [410, 328] on button "Next" at bounding box center [419, 335] width 143 height 35
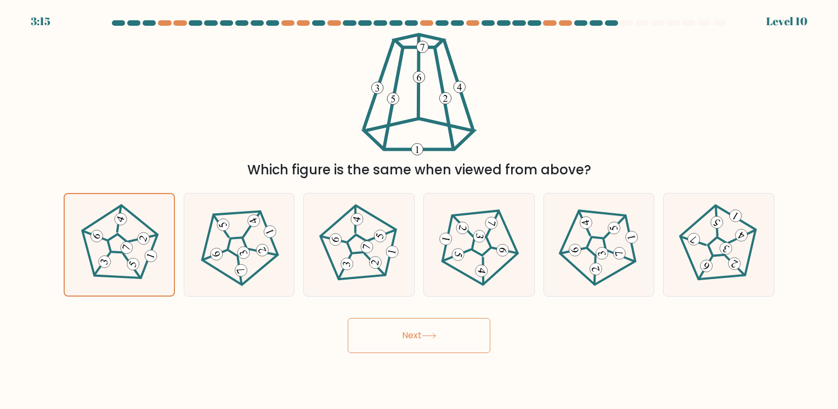
click at [410, 328] on button "Next" at bounding box center [419, 335] width 143 height 35
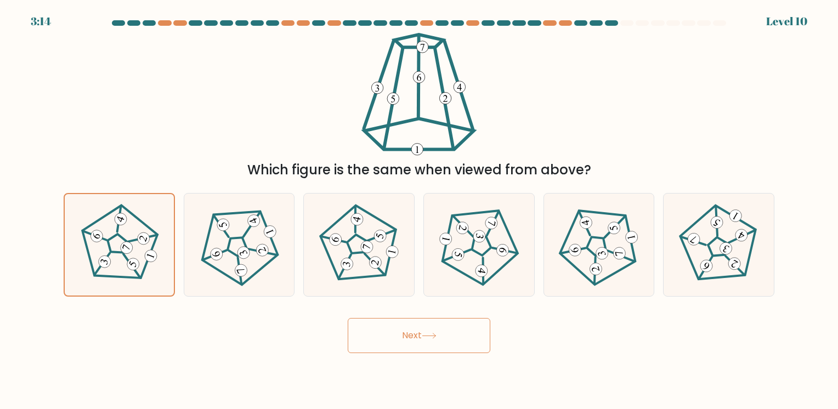
click at [425, 334] on icon at bounding box center [429, 336] width 15 height 6
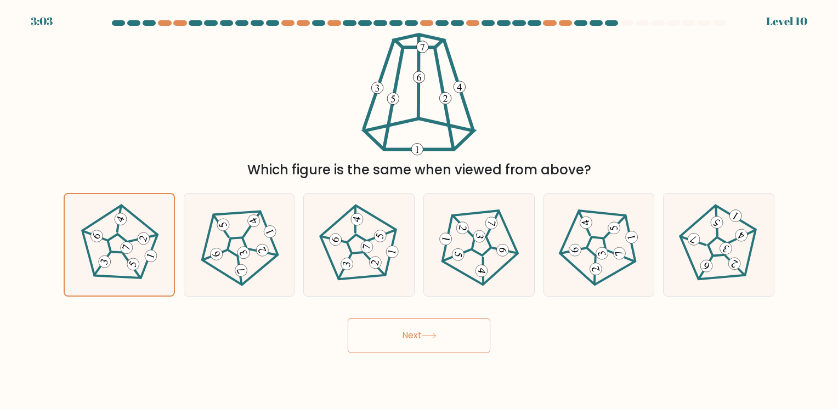
click at [427, 341] on button "Next" at bounding box center [419, 335] width 143 height 35
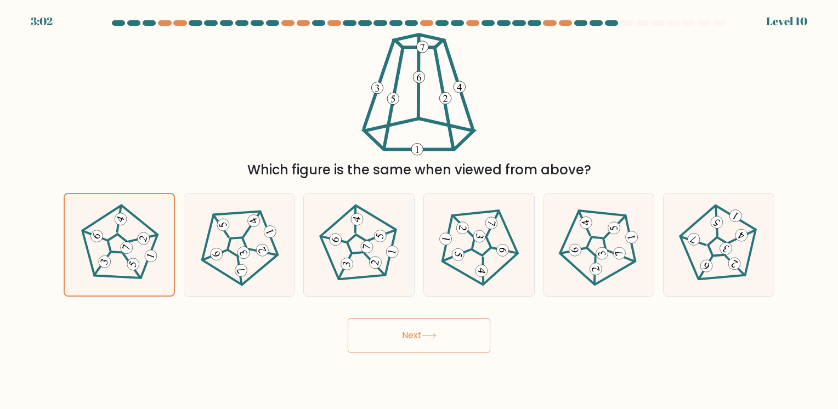
click at [427, 341] on button "Next" at bounding box center [419, 335] width 143 height 35
click at [430, 341] on button "Next" at bounding box center [419, 335] width 143 height 35
click at [441, 340] on button "Next" at bounding box center [419, 335] width 143 height 35
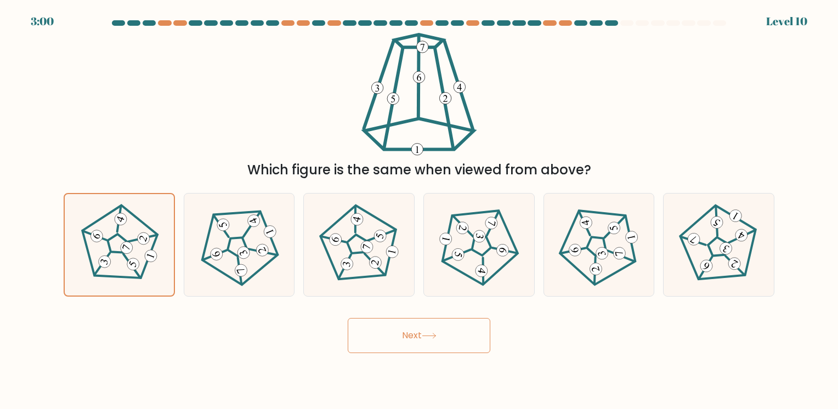
click at [441, 340] on button "Next" at bounding box center [419, 335] width 143 height 35
click at [439, 340] on button "Next" at bounding box center [419, 335] width 143 height 35
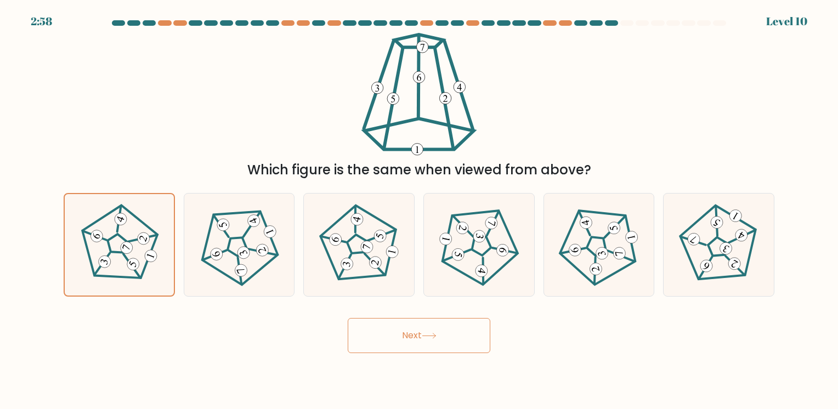
click at [439, 340] on button "Next" at bounding box center [419, 335] width 143 height 35
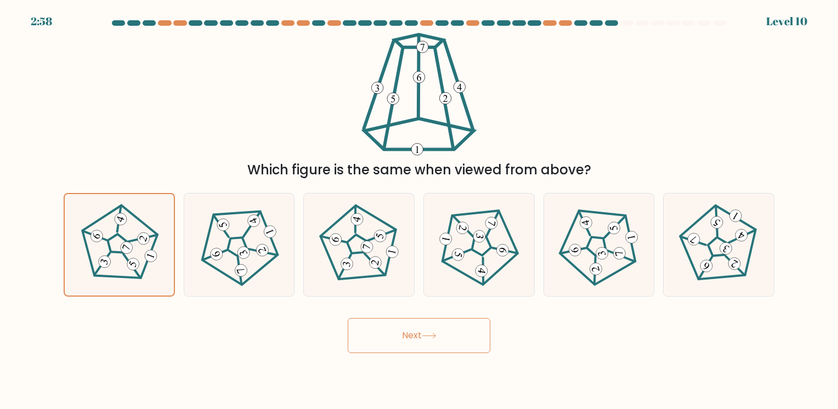
click at [439, 340] on button "Next" at bounding box center [419, 335] width 143 height 35
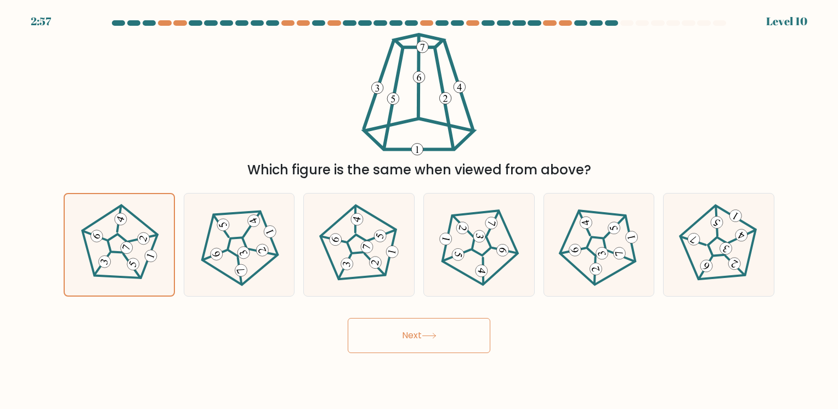
click at [439, 340] on button "Next" at bounding box center [419, 335] width 143 height 35
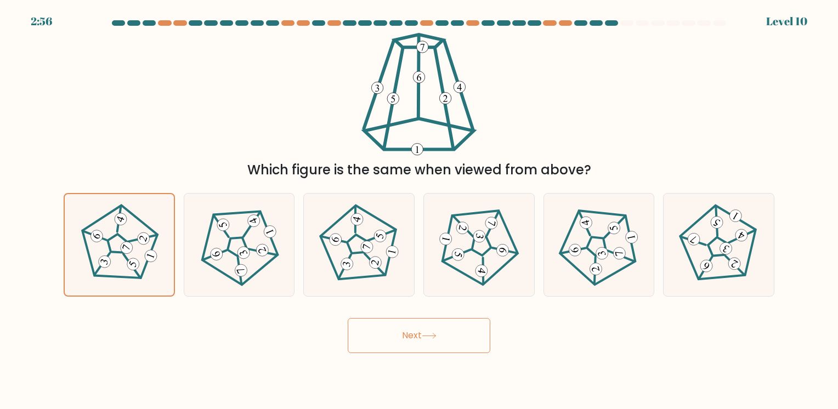
click at [439, 340] on button "Next" at bounding box center [419, 335] width 143 height 35
click at [442, 342] on button "Next" at bounding box center [419, 335] width 143 height 35
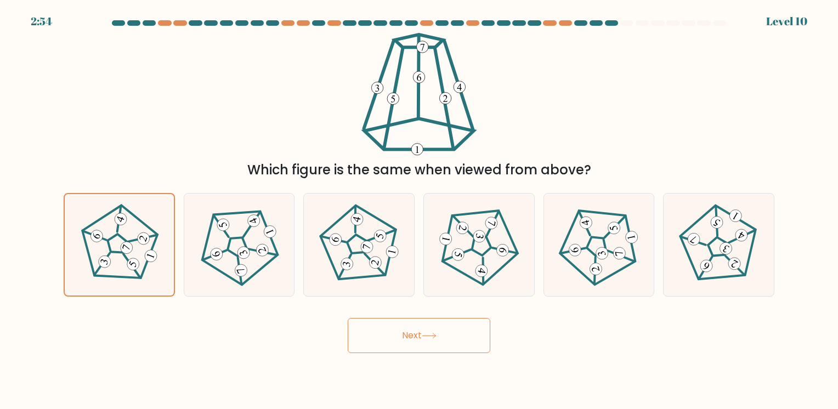
click at [442, 342] on button "Next" at bounding box center [419, 335] width 143 height 35
click at [119, 254] on icon at bounding box center [118, 244] width 81 height 81
click at [419, 210] on input "a." at bounding box center [419, 206] width 1 height 5
click at [419, 323] on button "Next" at bounding box center [419, 335] width 143 height 35
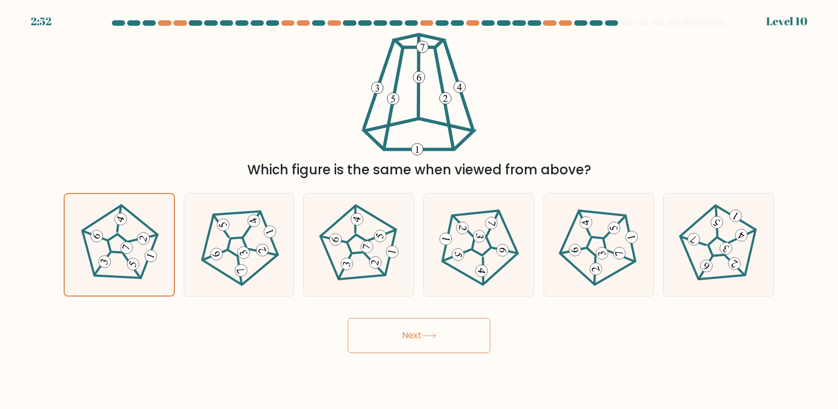
click at [419, 323] on button "Next" at bounding box center [419, 335] width 143 height 35
click at [445, 345] on button "Next" at bounding box center [419, 335] width 143 height 35
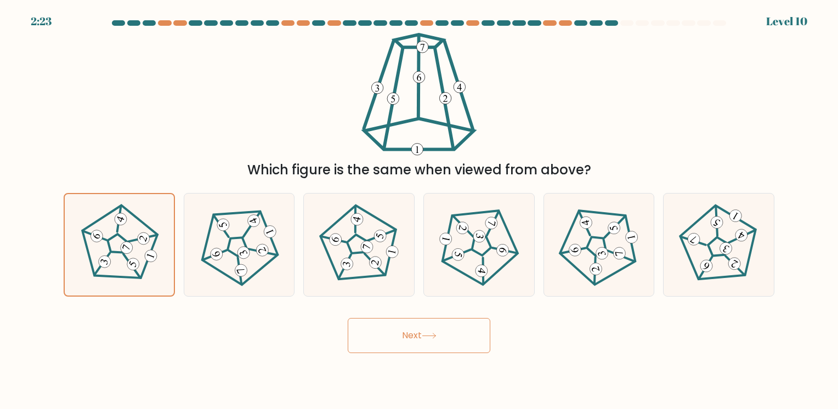
click at [445, 345] on button "Next" at bounding box center [419, 335] width 143 height 35
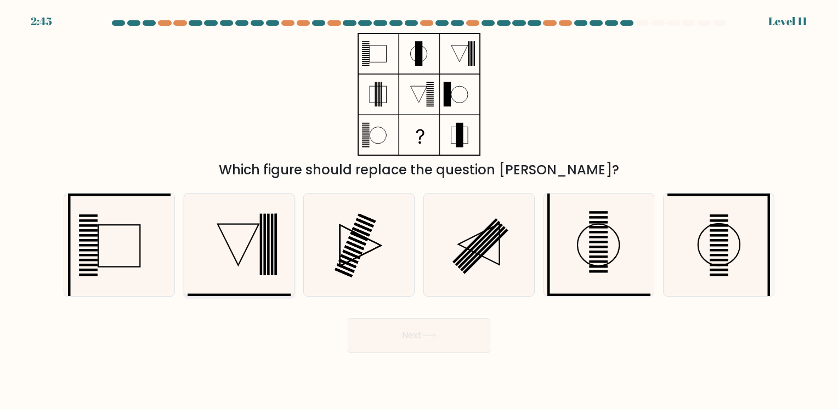
click at [234, 243] on icon at bounding box center [239, 245] width 103 height 103
click at [419, 210] on input "b." at bounding box center [419, 206] width 1 height 5
radio input "true"
click at [435, 337] on icon at bounding box center [428, 335] width 13 height 5
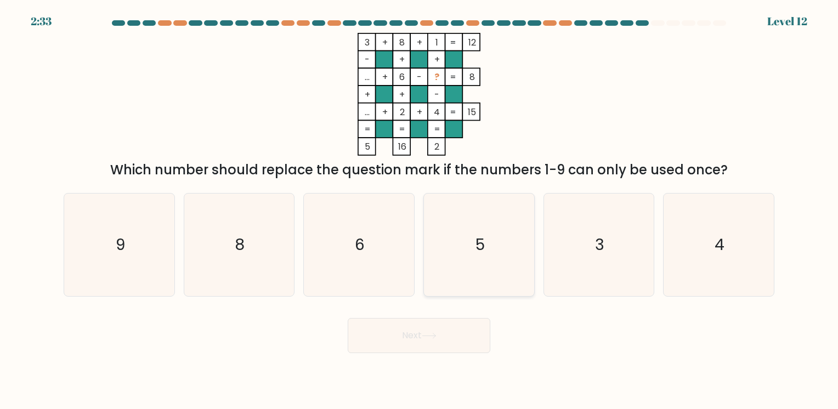
click at [475, 253] on text "5" at bounding box center [479, 244] width 9 height 21
click at [419, 210] on input "d. 5" at bounding box center [419, 206] width 1 height 5
radio input "true"
click at [410, 339] on button "Next" at bounding box center [419, 335] width 143 height 35
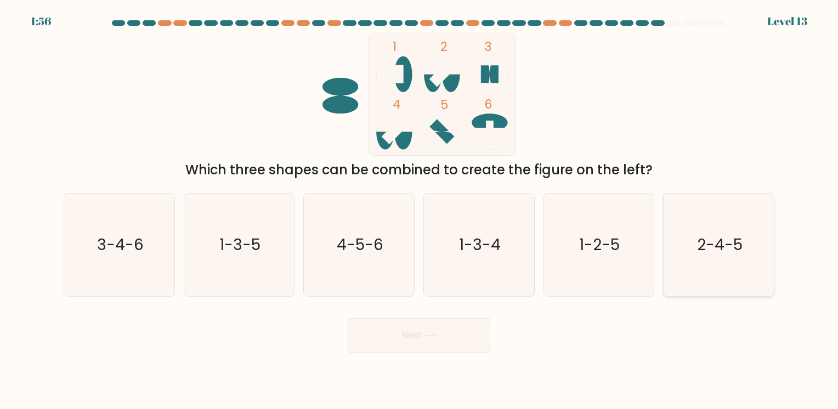
click at [763, 273] on icon "2-4-5" at bounding box center [718, 245] width 103 height 103
click at [419, 210] on input "f. 2-4-5" at bounding box center [419, 206] width 1 height 5
radio input "true"
click at [441, 332] on button "Next" at bounding box center [419, 335] width 143 height 35
click at [429, 337] on icon at bounding box center [429, 336] width 15 height 6
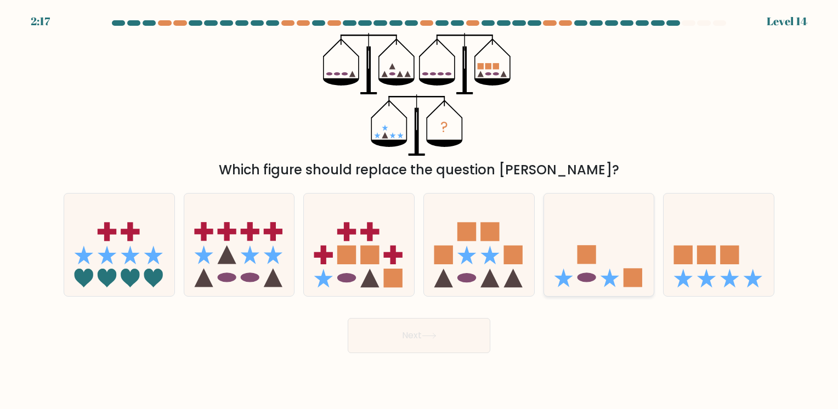
click at [595, 262] on rect at bounding box center [586, 255] width 19 height 19
click at [419, 210] on input "e." at bounding box center [419, 206] width 1 height 5
radio input "true"
click at [452, 335] on button "Next" at bounding box center [419, 335] width 143 height 35
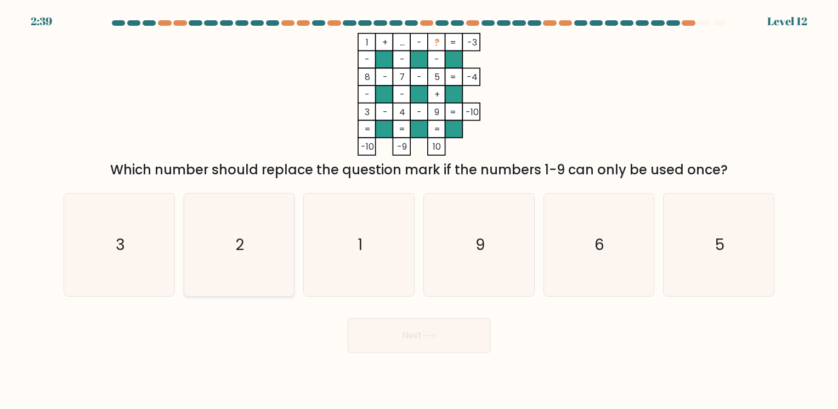
click at [258, 273] on icon "2" at bounding box center [239, 245] width 103 height 103
click at [419, 210] on input "b. 2" at bounding box center [419, 206] width 1 height 5
radio input "true"
click at [396, 334] on button "Next" at bounding box center [419, 335] width 143 height 35
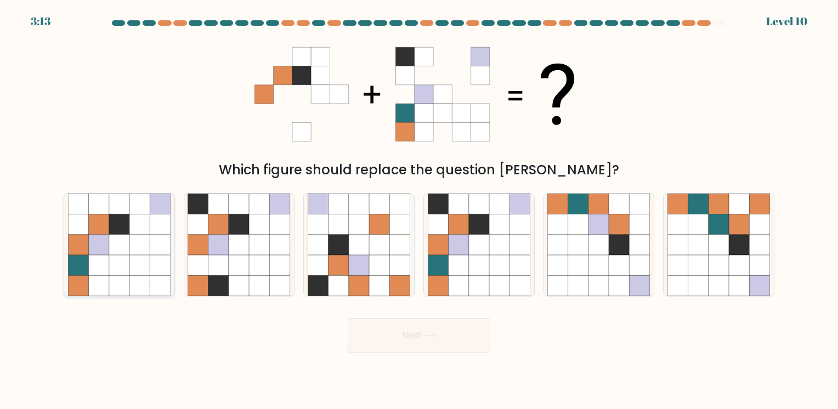
click at [117, 217] on icon at bounding box center [119, 224] width 20 height 20
click at [419, 210] on input "a." at bounding box center [419, 206] width 1 height 5
radio input "true"
click at [425, 336] on icon at bounding box center [428, 335] width 13 height 5
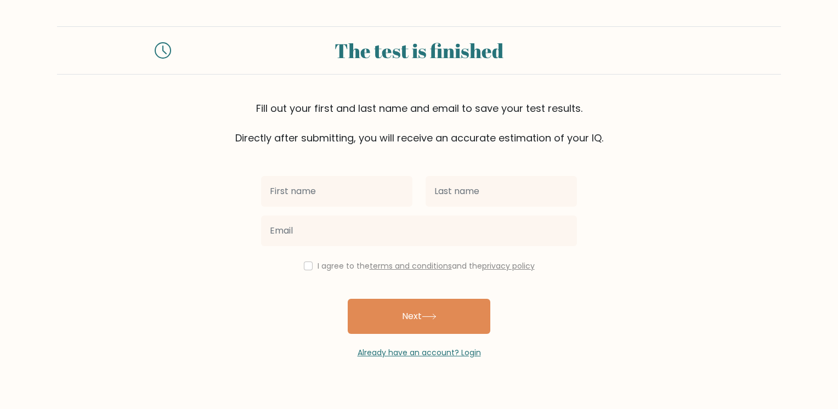
click at [359, 181] on input "text" at bounding box center [336, 191] width 151 height 31
click at [349, 189] on input "text" at bounding box center [336, 191] width 151 height 31
type input "e"
type input "erich danielle"
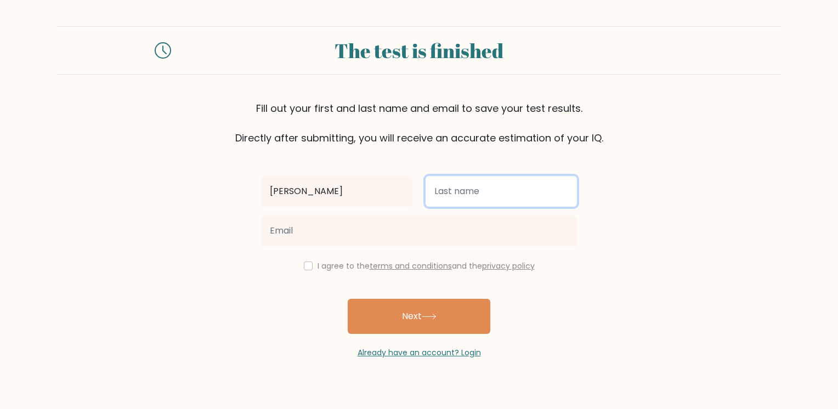
click at [450, 191] on input "text" at bounding box center [500, 191] width 151 height 31
type input "esperidion"
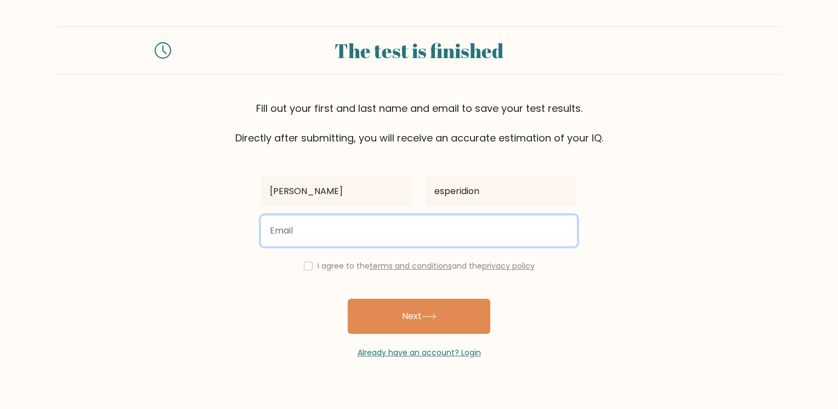
click at [389, 224] on input "email" at bounding box center [419, 230] width 316 height 31
type input "esperidionerichdanielle@gmail.com"
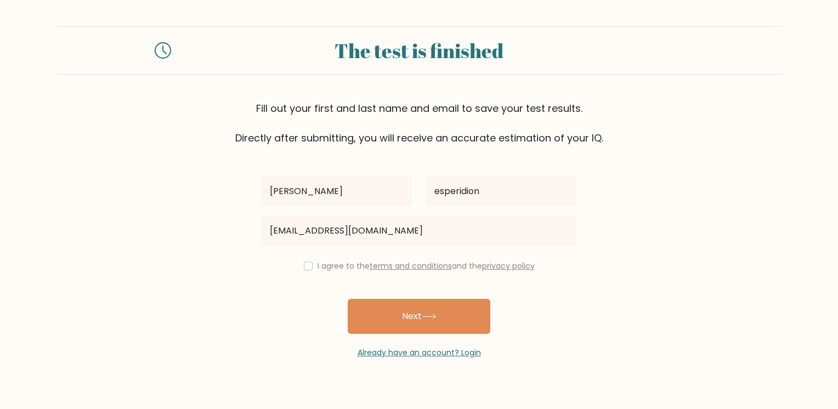
click at [309, 262] on div "I agree to the terms and conditions and the privacy policy" at bounding box center [418, 265] width 329 height 13
click at [307, 266] on input "checkbox" at bounding box center [308, 266] width 9 height 9
checkbox input "true"
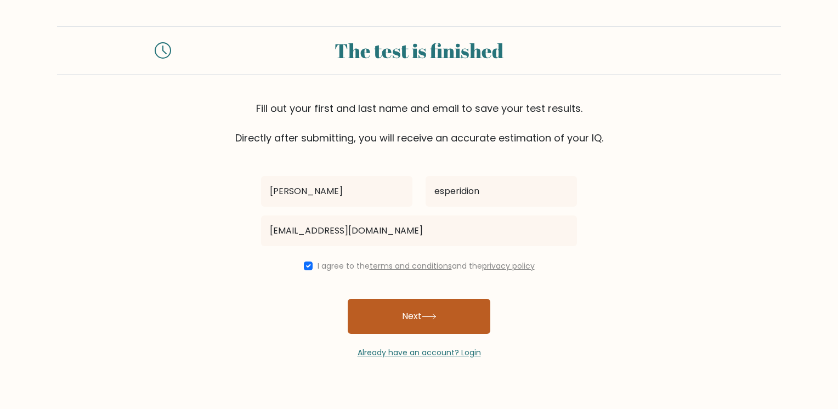
click at [452, 315] on button "Next" at bounding box center [419, 316] width 143 height 35
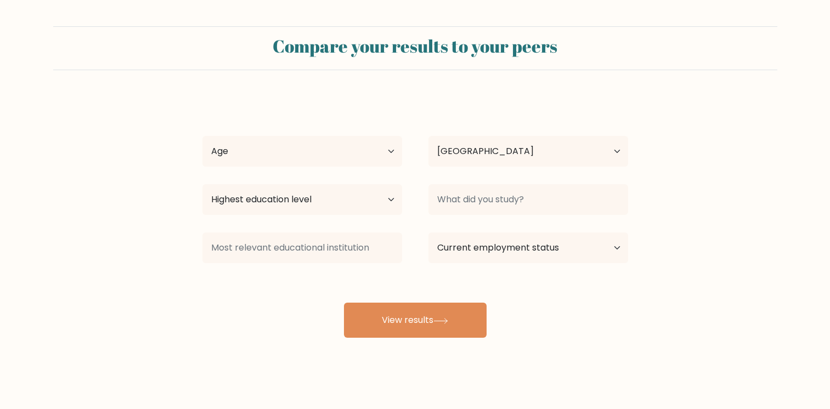
select select "PH"
click at [390, 151] on select "Age Under 18 years old 18-24 years old 25-34 years old 35-44 years old 45-54 ye…" at bounding box center [302, 151] width 200 height 31
select select "18_24"
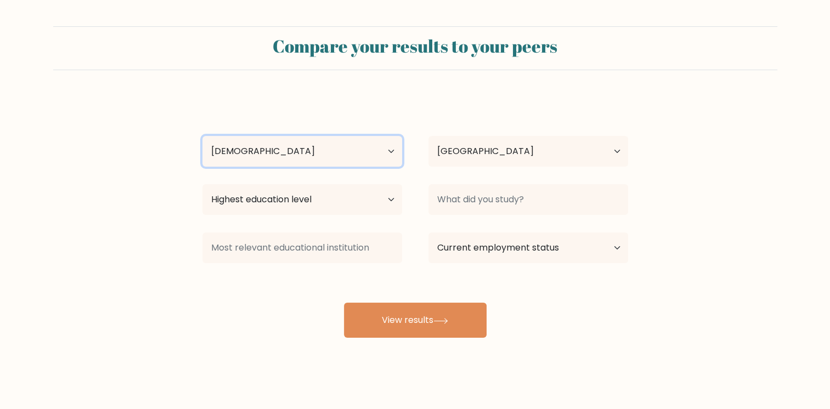
click at [202, 136] on select "Age Under 18 years old 18-24 years old 25-34 years old 35-44 years old 45-54 ye…" at bounding box center [302, 151] width 200 height 31
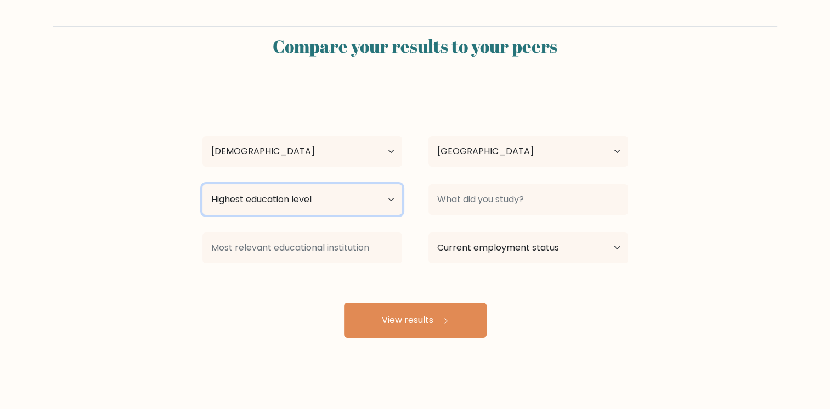
click at [299, 200] on select "Highest education level No schooling Primary Lower Secondary Upper Secondary Oc…" at bounding box center [302, 199] width 200 height 31
select select "upper_secondary"
click at [202, 184] on select "Highest education level No schooling Primary Lower Secondary Upper Secondary Oc…" at bounding box center [302, 199] width 200 height 31
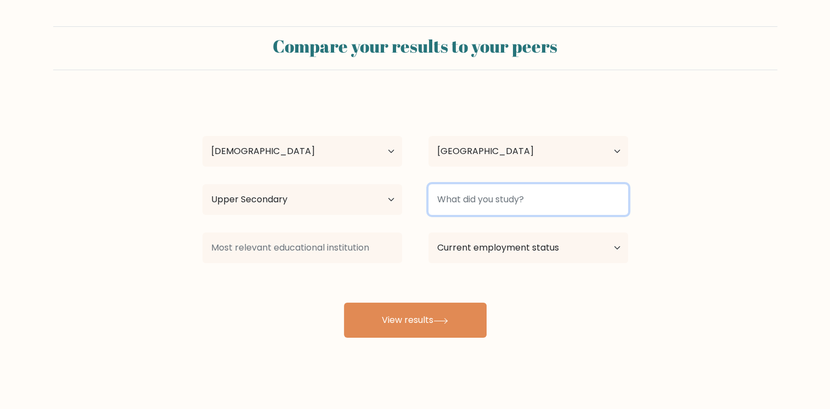
click at [535, 202] on input at bounding box center [528, 199] width 200 height 31
type input "BSOA"
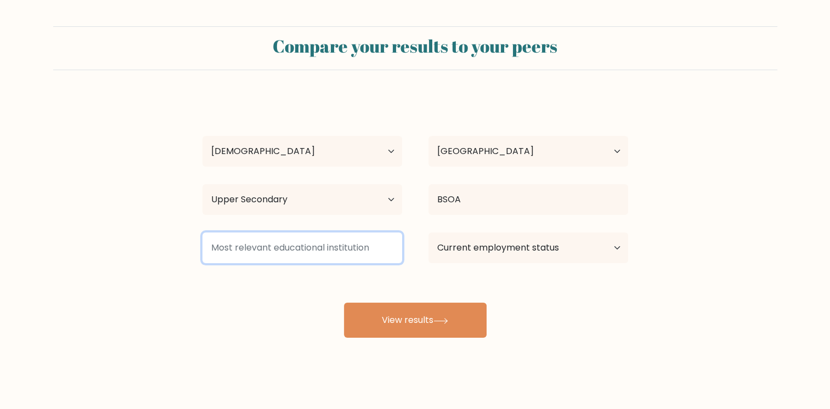
click at [359, 255] on input at bounding box center [302, 247] width 200 height 31
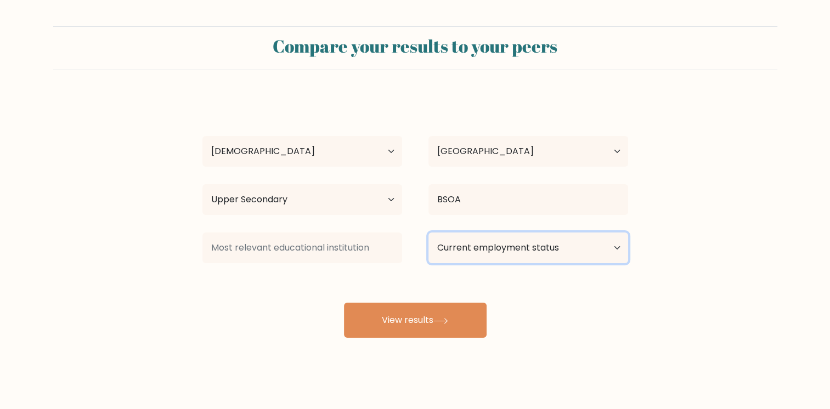
click at [507, 258] on select "Current employment status Employed Student Retired Other / prefer not to answer" at bounding box center [528, 247] width 200 height 31
select select "student"
click at [428, 232] on select "Current employment status Employed Student Retired Other / prefer not to answer" at bounding box center [528, 247] width 200 height 31
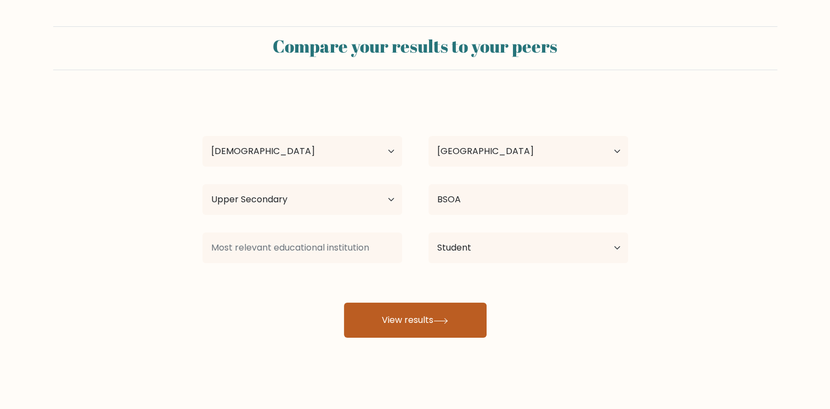
click at [447, 318] on icon at bounding box center [440, 320] width 13 height 5
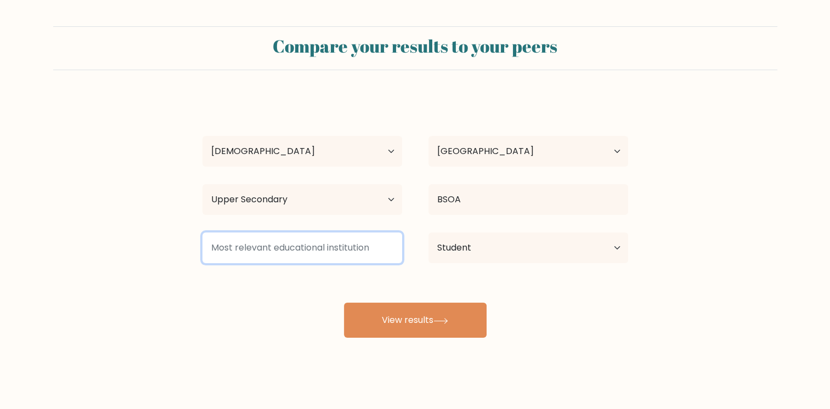
click at [342, 252] on input at bounding box center [302, 247] width 200 height 31
type input "c"
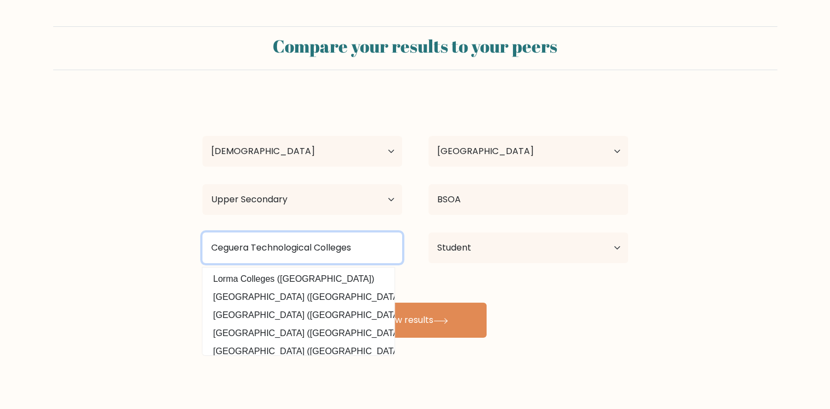
click at [378, 239] on input "Ceguera Technological Colleges" at bounding box center [302, 247] width 200 height 31
type input "Ceguera Technological Colleges"
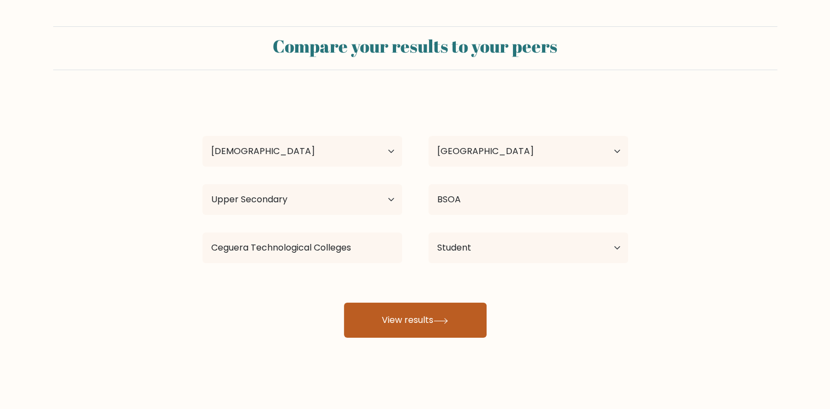
click at [439, 318] on icon at bounding box center [440, 321] width 15 height 6
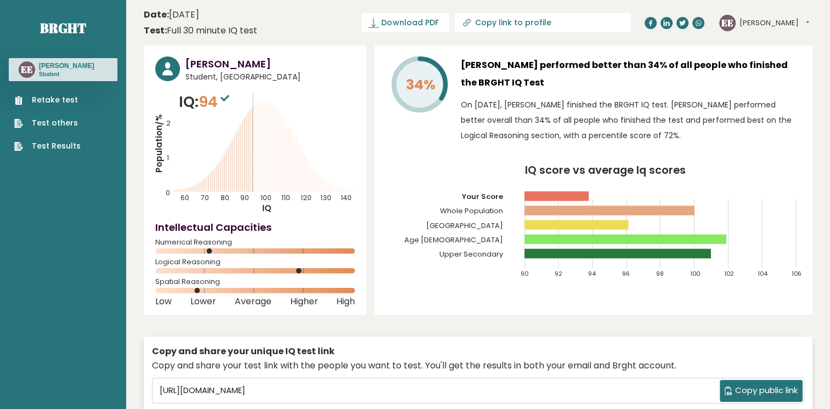
click at [421, 203] on icon "IQ score vs average Iq scores 90 92 94 96 98 100 102 104 106 Your Score Whole P…" at bounding box center [593, 226] width 414 height 123
click at [438, 22] on span "Download PDF" at bounding box center [409, 23] width 57 height 12
click at [219, 102] on span "94" at bounding box center [214, 102] width 33 height 20
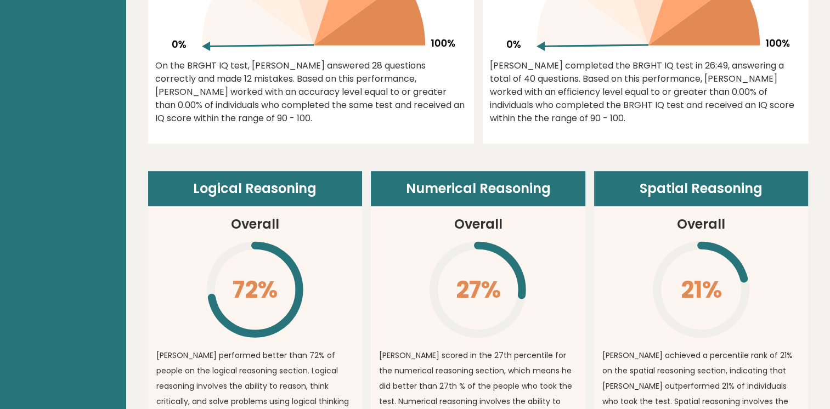
click at [440, 139] on div "0.00% On the BRGHT IQ test, [PERSON_NAME] answered 28 questions correctly and m…" at bounding box center [311, 12] width 326 height 264
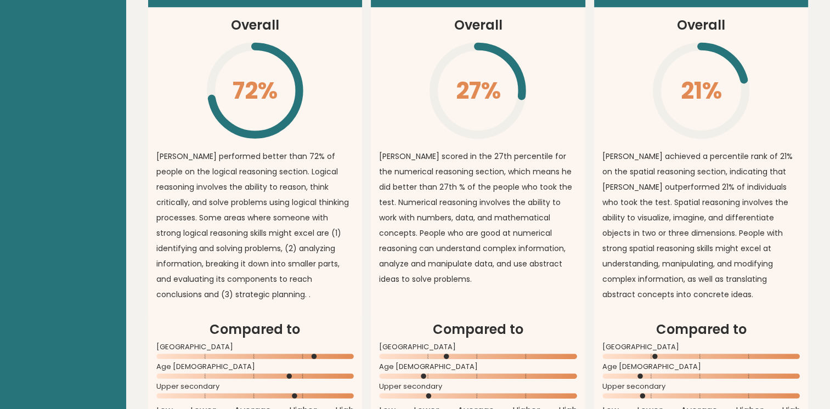
click at [440, 139] on icon "\" at bounding box center [478, 91] width 100 height 100
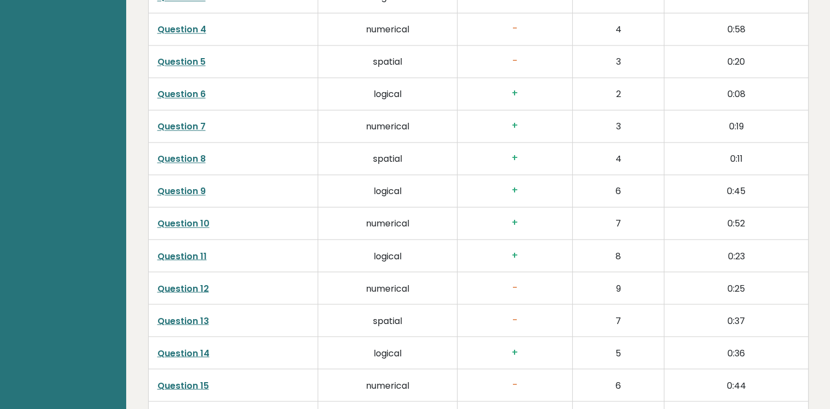
scroll to position [1839, 0]
click at [195, 282] on link "Question 12" at bounding box center [183, 287] width 52 height 13
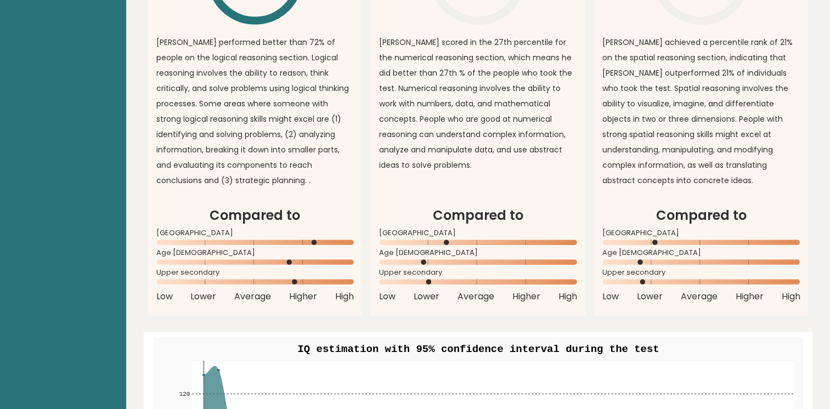
scroll to position [950, 0]
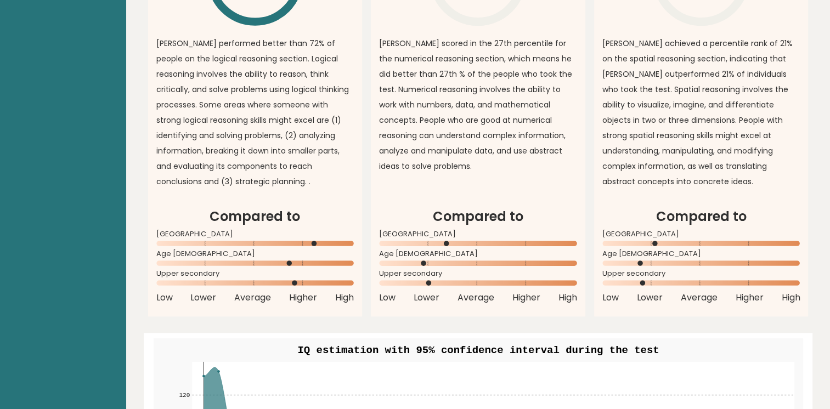
click at [310, 245] on rect at bounding box center [254, 243] width 197 height 5
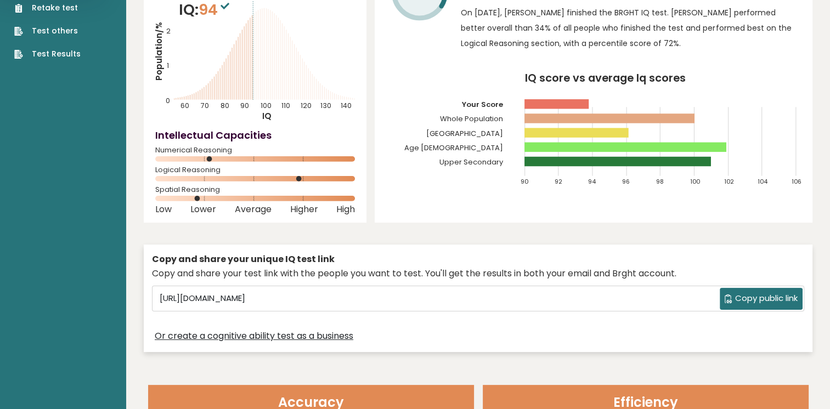
scroll to position [86, 0]
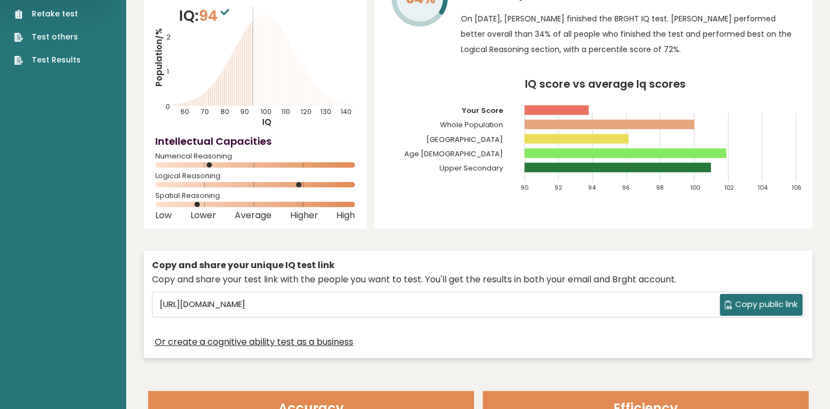
click at [60, 66] on link "Test Results" at bounding box center [47, 60] width 66 height 12
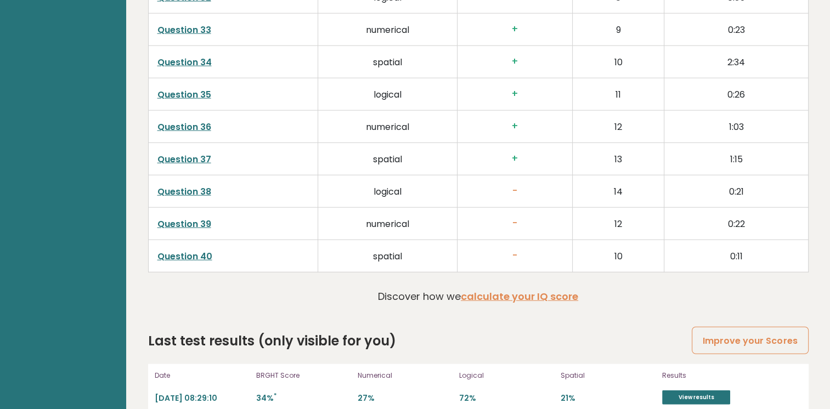
scroll to position [2787, 0]
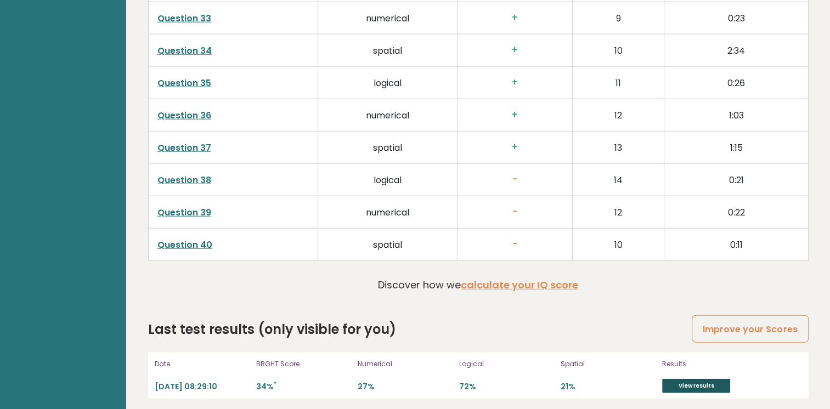
click at [675, 385] on link "View results" at bounding box center [696, 386] width 68 height 14
